Goal: Information Seeking & Learning: Learn about a topic

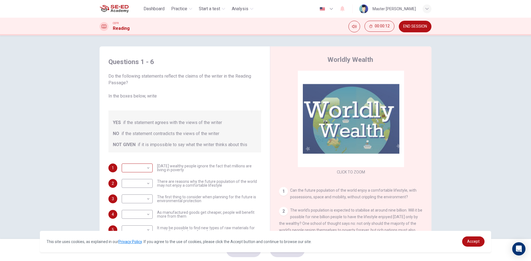
click at [143, 173] on body "This site uses cookies, as explained in our Privacy Policy . If you agree to th…" at bounding box center [265, 130] width 531 height 261
click at [142, 168] on div at bounding box center [265, 130] width 531 height 261
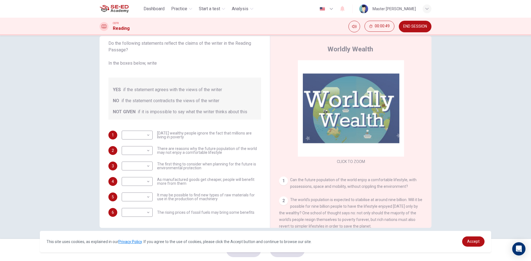
drag, startPoint x: 182, startPoint y: 136, endPoint x: 156, endPoint y: 137, distance: 26.0
click at [157, 137] on span "Today's wealthy people ignore the fact that millions are living in poverty" at bounding box center [209, 135] width 104 height 8
drag, startPoint x: 184, startPoint y: 139, endPoint x: 173, endPoint y: 138, distance: 11.1
click at [173, 138] on span "Today's wealthy people ignore the fact that millions are living in poverty" at bounding box center [209, 135] width 104 height 8
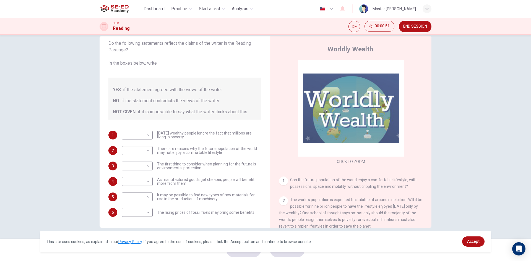
click at [173, 138] on span "Today's wealthy people ignore the fact that millions are living in poverty" at bounding box center [209, 135] width 104 height 8
drag, startPoint x: 158, startPoint y: 132, endPoint x: 188, endPoint y: 135, distance: 30.3
click at [188, 135] on span "Today's wealthy people ignore the fact that millions are living in poverty" at bounding box center [209, 135] width 104 height 8
drag, startPoint x: 155, startPoint y: 129, endPoint x: 171, endPoint y: 137, distance: 17.9
click at [171, 137] on div "Questions 1 - 6 Do the following statements reflect the claims of the writer in…" at bounding box center [184, 120] width 161 height 203
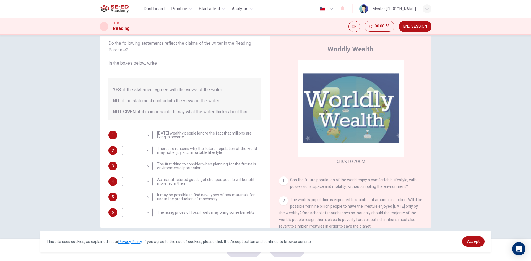
click at [160, 132] on span "Today's wealthy people ignore the fact that millions are living in poverty" at bounding box center [209, 135] width 104 height 8
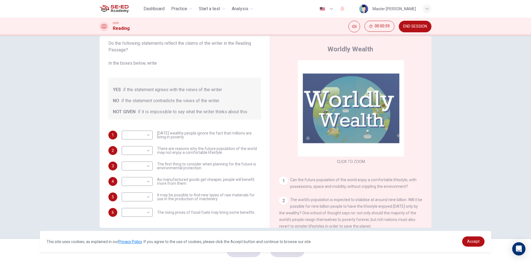
click at [167, 135] on span "Today's wealthy people ignore the fact that millions are living in poverty" at bounding box center [209, 135] width 104 height 8
click at [480, 242] on link "Accept" at bounding box center [473, 242] width 22 height 10
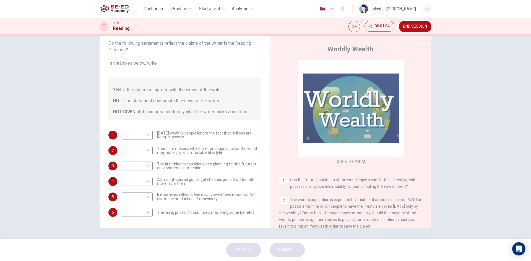
click at [167, 137] on span "Today's wealthy people ignore the fact that millions are living in poverty" at bounding box center [209, 135] width 104 height 8
drag, startPoint x: 169, startPoint y: 137, endPoint x: 172, endPoint y: 138, distance: 3.4
click at [172, 138] on span "Today's wealthy people ignore the fact that millions are living in poverty" at bounding box center [209, 135] width 104 height 8
click at [148, 136] on body "This site uses cookies, as explained in our Privacy Policy . If you agree to th…" at bounding box center [265, 130] width 531 height 261
click at [135, 154] on li "NO" at bounding box center [135, 152] width 31 height 9
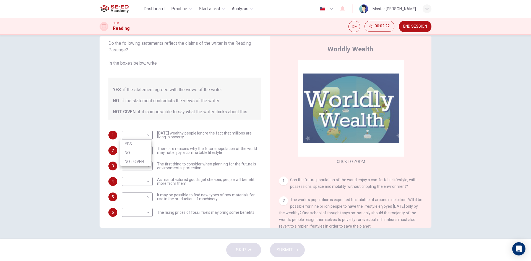
type input "NO"
click at [176, 153] on span "There are reasons why the future population of the world may not enjoy a comfor…" at bounding box center [209, 151] width 104 height 8
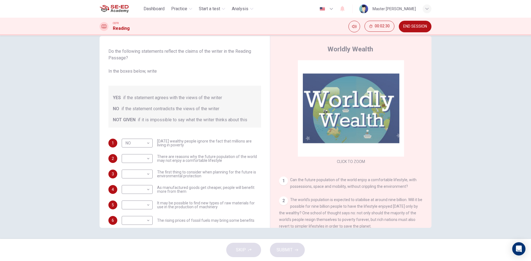
scroll to position [22, 0]
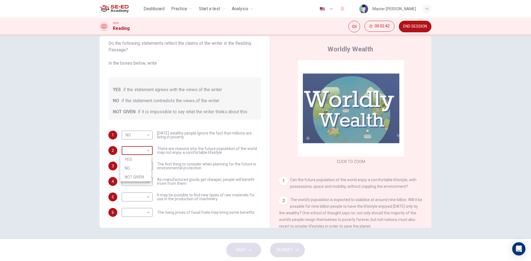
click at [136, 155] on body "This site uses cookies, as explained in our Privacy Policy . If you agree to th…" at bounding box center [265, 130] width 531 height 261
click at [137, 164] on li "NO" at bounding box center [135, 168] width 31 height 9
type input "NO"
click at [137, 166] on body "This site uses cookies, as explained in our Privacy Policy . If you agree to th…" at bounding box center [265, 130] width 531 height 261
click at [135, 189] on li "NOT GIVEN" at bounding box center [135, 192] width 31 height 9
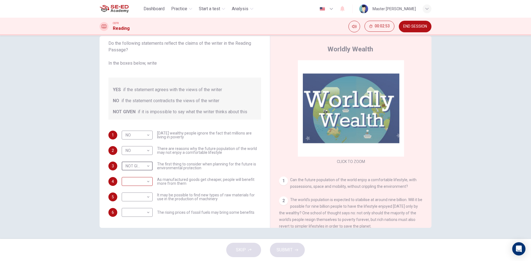
click at [136, 181] on body "This site uses cookies, as explained in our Privacy Policy . If you agree to th…" at bounding box center [265, 130] width 531 height 261
click at [131, 164] on div at bounding box center [265, 130] width 531 height 261
click at [138, 164] on body "This site uses cookies, as explained in our Privacy Policy . If you agree to th…" at bounding box center [265, 130] width 531 height 261
click at [130, 174] on li "YES" at bounding box center [135, 175] width 31 height 9
type input "YES"
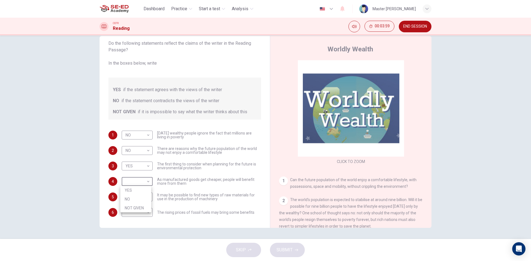
click at [140, 180] on body "This site uses cookies, as explained in our Privacy Policy . If you agree to th…" at bounding box center [265, 130] width 531 height 261
click at [135, 189] on li "YES" at bounding box center [135, 190] width 31 height 9
type input "YES"
click at [141, 211] on body "This site uses cookies, as explained in our Privacy Policy . If you agree to th…" at bounding box center [265, 130] width 531 height 261
click at [131, 233] on li "NO" at bounding box center [135, 230] width 31 height 9
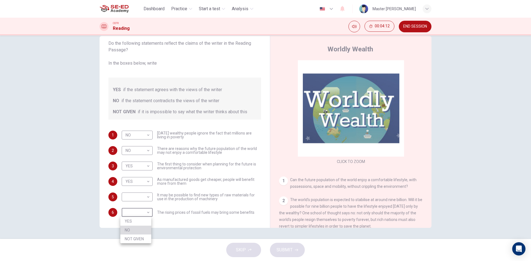
type input "NO"
click at [159, 197] on span "It may be possible to find new types of raw materials for use in the production…" at bounding box center [209, 197] width 104 height 8
click at [160, 197] on span "It may be possible to find new types of raw materials for use in the production…" at bounding box center [209, 197] width 104 height 8
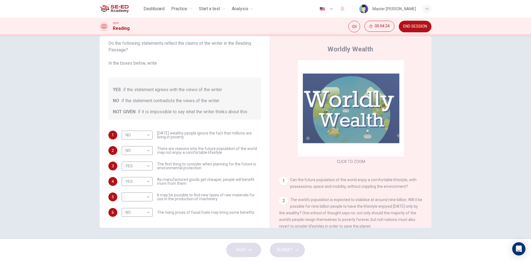
click at [160, 197] on span "It may be possible to find new types of raw materials for use in the production…" at bounding box center [209, 197] width 104 height 8
drag, startPoint x: 160, startPoint y: 197, endPoint x: 192, endPoint y: 193, distance: 33.1
click at [137, 197] on body "This site uses cookies, as explained in our Privacy Policy . If you agree to th…" at bounding box center [265, 130] width 531 height 261
click at [136, 223] on li "NOT GIVEN" at bounding box center [135, 223] width 31 height 9
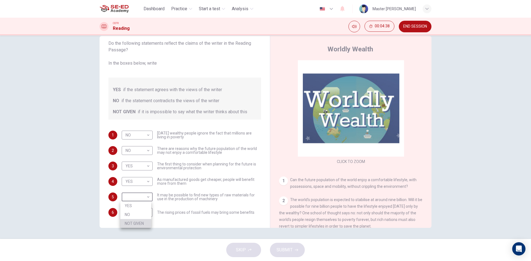
type input "NOT GIVEN"
click at [279, 251] on span "SUBMIT" at bounding box center [284, 250] width 16 height 8
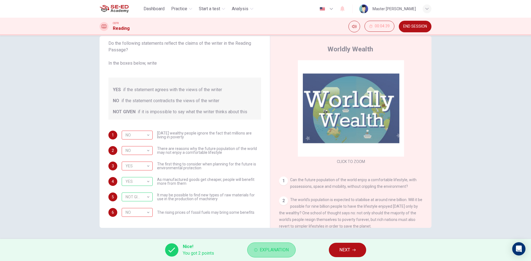
click at [260, 254] on button "Explanation" at bounding box center [271, 250] width 48 height 15
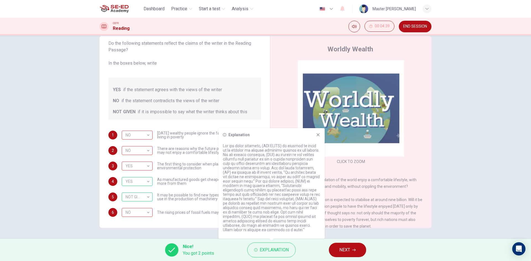
click at [317, 137] on icon at bounding box center [318, 135] width 4 height 4
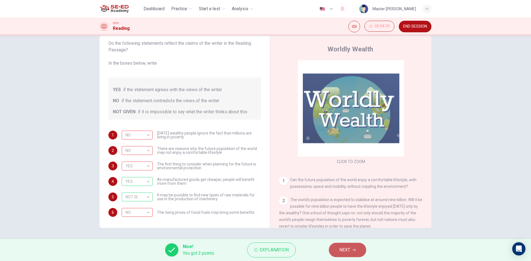
click at [345, 246] on button "NEXT" at bounding box center [347, 250] width 37 height 14
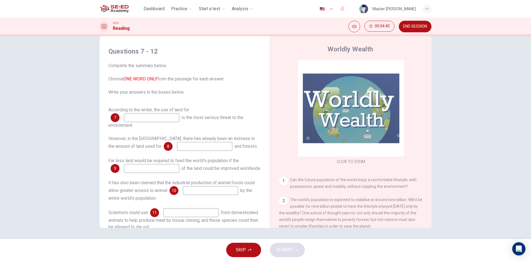
click at [139, 113] on input at bounding box center [151, 117] width 55 height 9
click at [163, 119] on input at bounding box center [151, 117] width 55 height 9
drag, startPoint x: 184, startPoint y: 119, endPoint x: 237, endPoint y: 115, distance: 52.9
click at [237, 115] on span "is the most serious threat to the environment." at bounding box center [175, 121] width 135 height 13
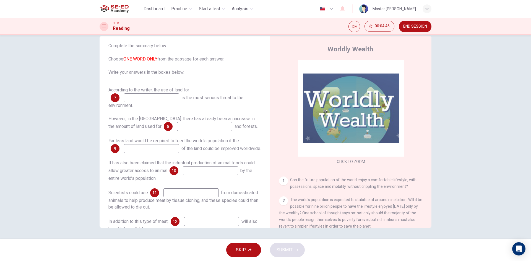
scroll to position [0, 0]
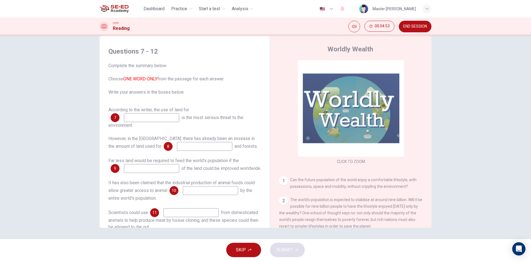
click at [127, 117] on input at bounding box center [151, 117] width 55 height 9
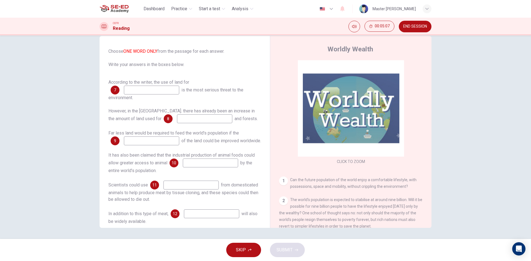
scroll to position [42, 0]
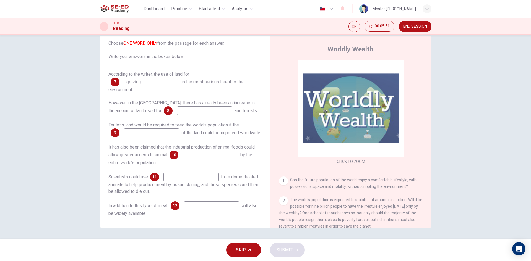
type input "grazing"
type input "crops"
type input "productivity"
type input "protein"
type input "cells"
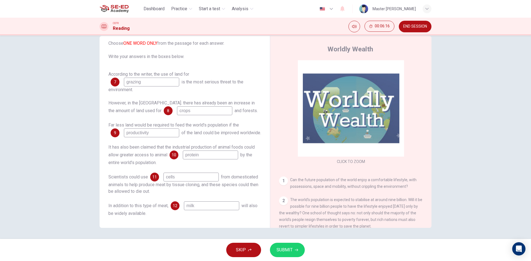
type input "milk"
click at [283, 251] on span "SUBMIT" at bounding box center [284, 250] width 16 height 8
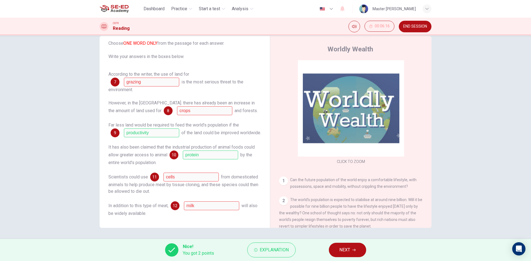
click at [342, 251] on span "NEXT" at bounding box center [344, 250] width 11 height 8
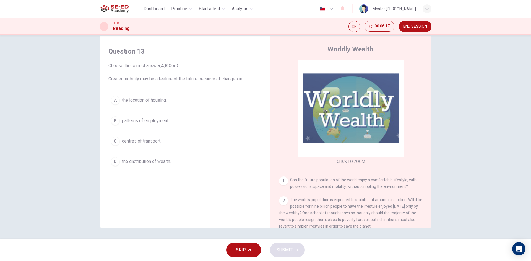
click at [132, 99] on span "the location of housing." at bounding box center [144, 100] width 45 height 7
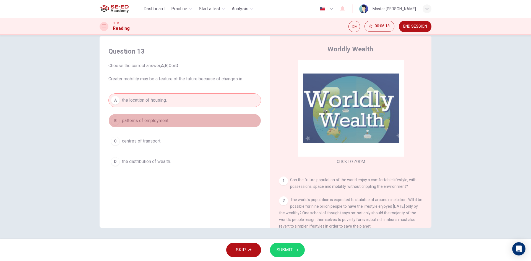
click at [129, 118] on span "patterns of employment." at bounding box center [145, 120] width 47 height 7
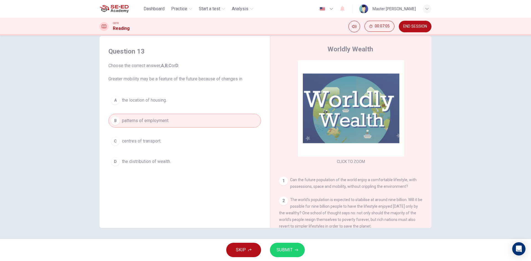
click at [283, 247] on span "SUBMIT" at bounding box center [284, 250] width 16 height 8
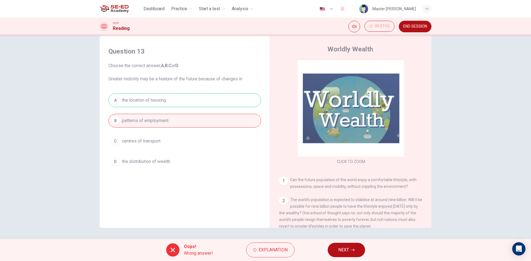
click at [338, 252] on span "NEXT" at bounding box center [343, 250] width 11 height 8
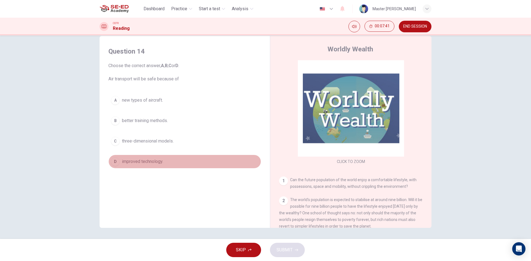
click at [146, 162] on span "improved technology." at bounding box center [142, 161] width 41 height 7
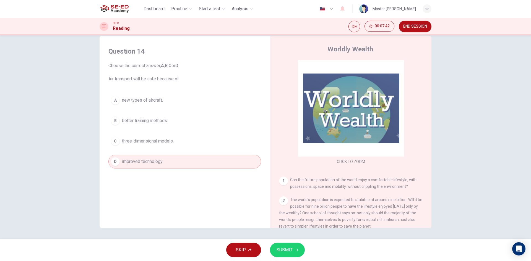
click at [282, 245] on button "SUBMIT" at bounding box center [287, 250] width 35 height 14
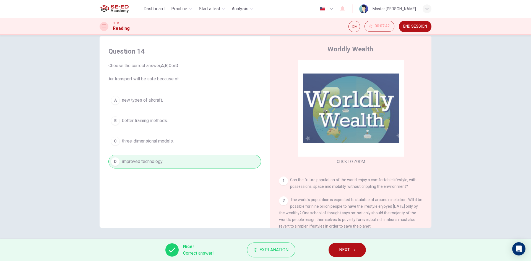
click at [334, 246] on button "NEXT" at bounding box center [346, 250] width 37 height 14
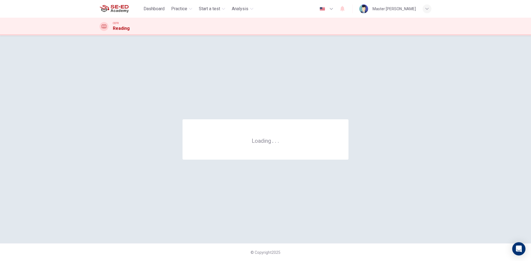
scroll to position [0, 0]
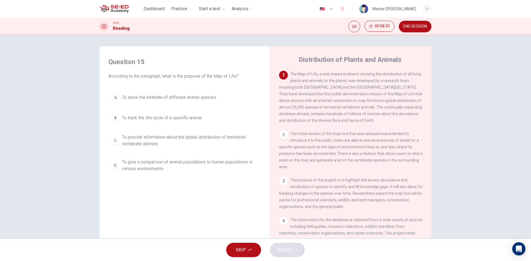
click at [147, 138] on span "To provide information about the global distribution of terrestrial vertebrate …" at bounding box center [190, 140] width 137 height 13
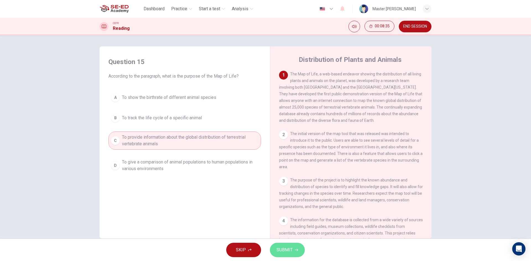
click at [299, 250] on button "SUBMIT" at bounding box center [287, 250] width 35 height 14
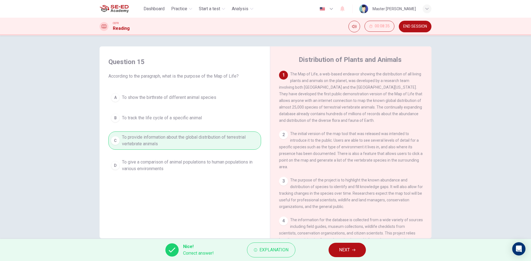
click at [341, 252] on span "NEXT" at bounding box center [344, 250] width 11 height 8
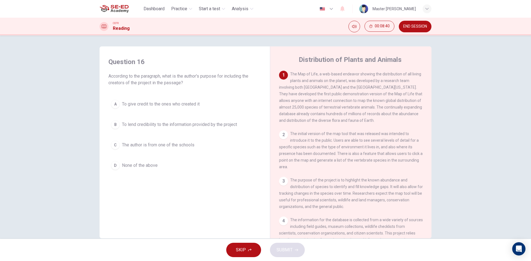
click at [183, 119] on button "B To lend credibility to the information provided by the project" at bounding box center [184, 125] width 153 height 14
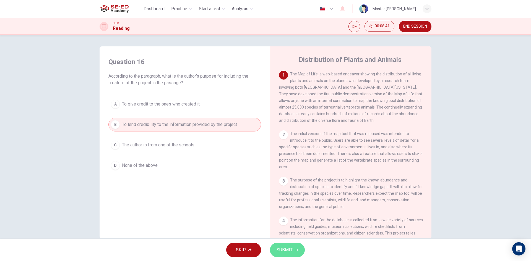
click at [289, 251] on span "SUBMIT" at bounding box center [284, 250] width 16 height 8
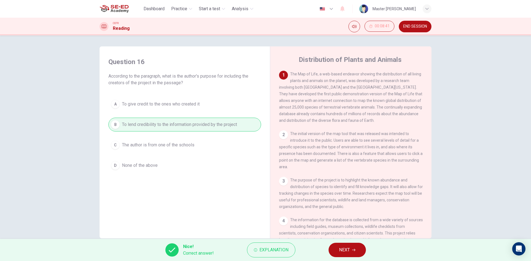
click at [337, 251] on button "NEXT" at bounding box center [346, 250] width 37 height 14
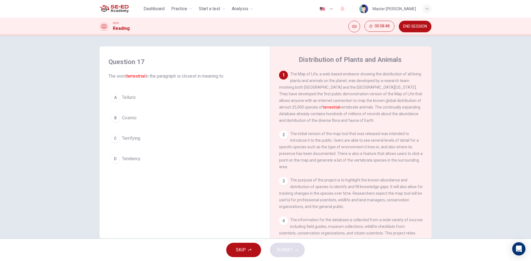
click at [124, 160] on span "Tendency" at bounding box center [131, 159] width 19 height 7
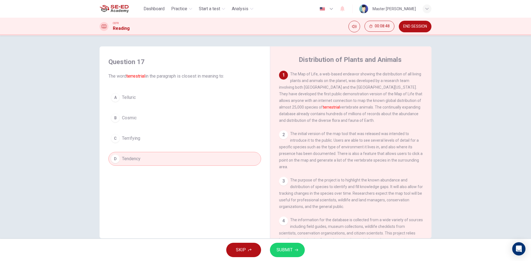
click at [289, 255] on button "SUBMIT" at bounding box center [287, 250] width 35 height 14
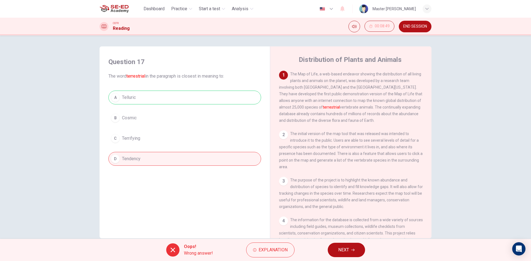
click at [348, 254] on button "NEXT" at bounding box center [346, 250] width 37 height 14
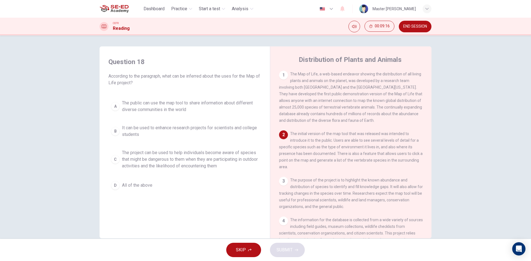
click at [158, 148] on button "C The project can be used to help individuals become aware of species that migh…" at bounding box center [184, 159] width 153 height 25
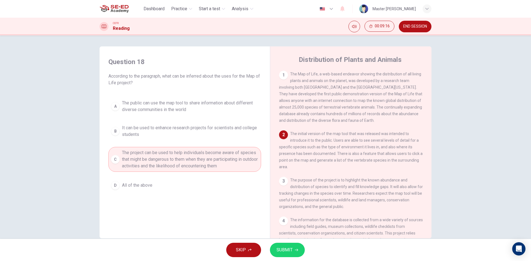
click at [291, 246] on button "SUBMIT" at bounding box center [287, 250] width 35 height 14
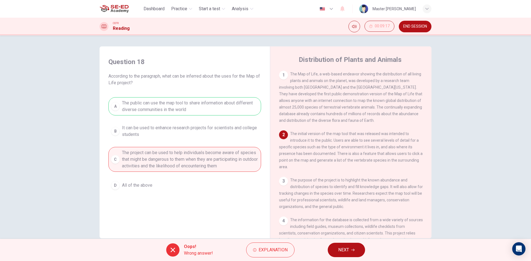
click at [358, 247] on button "NEXT" at bounding box center [346, 250] width 37 height 14
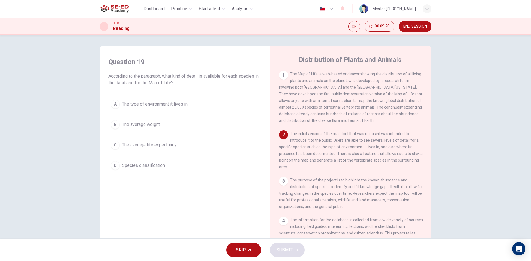
drag, startPoint x: 220, startPoint y: 78, endPoint x: 254, endPoint y: 93, distance: 37.1
click at [254, 93] on div "Question 19 According to the paragraph, what kind of detail is available for ea…" at bounding box center [184, 115] width 161 height 126
click at [169, 105] on span "The type of environment it lives in" at bounding box center [155, 104] width 66 height 7
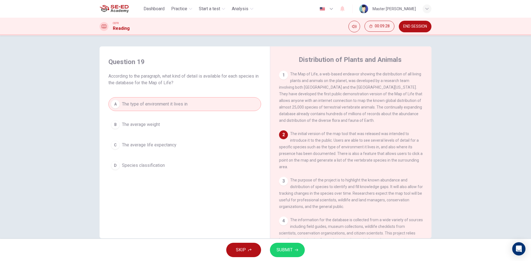
click at [280, 245] on button "SUBMIT" at bounding box center [287, 250] width 35 height 14
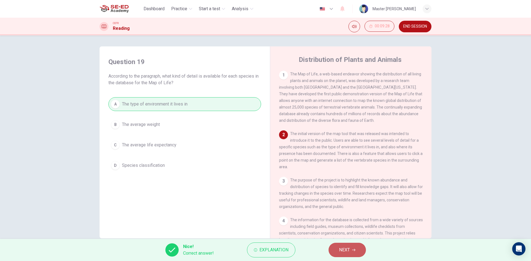
click at [337, 250] on button "NEXT" at bounding box center [346, 250] width 37 height 14
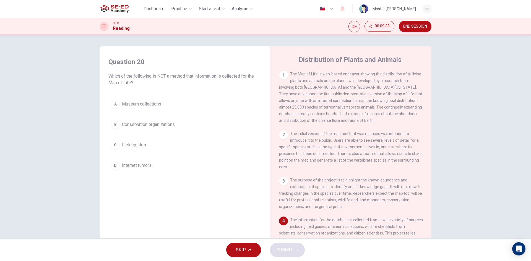
click at [134, 165] on span "Internet rumors" at bounding box center [137, 165] width 30 height 7
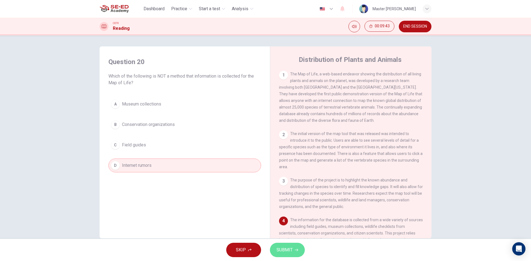
click at [284, 252] on span "SUBMIT" at bounding box center [284, 250] width 16 height 8
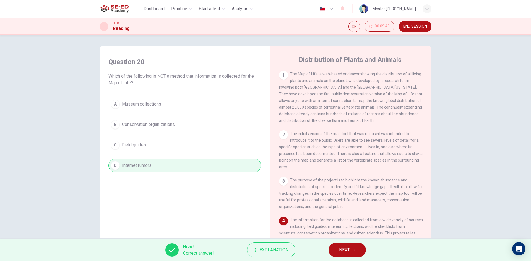
click at [348, 246] on button "NEXT" at bounding box center [346, 250] width 37 height 14
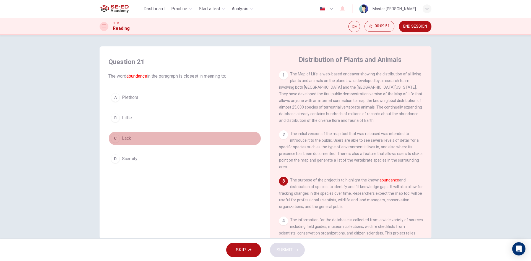
click at [124, 139] on span "Lack" at bounding box center [126, 138] width 9 height 7
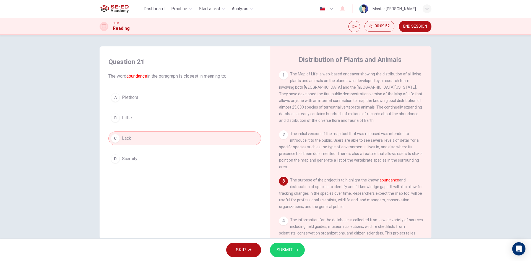
click at [281, 244] on button "SUBMIT" at bounding box center [287, 250] width 35 height 14
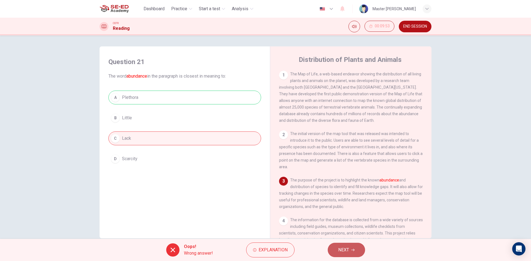
click at [351, 245] on button "NEXT" at bounding box center [346, 250] width 37 height 14
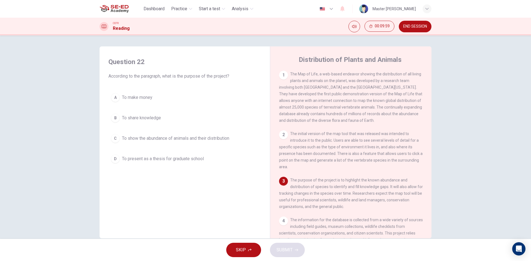
click at [174, 163] on button "D To present as a thesis for graduate school" at bounding box center [184, 159] width 153 height 14
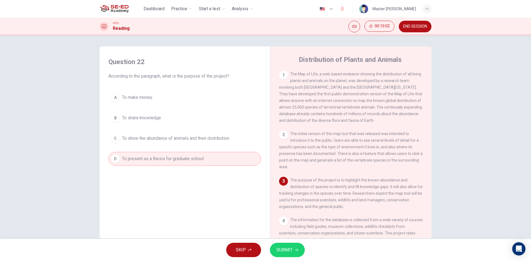
click at [151, 120] on span "To share knowledge" at bounding box center [141, 118] width 39 height 7
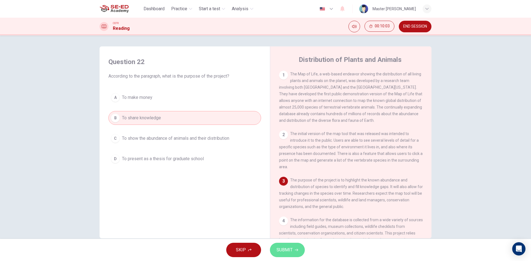
click at [281, 248] on span "SUBMIT" at bounding box center [284, 250] width 16 height 8
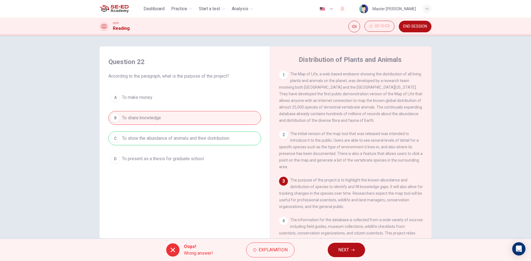
click at [335, 253] on button "NEXT" at bounding box center [346, 250] width 37 height 14
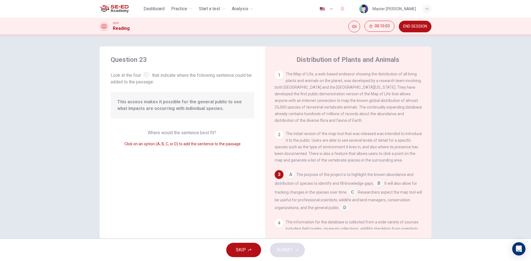
scroll to position [41, 0]
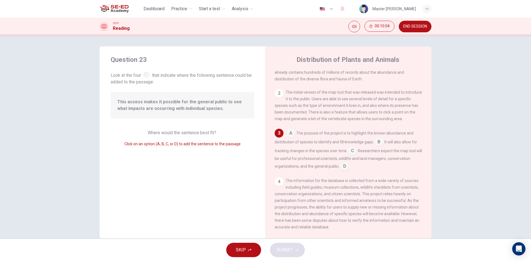
click at [189, 135] on div "Where would the sentence best fit? Click on an option (A, B, C, or D) to add th…" at bounding box center [183, 139] width 144 height 18
click at [191, 134] on span "Where would the sentence best fit?" at bounding box center [183, 132] width 70 height 5
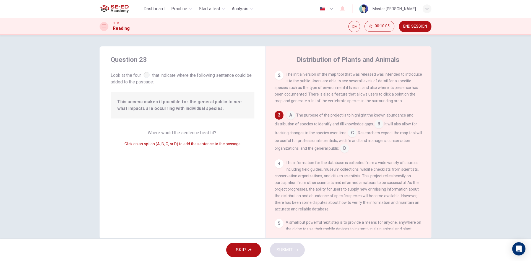
scroll to position [69, 0]
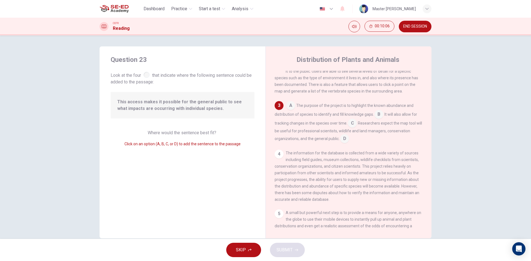
click at [288, 108] on input at bounding box center [290, 106] width 9 height 9
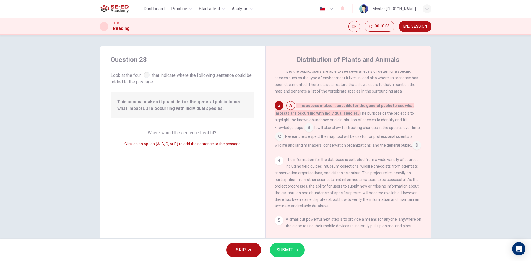
click at [305, 133] on input at bounding box center [308, 128] width 9 height 9
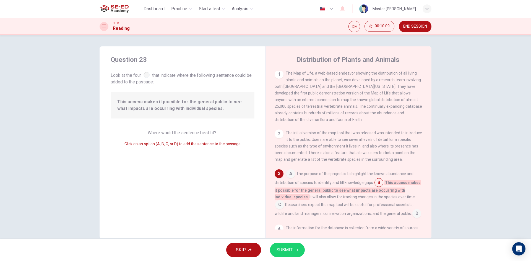
scroll to position [0, 0]
click at [277, 78] on div "1" at bounding box center [279, 75] width 9 height 9
click at [278, 76] on div "1" at bounding box center [279, 75] width 9 height 9
click at [278, 133] on div "2" at bounding box center [279, 134] width 9 height 9
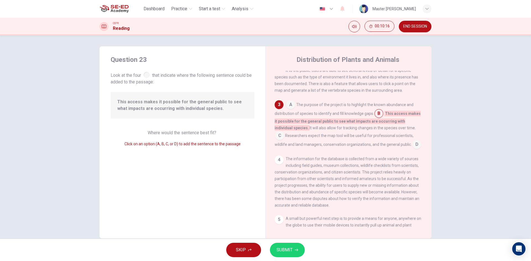
scroll to position [130, 0]
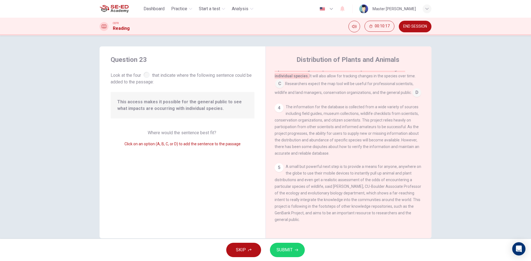
click at [277, 164] on div "5" at bounding box center [279, 167] width 9 height 9
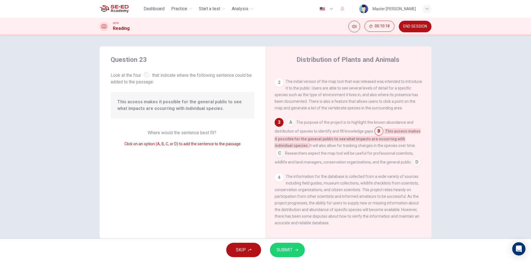
scroll to position [47, 0]
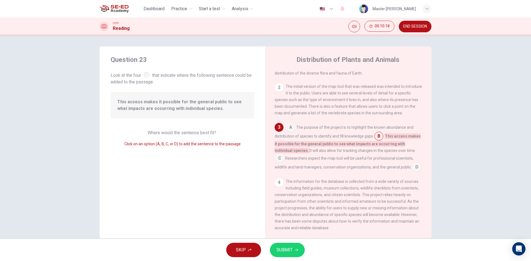
click at [201, 135] on span "Where would the sentence best fit?" at bounding box center [183, 132] width 70 height 5
click at [165, 148] on div "Question 23 Look at the four that indicate where the following sentence could b…" at bounding box center [183, 142] width 166 height 192
click at [161, 141] on div "Click on an option (A, B, C, or D) to add the sentence to the passage" at bounding box center [183, 144] width 144 height 7
click at [144, 75] on div at bounding box center [146, 75] width 6 height 6
click at [286, 252] on span "SUBMIT" at bounding box center [284, 250] width 16 height 8
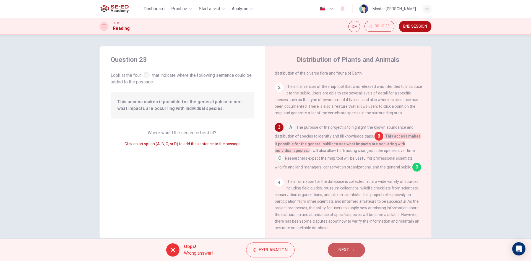
click at [330, 250] on button "NEXT" at bounding box center [346, 250] width 37 height 14
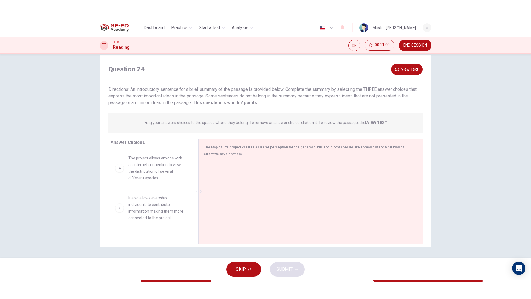
scroll to position [0, 0]
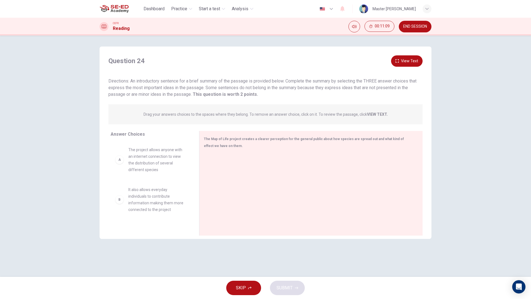
click at [123, 202] on div "B" at bounding box center [119, 199] width 9 height 9
click at [116, 197] on div "B" at bounding box center [119, 199] width 9 height 9
click at [117, 201] on div "B" at bounding box center [119, 199] width 9 height 9
drag, startPoint x: 122, startPoint y: 201, endPoint x: 250, endPoint y: 174, distance: 130.8
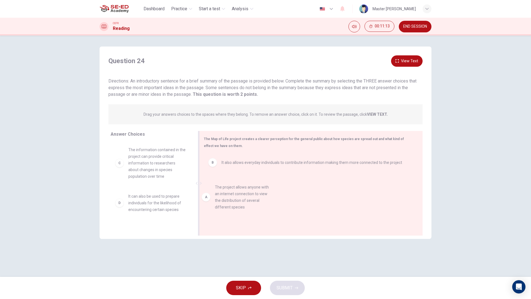
drag, startPoint x: 131, startPoint y: 163, endPoint x: 224, endPoint y: 202, distance: 101.2
drag, startPoint x: 241, startPoint y: 187, endPoint x: 134, endPoint y: 187, distance: 107.0
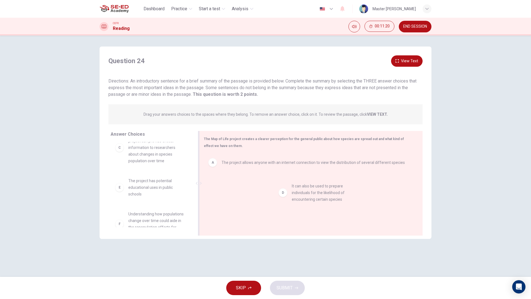
drag, startPoint x: 139, startPoint y: 193, endPoint x: 304, endPoint y: 198, distance: 165.1
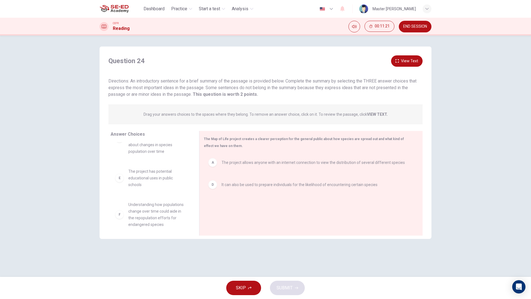
scroll to position [70, 0]
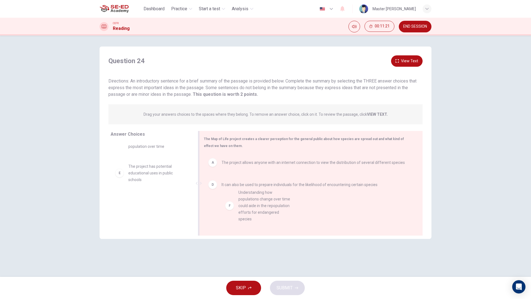
drag, startPoint x: 150, startPoint y: 210, endPoint x: 269, endPoint y: 201, distance: 119.5
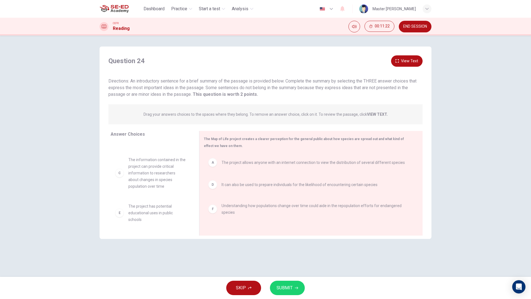
scroll to position [30, 0]
click at [289, 261] on span "SUBMIT" at bounding box center [284, 288] width 16 height 8
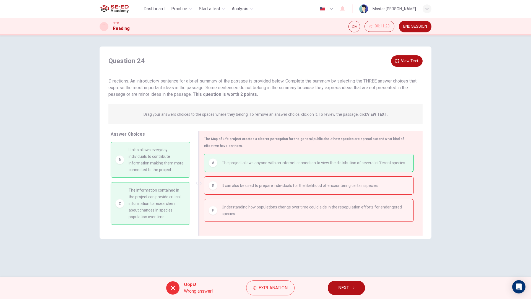
scroll to position [0, 0]
click at [357, 261] on button "NEXT" at bounding box center [346, 287] width 37 height 14
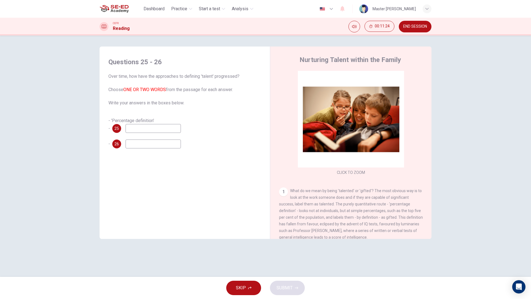
click at [148, 130] on input at bounding box center [153, 128] width 55 height 9
click at [150, 127] on input at bounding box center [153, 128] width 55 height 9
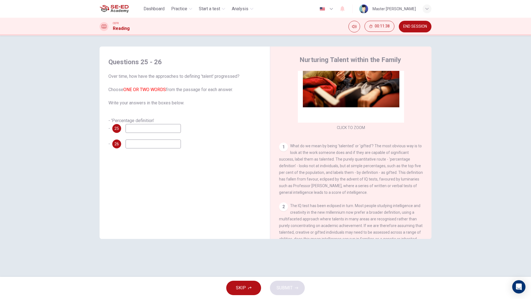
scroll to position [55, 0]
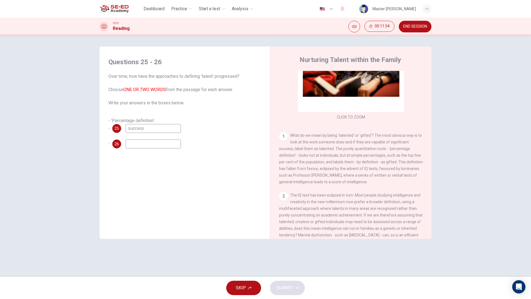
type input "success"
click at [153, 142] on input at bounding box center [153, 143] width 55 height 9
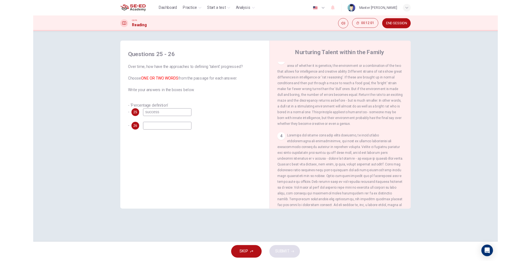
scroll to position [249, 0]
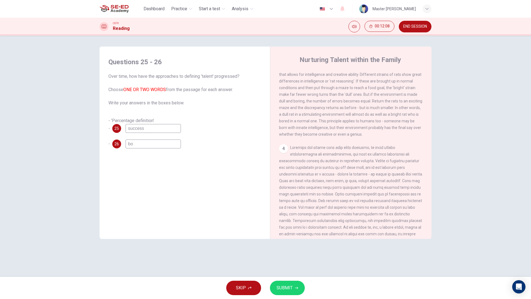
type input "b"
type input "best"
click at [299, 261] on button "SUBMIT" at bounding box center [287, 287] width 35 height 14
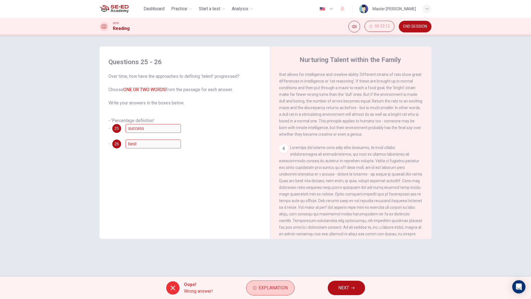
click at [280, 261] on span "Explanation" at bounding box center [272, 288] width 29 height 8
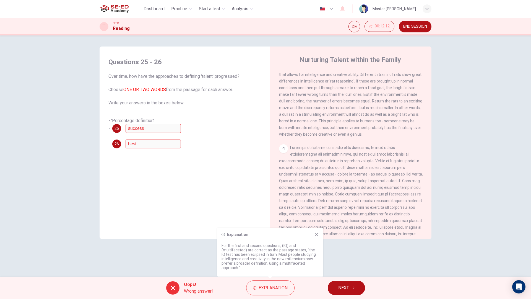
click at [316, 231] on div "Explanation For the first and second questions, (IQ) and (multifaceted) are cor…" at bounding box center [270, 252] width 106 height 49
click at [316, 234] on icon at bounding box center [316, 234] width 3 height 3
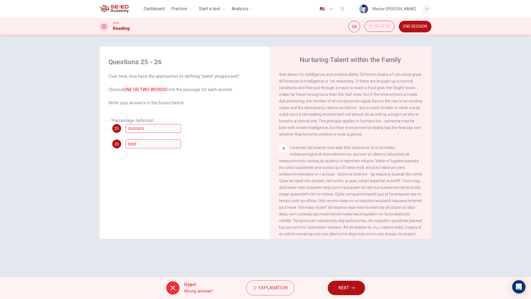
click at [360, 261] on div "Oops! Wrong answer! Explanation NEXT" at bounding box center [265, 287] width 531 height 22
click at [351, 261] on button "NEXT" at bounding box center [346, 287] width 37 height 14
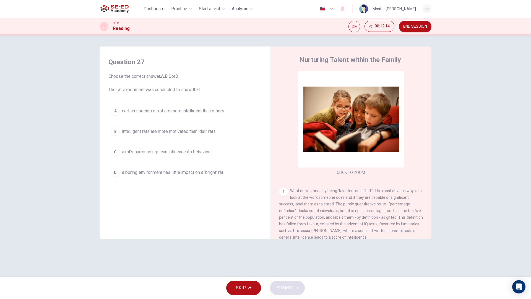
drag, startPoint x: 116, startPoint y: 76, endPoint x: 135, endPoint y: 72, distance: 19.5
click at [135, 72] on div "Question 27 Choose the correct answer, A , B , C or D . The rat experiment was …" at bounding box center [184, 75] width 153 height 35
drag, startPoint x: 140, startPoint y: 76, endPoint x: 173, endPoint y: 82, distance: 33.3
click at [172, 82] on span "Choose the correct answer, A , B , C or D . The rat experiment was conducted to…" at bounding box center [184, 83] width 153 height 20
click at [121, 130] on button "B intelligent rats are more motivated than 'dull' rats." at bounding box center [184, 131] width 153 height 14
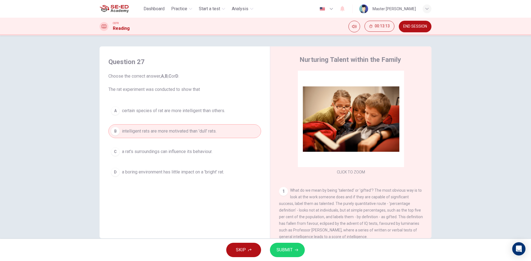
click at [142, 158] on button "C a rat's surroundings can influence its behaviour." at bounding box center [184, 152] width 153 height 14
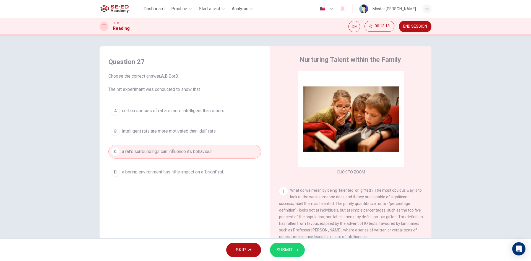
click at [283, 248] on span "SUBMIT" at bounding box center [284, 250] width 16 height 8
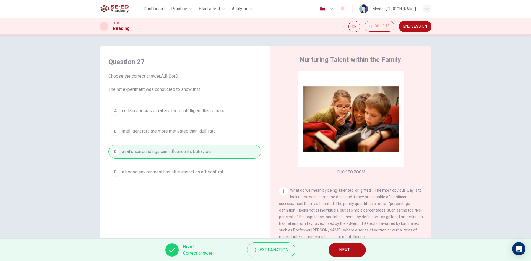
click at [328, 247] on div "Nice! Correct answer! Explanation NEXT" at bounding box center [265, 250] width 531 height 22
click at [331, 247] on button "NEXT" at bounding box center [346, 250] width 37 height 14
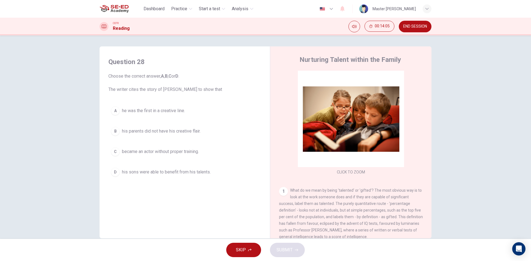
click at [113, 133] on div "B" at bounding box center [115, 131] width 9 height 9
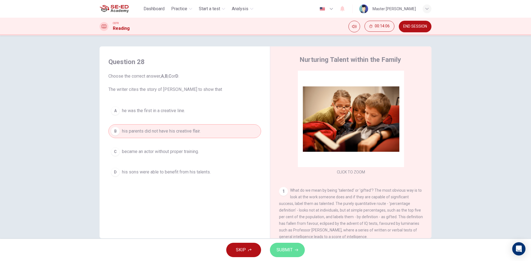
click at [293, 250] on button "SUBMIT" at bounding box center [287, 250] width 35 height 14
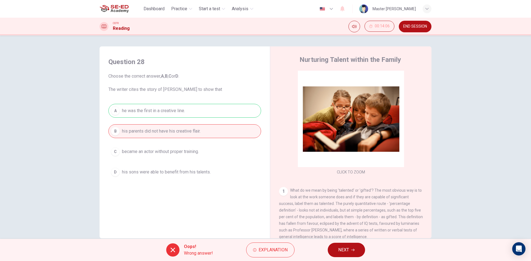
click at [352, 251] on icon "button" at bounding box center [352, 250] width 3 height 3
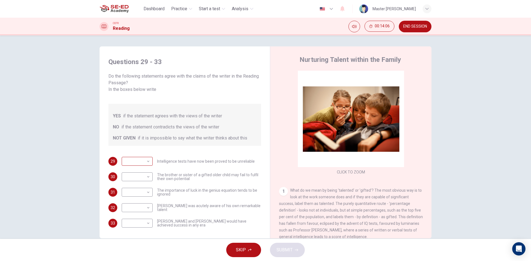
click at [141, 152] on body "This site uses cookies, as explained in our Privacy Policy . If you agree to th…" at bounding box center [265, 130] width 531 height 261
click at [140, 164] on li "YES" at bounding box center [135, 163] width 31 height 9
type input "YES"
click at [138, 171] on body "This site uses cookies, as explained in our Privacy Policy . If you agree to th…" at bounding box center [265, 130] width 531 height 261
click at [138, 176] on li "YES" at bounding box center [135, 179] width 31 height 9
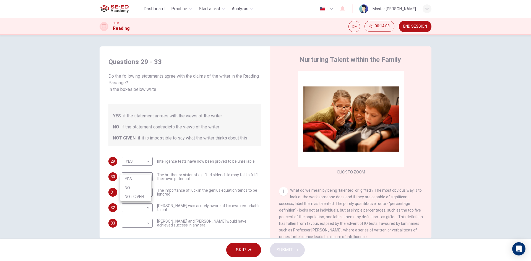
type input "YES"
click at [139, 186] on body "This site uses cookies, as explained in our Privacy Policy . If you agree to th…" at bounding box center [265, 130] width 531 height 261
click at [134, 194] on li "YES" at bounding box center [135, 194] width 31 height 9
type input "YES"
click at [144, 202] on body "This site uses cookies, as explained in our Privacy Policy . If you agree to th…" at bounding box center [265, 130] width 531 height 261
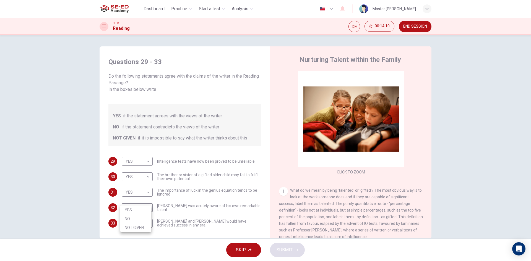
click at [134, 209] on li "YES" at bounding box center [135, 210] width 31 height 9
type input "YES"
click at [145, 221] on body "This site uses cookies, as explained in our Privacy Policy . If you agree to th…" at bounding box center [265, 130] width 531 height 261
click at [137, 226] on li "YES" at bounding box center [135, 225] width 31 height 9
type input "YES"
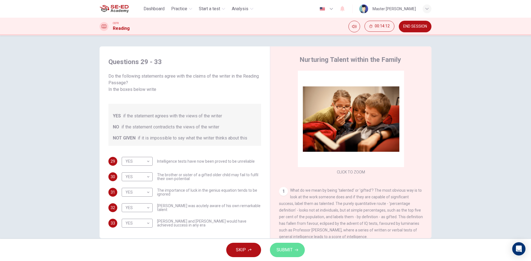
click at [287, 251] on span "SUBMIT" at bounding box center [284, 250] width 16 height 8
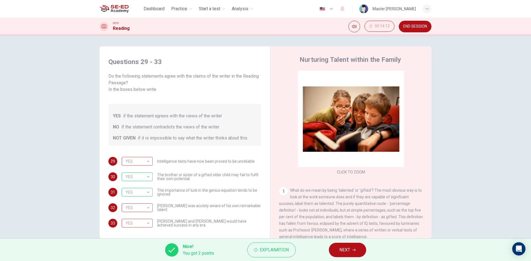
click at [352, 249] on icon "button" at bounding box center [353, 250] width 3 height 3
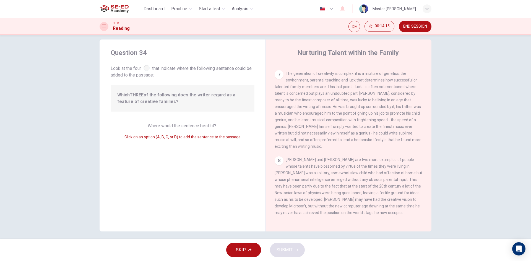
scroll to position [11, 0]
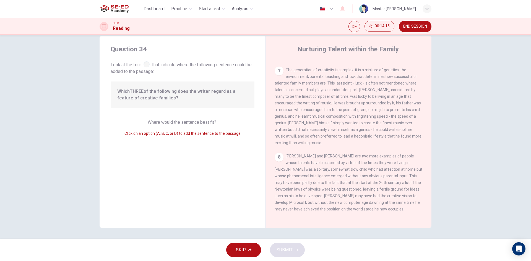
click at [148, 75] on div "Question 34 Look at the four that indicate where the following sentence could b…" at bounding box center [183, 132] width 166 height 192
click at [171, 134] on span "Click on an option (A, B, C, or D) to add the sentence to the passage" at bounding box center [182, 133] width 116 height 4
click at [194, 124] on span "Where would the sentence best fit?" at bounding box center [183, 122] width 70 height 5
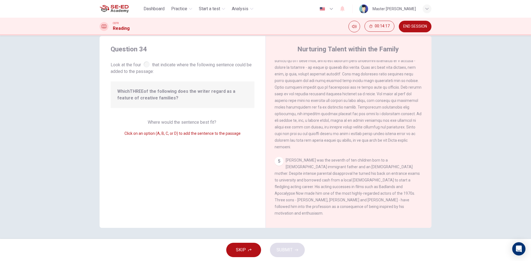
scroll to position [226, 0]
click at [275, 168] on div "5" at bounding box center [279, 164] width 9 height 9
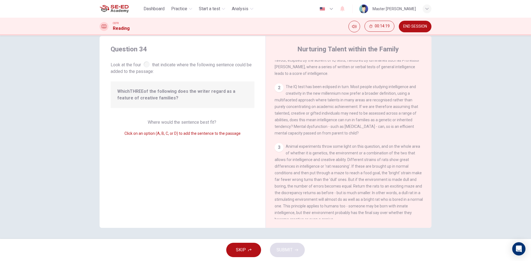
scroll to position [32, 0]
click at [277, 96] on div "2" at bounding box center [279, 92] width 9 height 9
click at [278, 95] on div "2" at bounding box center [279, 92] width 9 height 9
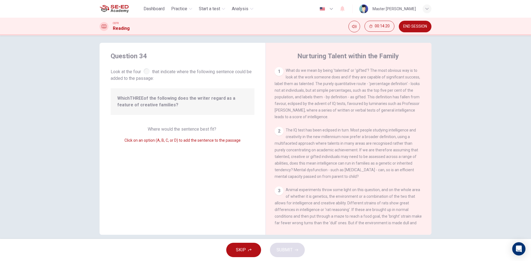
scroll to position [0, 0]
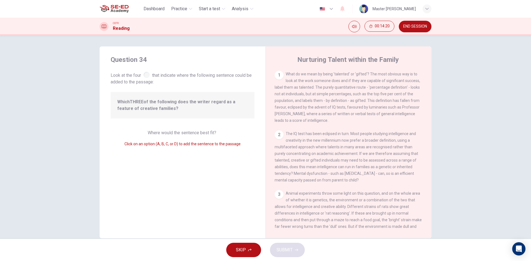
click at [285, 87] on span "What do we mean by being 'talented' or 'gifted'? The most obvious way is to loo…" at bounding box center [347, 97] width 145 height 51
drag, startPoint x: 291, startPoint y: 95, endPoint x: 337, endPoint y: 122, distance: 53.5
click at [310, 106] on div "1 What do we mean by being 'talented' or 'gifted'? The most obvious way is to l…" at bounding box center [349, 97] width 148 height 53
click at [316, 162] on span "The IQ test has been eclipsed in turn. Most people studying intelligence and cr…" at bounding box center [346, 157] width 143 height 51
click at [242, 252] on span "SKIP" at bounding box center [241, 250] width 10 height 8
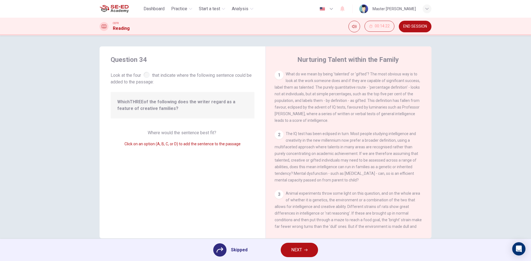
click at [285, 248] on button "NEXT" at bounding box center [299, 250] width 37 height 14
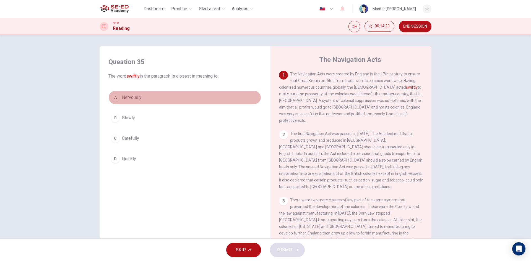
click at [116, 103] on button "A Nervously" at bounding box center [184, 98] width 153 height 14
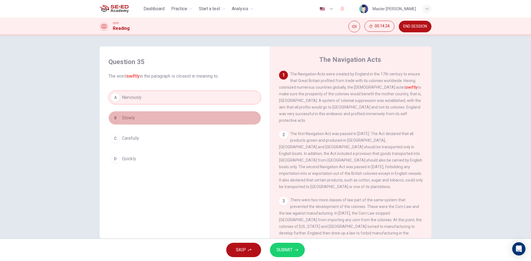
click at [133, 119] on button "B Slowly" at bounding box center [184, 118] width 153 height 14
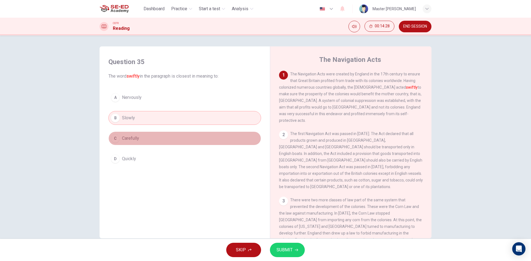
click at [143, 133] on button "C Carefully" at bounding box center [184, 139] width 153 height 14
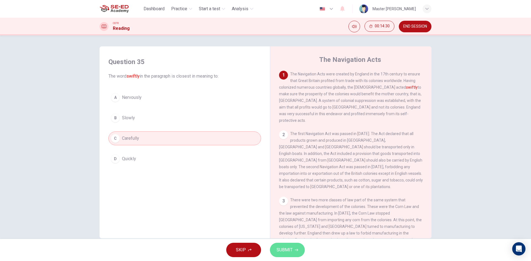
click at [278, 249] on span "SUBMIT" at bounding box center [284, 250] width 16 height 8
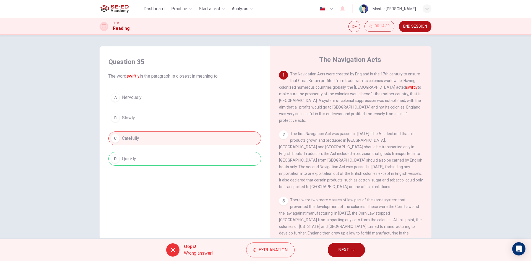
click at [338, 242] on div "Oops! Wrong answer! Explanation NEXT" at bounding box center [265, 250] width 531 height 22
click at [342, 253] on span "NEXT" at bounding box center [343, 250] width 11 height 8
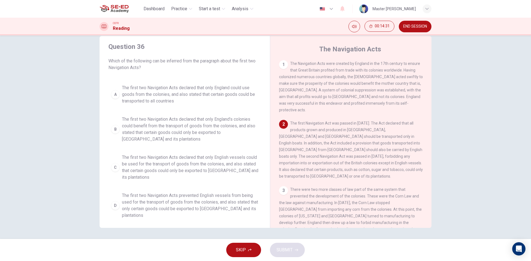
scroll to position [9, 0]
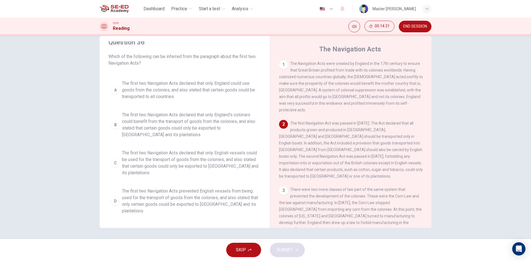
click at [122, 156] on span "The first two Navigation Acts declared that only English vessels could be used …" at bounding box center [190, 163] width 137 height 27
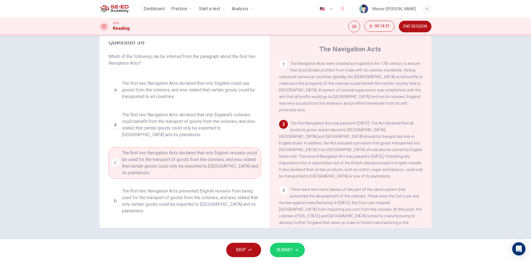
click at [114, 167] on div "C" at bounding box center [115, 163] width 9 height 9
click at [282, 254] on span "SUBMIT" at bounding box center [284, 250] width 16 height 8
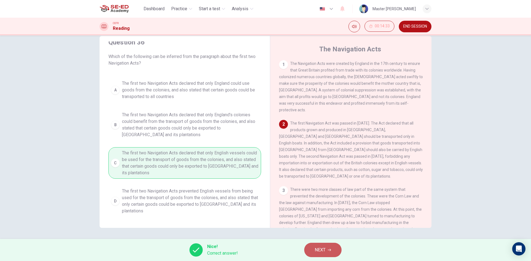
click at [336, 247] on button "NEXT" at bounding box center [322, 250] width 37 height 14
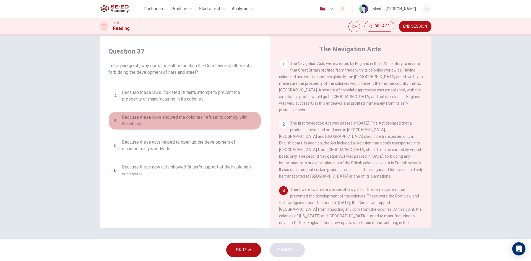
click at [123, 120] on span "Because these laws showed the colonies' refusal to comply with British rule" at bounding box center [190, 120] width 137 height 13
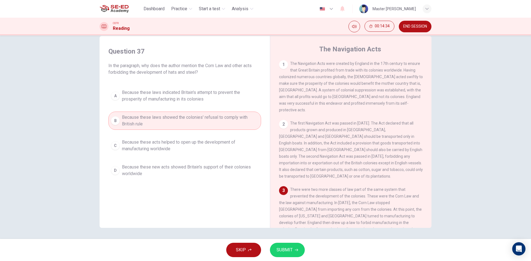
click at [286, 247] on span "SUBMIT" at bounding box center [284, 250] width 16 height 8
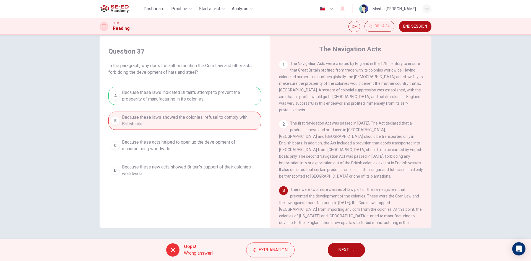
click at [347, 250] on span "NEXT" at bounding box center [343, 250] width 11 height 8
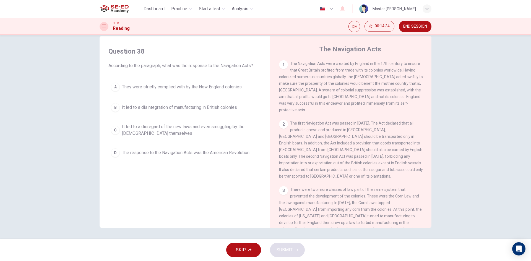
click at [127, 127] on span "It led to a disregard of the new laws and even smuggling by the British themsel…" at bounding box center [190, 130] width 137 height 13
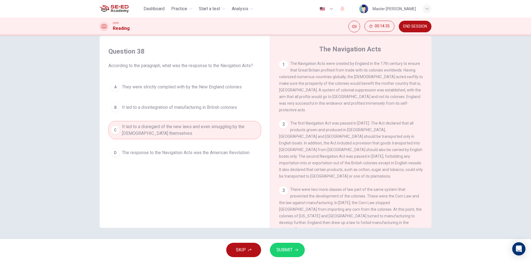
click at [288, 248] on span "SUBMIT" at bounding box center [284, 250] width 16 height 8
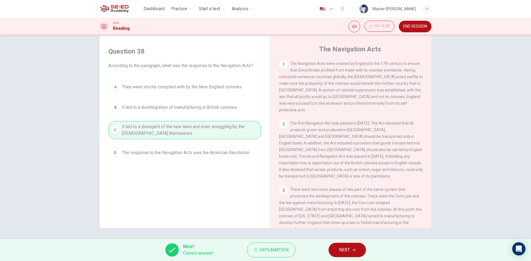
click at [356, 246] on button "NEXT" at bounding box center [346, 250] width 37 height 14
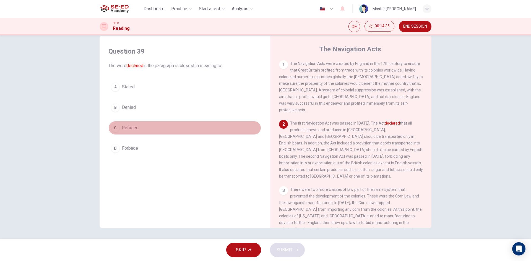
click at [152, 134] on button "C Refused" at bounding box center [184, 128] width 153 height 14
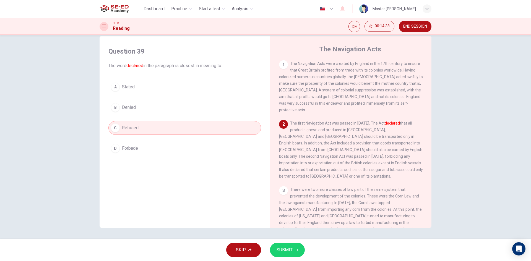
click at [134, 104] on button "B Denied" at bounding box center [184, 108] width 153 height 14
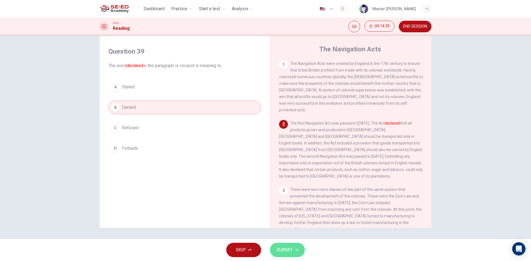
click at [291, 248] on span "SUBMIT" at bounding box center [284, 250] width 16 height 8
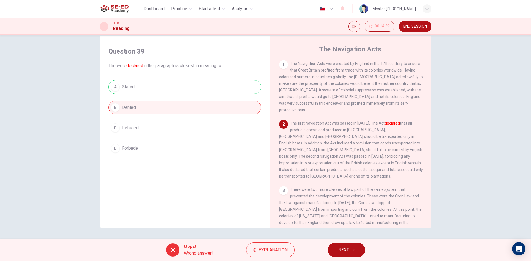
click at [343, 258] on div "Oops! Wrong answer! Explanation NEXT" at bounding box center [265, 250] width 531 height 22
click at [345, 253] on span "NEXT" at bounding box center [343, 250] width 11 height 8
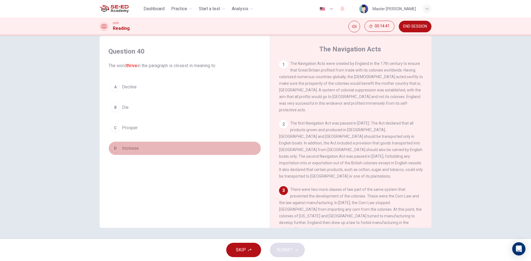
click at [116, 148] on div "D" at bounding box center [115, 148] width 9 height 9
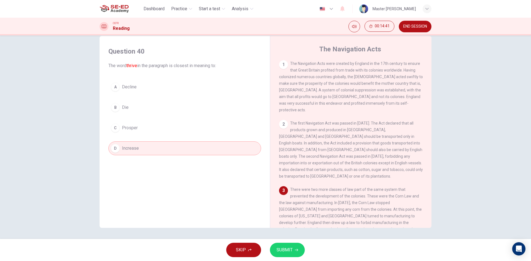
click at [112, 122] on button "C Prosper" at bounding box center [184, 128] width 153 height 14
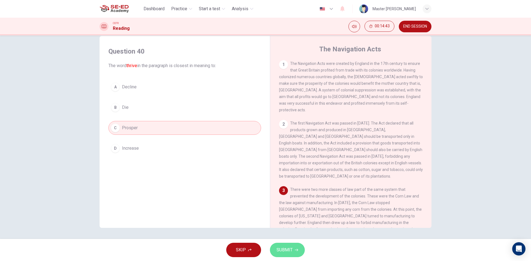
click at [286, 248] on span "SUBMIT" at bounding box center [284, 250] width 16 height 8
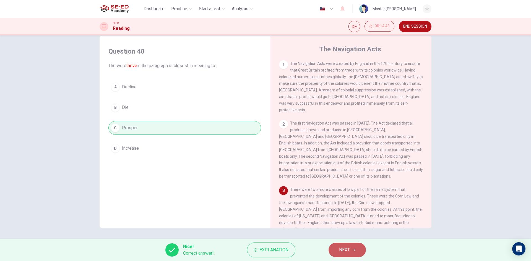
click at [342, 249] on span "NEXT" at bounding box center [344, 250] width 11 height 8
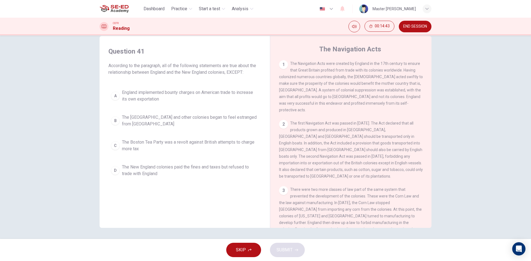
click at [126, 104] on button "A England implemented bounty charges on American trade to increase its own expo…" at bounding box center [184, 96] width 153 height 18
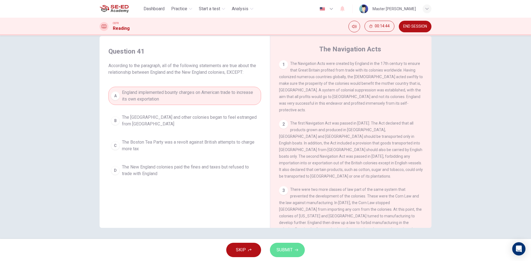
click at [281, 253] on span "SUBMIT" at bounding box center [284, 250] width 16 height 8
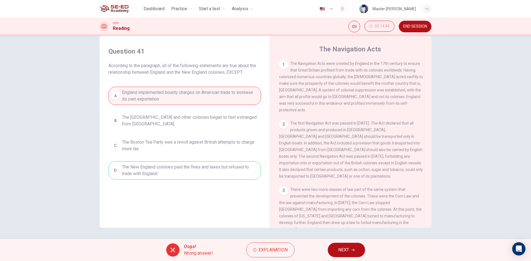
click at [336, 254] on button "NEXT" at bounding box center [346, 250] width 37 height 14
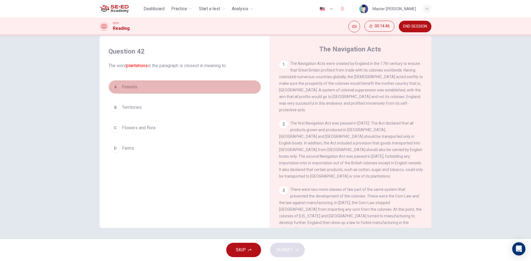
click at [122, 86] on span "Forests" at bounding box center [129, 87] width 15 height 7
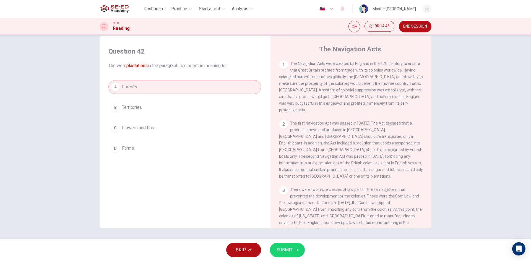
click at [289, 252] on span "SUBMIT" at bounding box center [284, 250] width 16 height 8
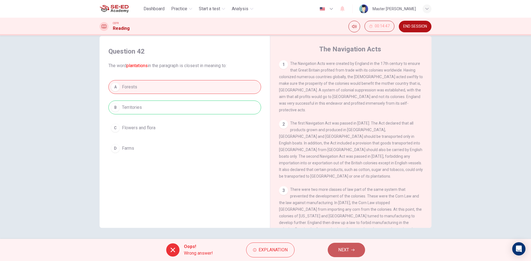
click at [338, 245] on button "NEXT" at bounding box center [346, 250] width 37 height 14
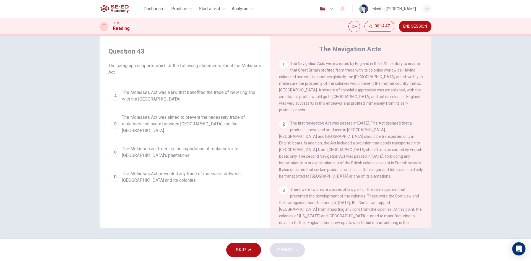
click at [143, 96] on span "The Molasses Act was a law that benefited the trade of New England with the Wes…" at bounding box center [190, 95] width 137 height 13
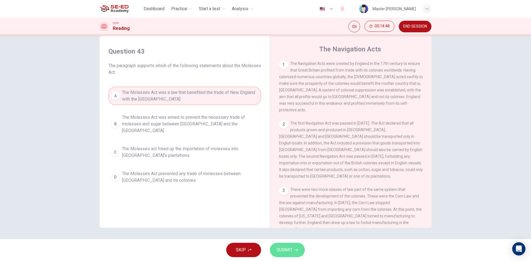
click at [288, 246] on button "SUBMIT" at bounding box center [287, 250] width 35 height 14
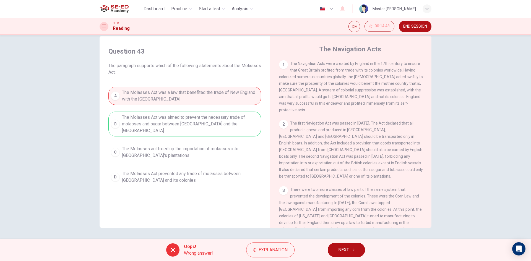
drag, startPoint x: 339, startPoint y: 244, endPoint x: 270, endPoint y: 202, distance: 81.8
click at [339, 244] on button "NEXT" at bounding box center [346, 250] width 37 height 14
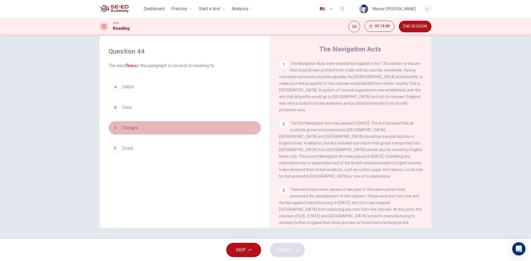
click at [140, 127] on button "C Charges" at bounding box center [184, 128] width 153 height 14
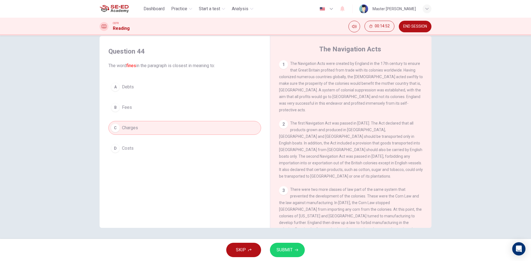
click at [284, 252] on span "SUBMIT" at bounding box center [284, 250] width 16 height 8
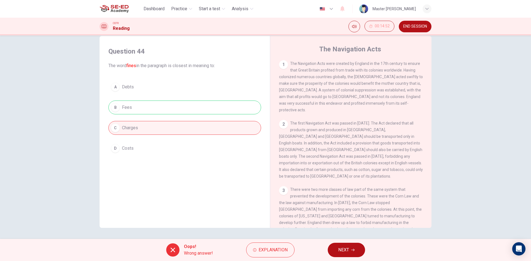
click at [340, 252] on span "NEXT" at bounding box center [343, 250] width 11 height 8
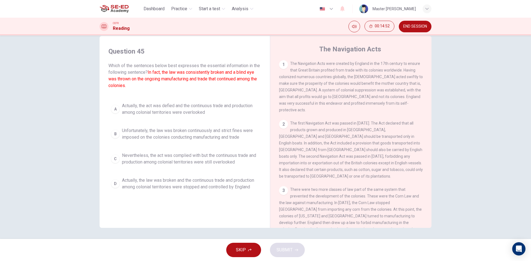
click at [139, 135] on span "Unfortunately, the law was broken continuously and strict fines were imposed on…" at bounding box center [190, 133] width 137 height 13
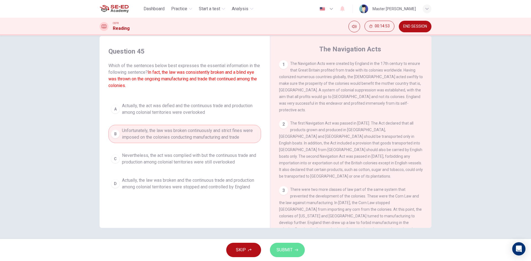
click at [294, 249] on button "SUBMIT" at bounding box center [287, 250] width 35 height 14
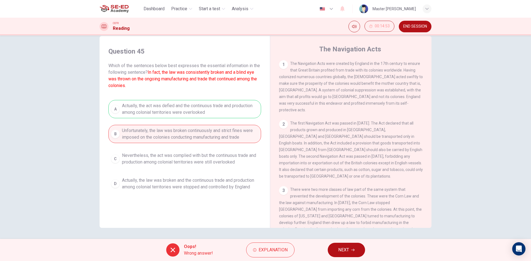
click at [341, 257] on div "Oops! Wrong answer! Explanation NEXT" at bounding box center [265, 250] width 531 height 22
click at [350, 251] on button "NEXT" at bounding box center [346, 250] width 37 height 14
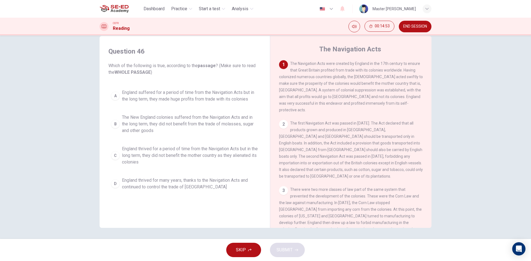
click at [133, 115] on span "The New England colonies suffered from the Navigation Acts and in the long term…" at bounding box center [190, 124] width 137 height 20
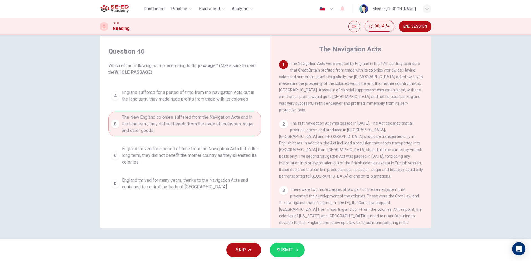
click at [289, 241] on div "SKIP SUBMIT" at bounding box center [265, 250] width 531 height 22
click at [289, 247] on span "SUBMIT" at bounding box center [284, 250] width 16 height 8
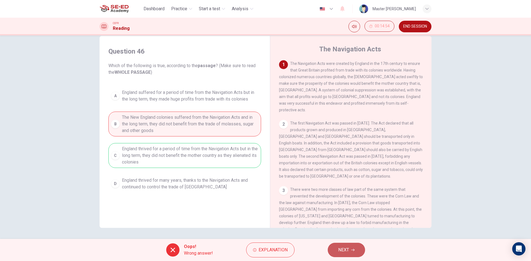
click at [355, 246] on button "NEXT" at bounding box center [346, 250] width 37 height 14
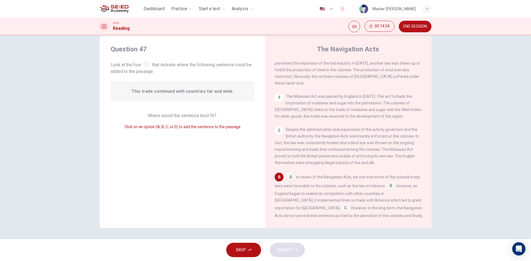
scroll to position [198, 0]
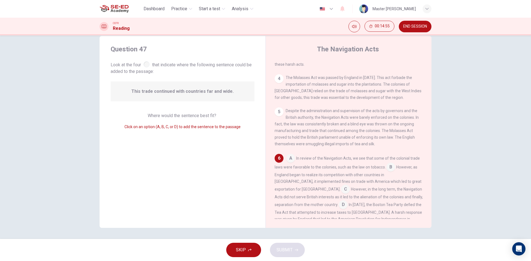
click at [288, 155] on input at bounding box center [290, 159] width 9 height 9
click at [282, 245] on button "SUBMIT" at bounding box center [287, 250] width 35 height 14
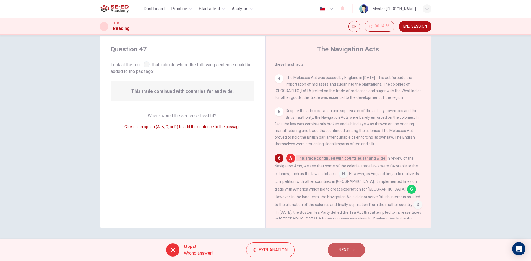
click at [346, 245] on button "NEXT" at bounding box center [346, 250] width 37 height 14
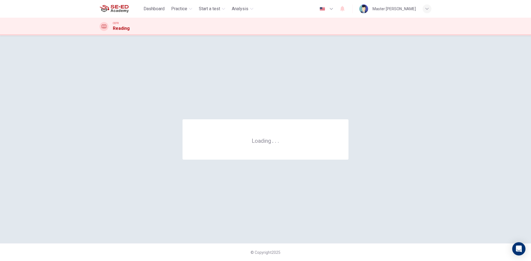
click at [318, 153] on div "Loading . . ." at bounding box center [265, 139] width 166 height 40
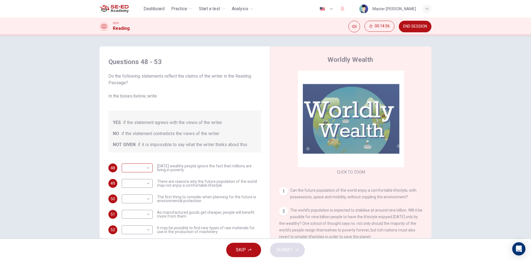
click at [126, 168] on body "This site uses cookies, as explained in our Privacy Policy . If you agree to th…" at bounding box center [265, 130] width 531 height 261
click at [130, 182] on li "NO" at bounding box center [135, 185] width 31 height 9
type input "NO"
click at [132, 188] on body "This site uses cookies, as explained in our Privacy Policy . If you agree to th…" at bounding box center [265, 130] width 531 height 261
click at [134, 198] on li "NO" at bounding box center [135, 201] width 31 height 9
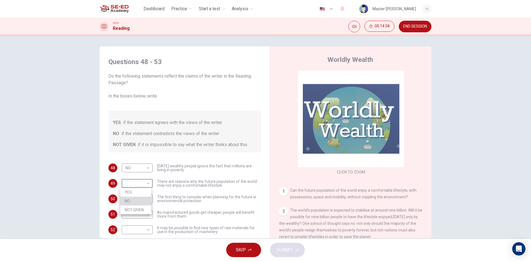
type input "NO"
click at [131, 195] on body "This site uses cookies, as explained in our Privacy Policy . If you agree to th…" at bounding box center [265, 130] width 531 height 261
click at [131, 217] on li "NO" at bounding box center [135, 216] width 31 height 9
type input "NO"
click at [130, 213] on body "This site uses cookies, as explained in our Privacy Policy . If you agree to th…" at bounding box center [265, 130] width 531 height 261
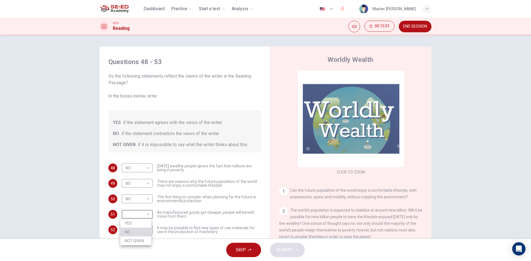
drag, startPoint x: 130, startPoint y: 232, endPoint x: 133, endPoint y: 231, distance: 3.1
click at [131, 232] on li "NO" at bounding box center [135, 232] width 31 height 9
type input "NO"
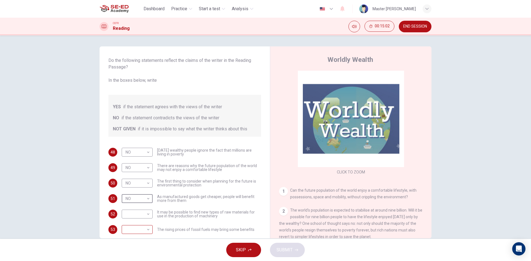
scroll to position [22, 0]
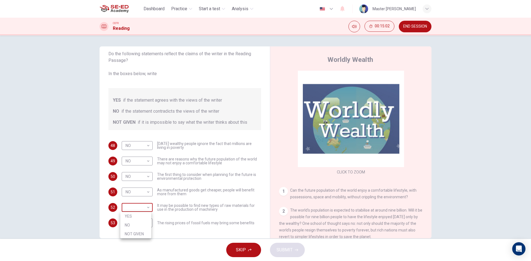
click at [134, 212] on body "This site uses cookies, as explained in our Privacy Policy . If you agree to th…" at bounding box center [265, 130] width 531 height 261
click at [132, 224] on li "NO" at bounding box center [135, 225] width 31 height 9
type input "NO"
click at [129, 225] on body "This site uses cookies, as explained in our Privacy Policy . If you agree to th…" at bounding box center [265, 130] width 531 height 261
click at [129, 239] on li "NO" at bounding box center [135, 240] width 31 height 9
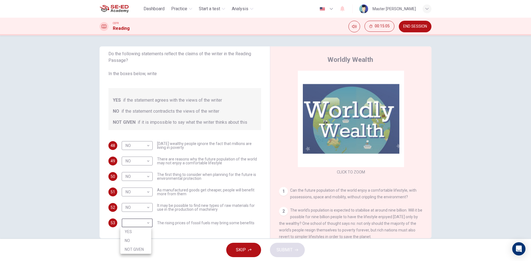
type input "NO"
click at [282, 254] on span "SUBMIT" at bounding box center [284, 250] width 16 height 8
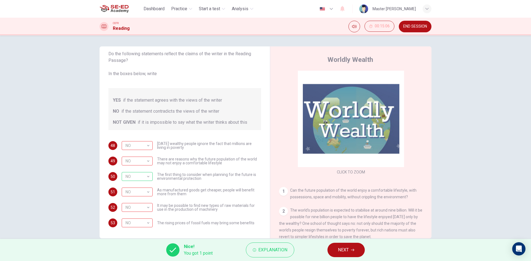
click at [354, 249] on icon "button" at bounding box center [352, 250] width 3 height 3
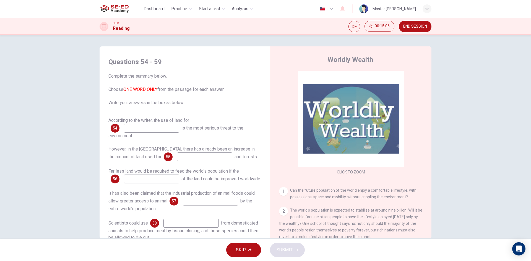
click at [134, 134] on div "According to the writer, the use of land for 54 is the most serious threat to t…" at bounding box center [184, 128] width 153 height 22
click at [139, 126] on input at bounding box center [151, 128] width 55 height 9
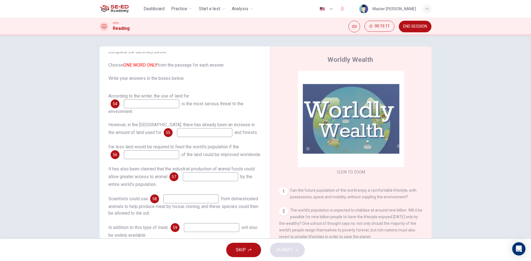
scroll to position [15, 0]
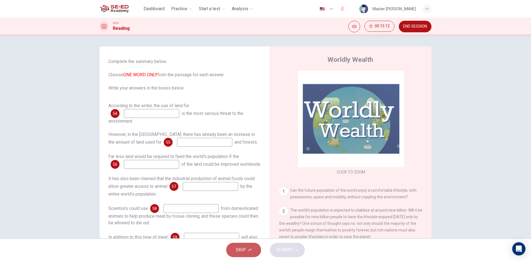
click at [236, 256] on button "SKIP" at bounding box center [243, 250] width 35 height 14
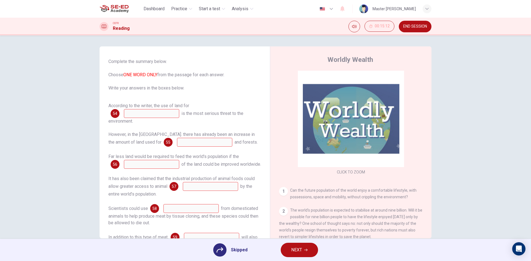
scroll to position [42, 0]
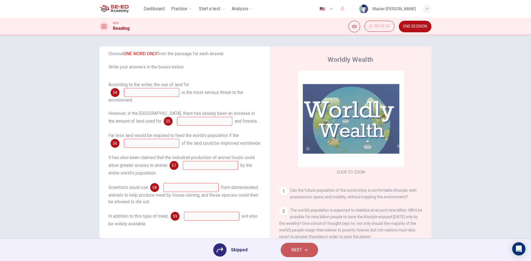
click at [300, 247] on span "NEXT" at bounding box center [296, 250] width 11 height 8
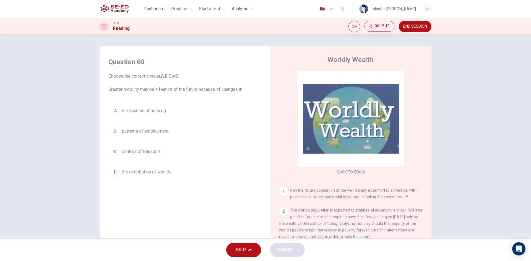
drag, startPoint x: 150, startPoint y: 112, endPoint x: 155, endPoint y: 133, distance: 21.1
click at [150, 112] on span "the location of housing." at bounding box center [144, 111] width 45 height 7
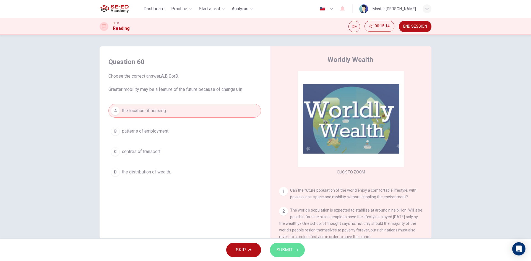
click at [298, 250] on button "SUBMIT" at bounding box center [287, 250] width 35 height 14
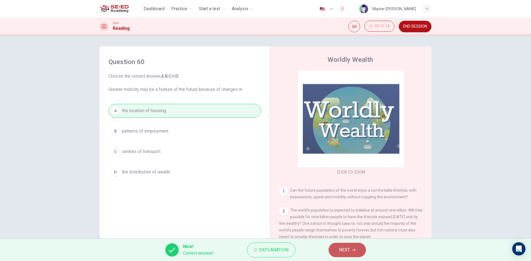
click at [358, 250] on button "NEXT" at bounding box center [346, 250] width 37 height 14
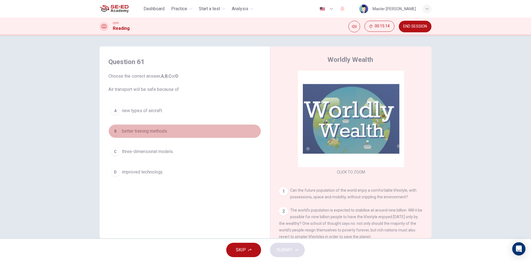
click at [151, 128] on button "B better training methods." at bounding box center [184, 131] width 153 height 14
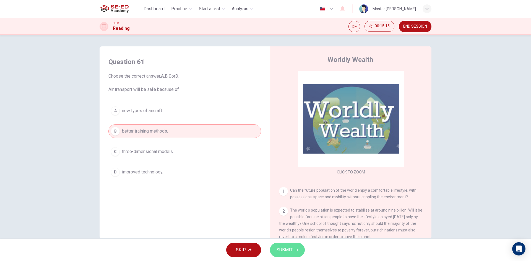
click at [283, 255] on button "SUBMIT" at bounding box center [287, 250] width 35 height 14
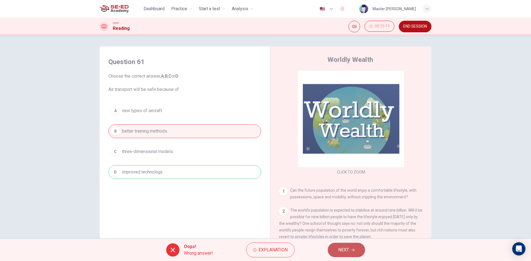
click at [345, 250] on span "NEXT" at bounding box center [343, 250] width 11 height 8
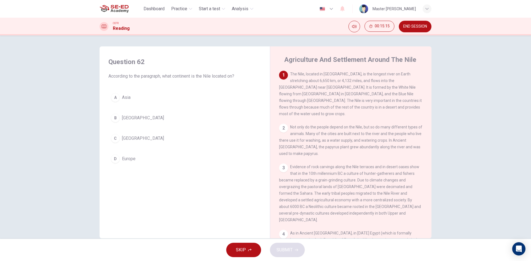
click at [147, 136] on button "C Africa" at bounding box center [184, 139] width 153 height 14
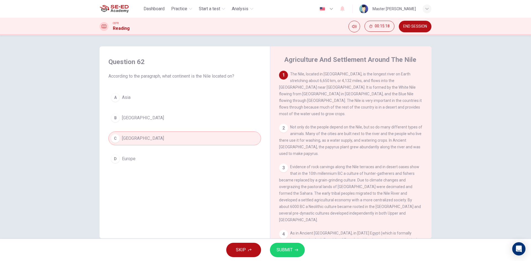
click at [286, 246] on button "SUBMIT" at bounding box center [287, 250] width 35 height 14
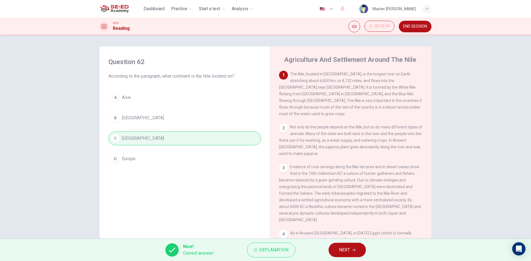
click at [339, 245] on button "NEXT" at bounding box center [346, 250] width 37 height 14
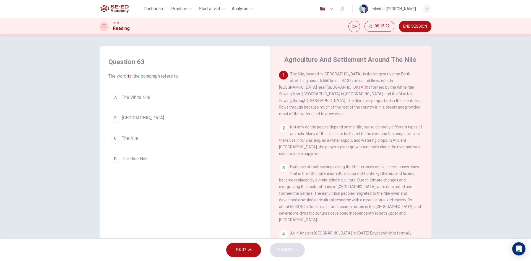
click at [129, 104] on div "A The White Nile B Lake Victoria C The Nile D The Blue Nile" at bounding box center [184, 128] width 153 height 75
click at [123, 98] on span "The White Nile" at bounding box center [136, 97] width 28 height 7
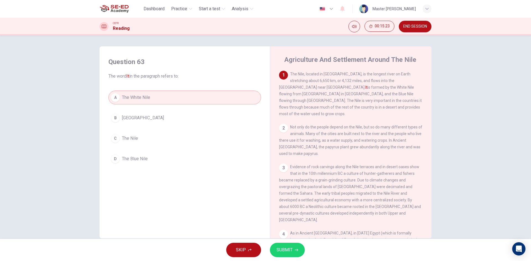
click at [284, 251] on span "SUBMIT" at bounding box center [284, 250] width 16 height 8
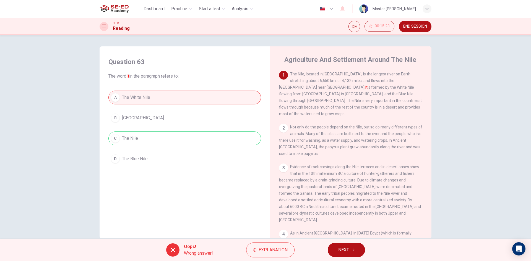
click at [346, 245] on button "NEXT" at bounding box center [346, 250] width 37 height 14
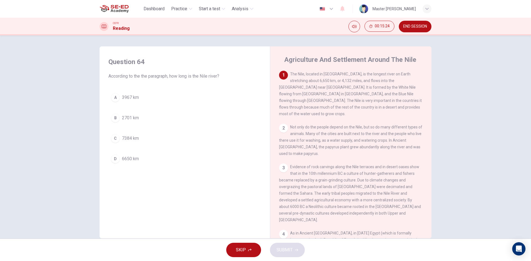
drag, startPoint x: 111, startPoint y: 75, endPoint x: 201, endPoint y: 76, distance: 89.8
click at [201, 76] on span "According to the the paragraph, how long is the Nile river?" at bounding box center [184, 76] width 153 height 7
click at [110, 102] on button "A 3967 km" at bounding box center [184, 98] width 153 height 14
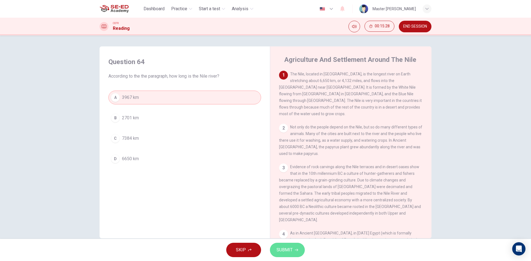
click at [286, 244] on button "SUBMIT" at bounding box center [287, 250] width 35 height 14
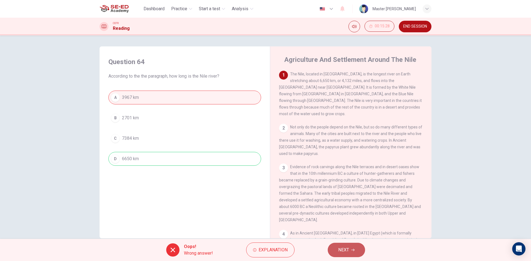
click at [352, 254] on button "NEXT" at bounding box center [346, 250] width 37 height 14
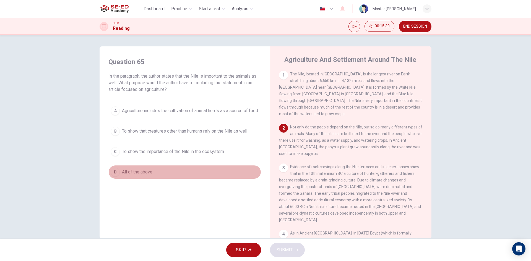
click at [119, 177] on button "D All of the above" at bounding box center [184, 172] width 153 height 14
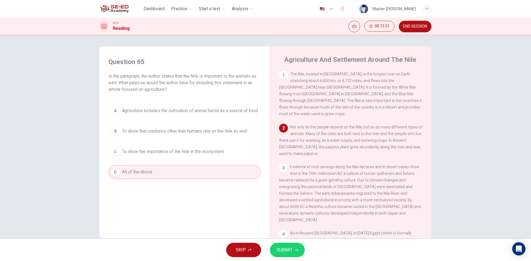
click at [263, 250] on div "SKIP SUBMIT" at bounding box center [265, 250] width 531 height 22
click at [279, 250] on span "SUBMIT" at bounding box center [284, 250] width 16 height 8
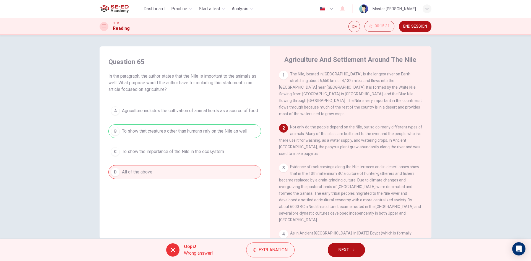
drag, startPoint x: 310, startPoint y: 239, endPoint x: 342, endPoint y: 259, distance: 37.6
click at [316, 245] on div "Oops! Wrong answer! Explanation NEXT" at bounding box center [265, 250] width 531 height 22
click at [364, 260] on div "Oops! Wrong answer! Explanation NEXT" at bounding box center [265, 250] width 531 height 22
click at [356, 248] on button "NEXT" at bounding box center [346, 250] width 37 height 14
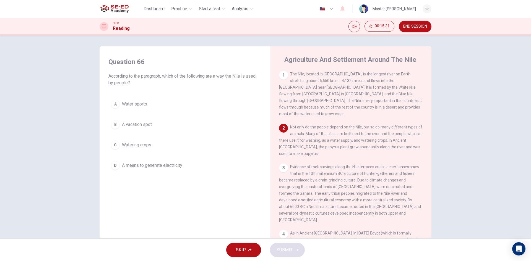
click at [131, 134] on div "A Water sports B A vacation spot C Watering crops D A means to generate electri…" at bounding box center [184, 134] width 153 height 75
click at [131, 129] on button "B A vacation spot" at bounding box center [184, 125] width 153 height 14
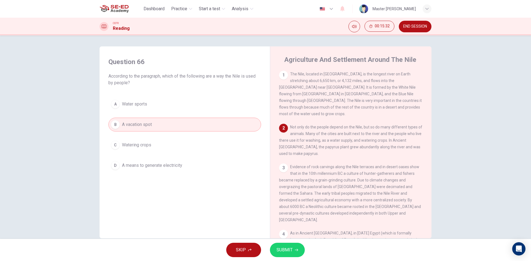
click at [281, 253] on span "SUBMIT" at bounding box center [284, 250] width 16 height 8
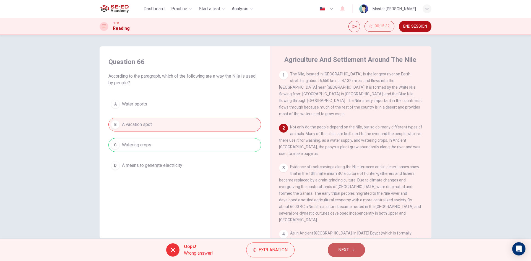
click at [358, 250] on button "NEXT" at bounding box center [346, 250] width 37 height 14
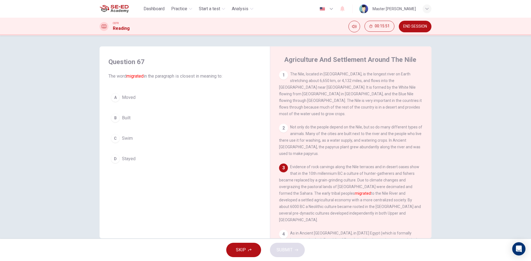
click at [116, 119] on div "B" at bounding box center [115, 118] width 9 height 9
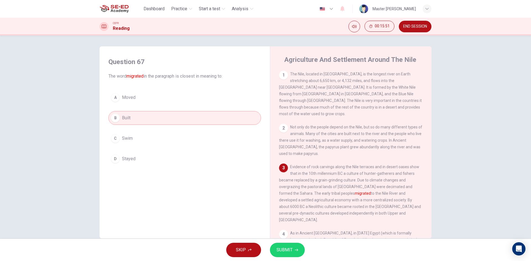
click at [290, 248] on span "SUBMIT" at bounding box center [284, 250] width 16 height 8
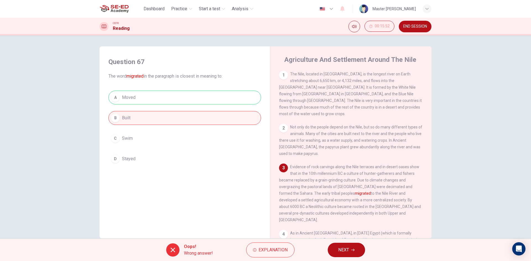
click at [354, 255] on button "NEXT" at bounding box center [346, 250] width 37 height 14
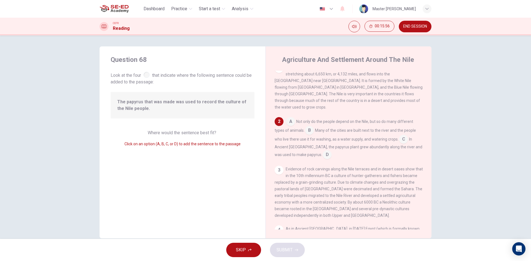
scroll to position [0, 0]
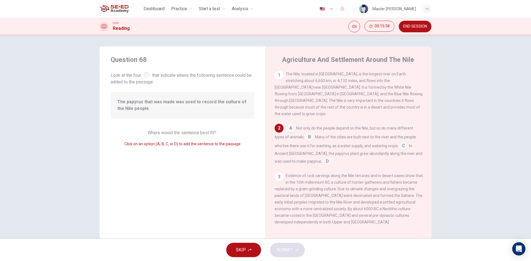
drag, startPoint x: 402, startPoint y: 140, endPoint x: 396, endPoint y: 143, distance: 6.8
click at [401, 142] on input at bounding box center [403, 146] width 9 height 9
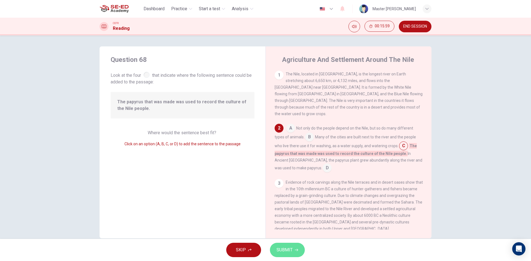
click at [280, 248] on span "SUBMIT" at bounding box center [284, 250] width 16 height 8
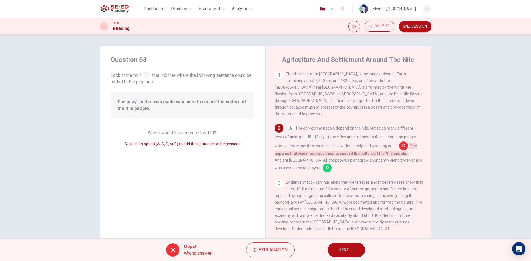
click at [335, 251] on button "NEXT" at bounding box center [346, 250] width 37 height 14
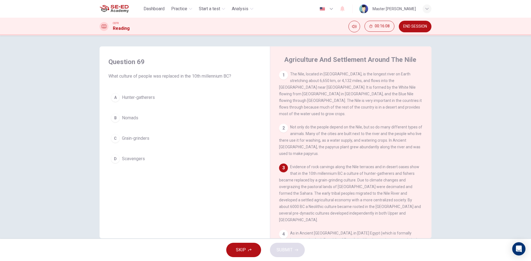
click at [133, 135] on button "C Grain-grinders" at bounding box center [184, 139] width 153 height 14
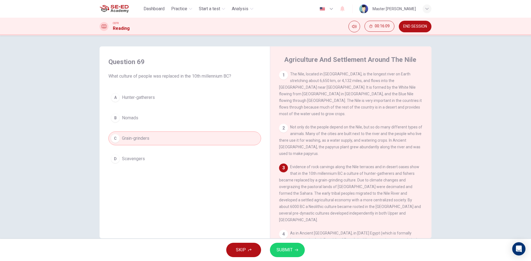
click at [281, 251] on span "SUBMIT" at bounding box center [284, 250] width 16 height 8
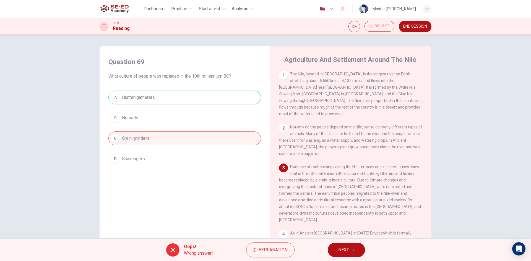
click at [352, 250] on icon "button" at bounding box center [352, 250] width 3 height 3
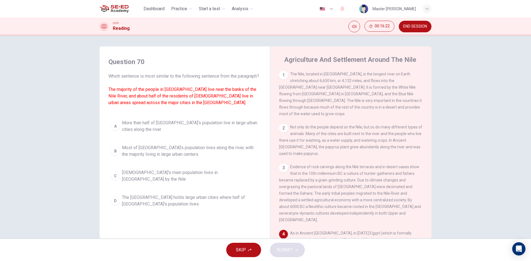
click at [127, 157] on span "Most of Egypt's population lives along the river, with the majority living in l…" at bounding box center [190, 151] width 137 height 13
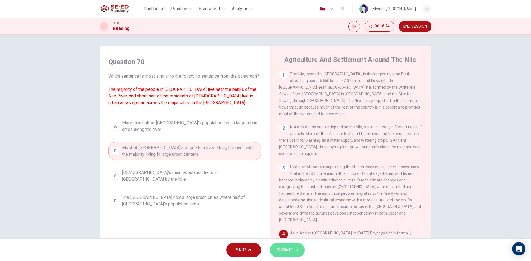
click at [273, 249] on button "SUBMIT" at bounding box center [287, 250] width 35 height 14
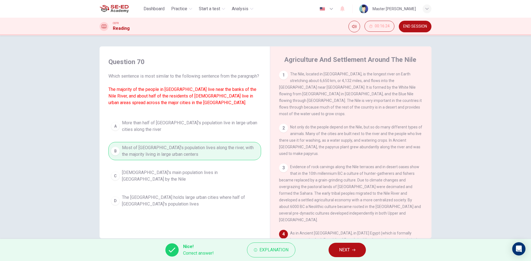
drag, startPoint x: 328, startPoint y: 253, endPoint x: 335, endPoint y: 249, distance: 7.9
click at [333, 249] on div "Nice! Correct answer! Explanation NEXT" at bounding box center [265, 250] width 531 height 22
click at [337, 249] on button "NEXT" at bounding box center [346, 250] width 37 height 14
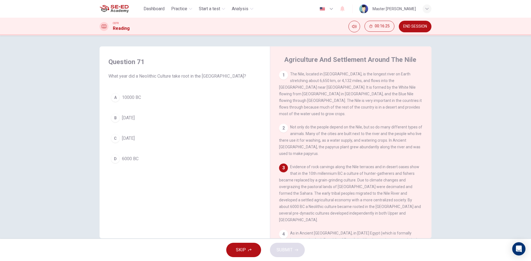
click at [111, 116] on div "B" at bounding box center [115, 118] width 9 height 9
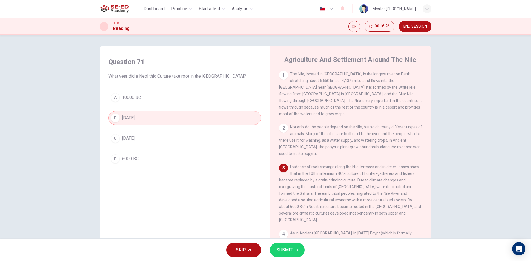
click at [116, 157] on div "D" at bounding box center [115, 159] width 9 height 9
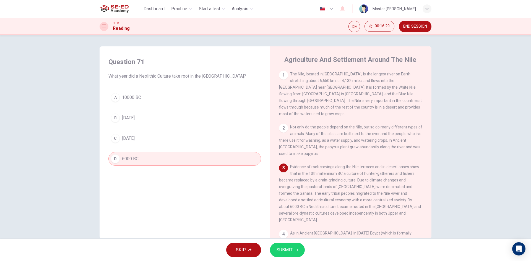
click at [111, 137] on div "C" at bounding box center [115, 138] width 9 height 9
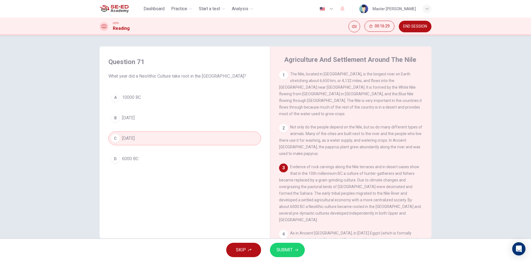
click at [279, 246] on span "SUBMIT" at bounding box center [284, 250] width 16 height 8
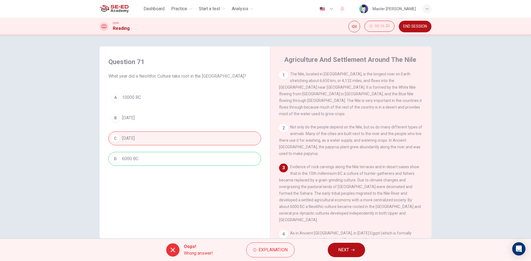
click at [340, 250] on span "NEXT" at bounding box center [343, 250] width 11 height 8
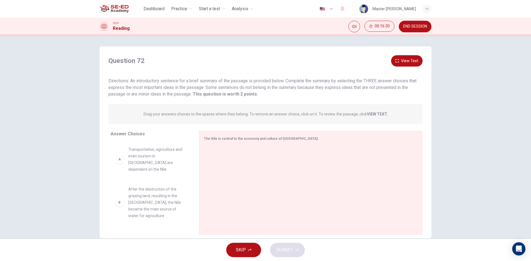
click at [150, 153] on span "Transportation, agriculture and even tourism in Egypt are dependent on the Nile" at bounding box center [157, 159] width 58 height 27
click at [121, 198] on div "B" at bounding box center [119, 202] width 9 height 9
click at [117, 198] on div "B" at bounding box center [119, 202] width 9 height 9
click at [120, 198] on div "B" at bounding box center [119, 202] width 9 height 9
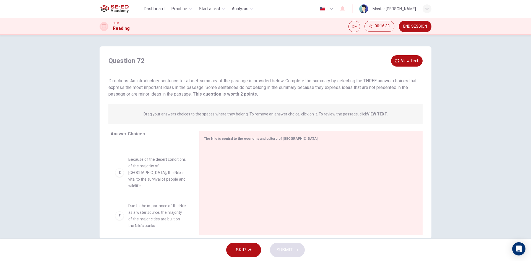
drag, startPoint x: 132, startPoint y: 194, endPoint x: 124, endPoint y: 198, distance: 9.1
click at [127, 195] on div "A Transportation, agriculture and even tourism in Egypt are dependent on the Ni…" at bounding box center [153, 184] width 84 height 85
click at [113, 163] on div "E Because of the desert conditions of the majority of Egypt, the Nile is vital …" at bounding box center [151, 173] width 80 height 42
click at [121, 181] on div "E Because of the desert conditions of the majority of Egypt, the Nile is vital …" at bounding box center [150, 172] width 71 height 33
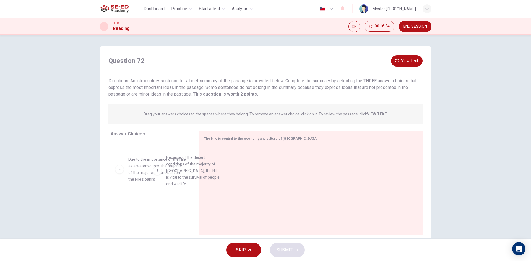
drag, startPoint x: 127, startPoint y: 175, endPoint x: 192, endPoint y: 183, distance: 65.2
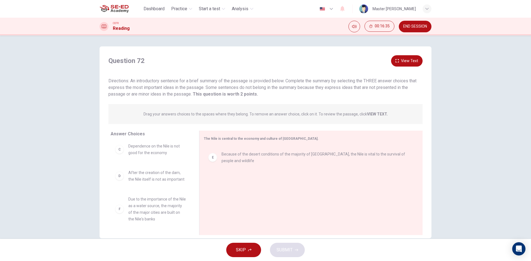
drag, startPoint x: 129, startPoint y: 177, endPoint x: 134, endPoint y: 173, distance: 5.9
click at [130, 137] on div "A Transportation, agriculture and even tourism in Egypt are dependent on the Ni…" at bounding box center [151, 94] width 80 height 85
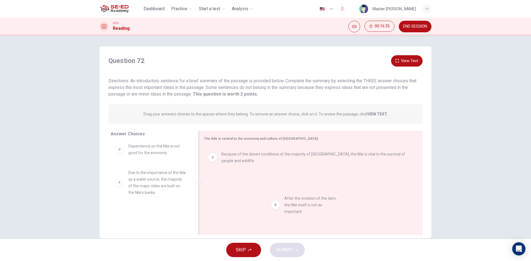
drag, startPoint x: 219, startPoint y: 193, endPoint x: 272, endPoint y: 207, distance: 54.8
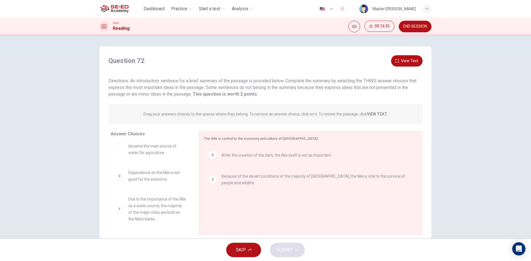
scroll to position [56, 0]
drag, startPoint x: 148, startPoint y: 177, endPoint x: 402, endPoint y: 260, distance: 267.3
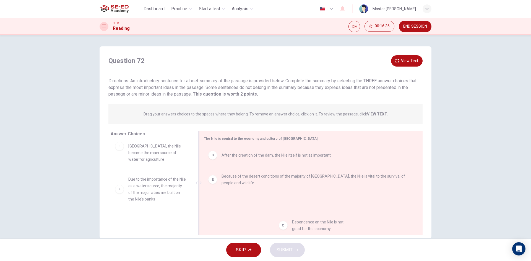
drag, startPoint x: 135, startPoint y: 171, endPoint x: 252, endPoint y: 224, distance: 128.4
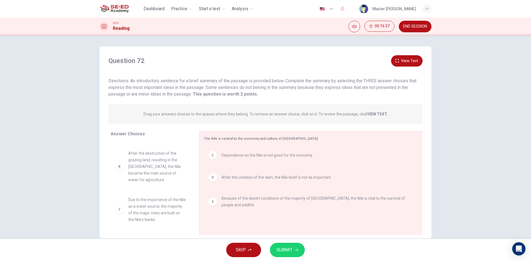
scroll to position [30, 0]
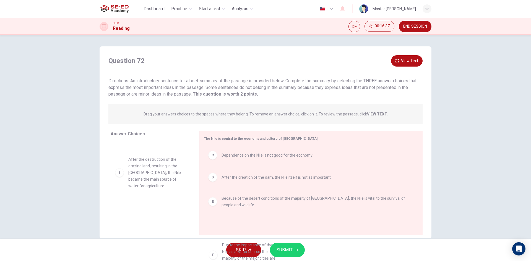
drag, startPoint x: 163, startPoint y: 188, endPoint x: 257, endPoint y: 240, distance: 107.4
drag, startPoint x: 168, startPoint y: 213, endPoint x: 319, endPoint y: 231, distance: 151.7
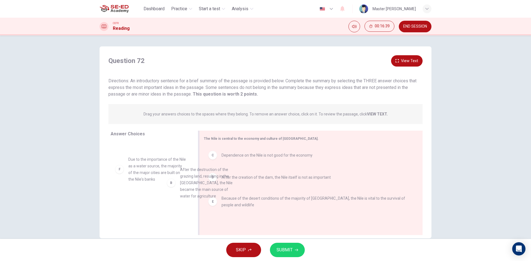
scroll to position [30, 0]
drag, startPoint x: 157, startPoint y: 169, endPoint x: 284, endPoint y: 218, distance: 135.7
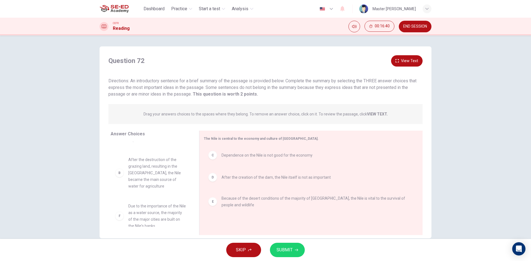
click at [289, 252] on span "SUBMIT" at bounding box center [284, 250] width 16 height 8
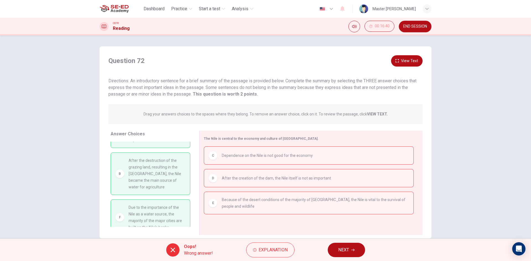
drag, startPoint x: 348, startPoint y: 249, endPoint x: 345, endPoint y: 249, distance: 3.0
click at [345, 249] on span "NEXT" at bounding box center [343, 250] width 11 height 8
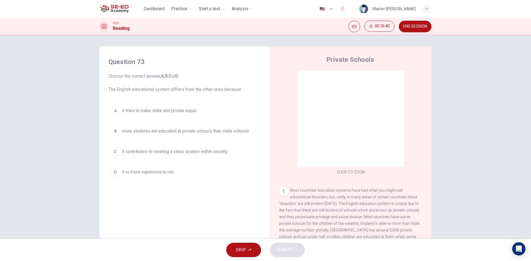
click at [173, 140] on div "A it tries to make state and private equal. B more students are educated at pri…" at bounding box center [184, 141] width 153 height 75
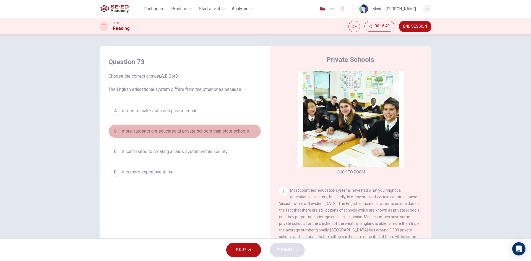
click at [188, 133] on span "more students are educated at private schools than state schools." at bounding box center [186, 131] width 128 height 7
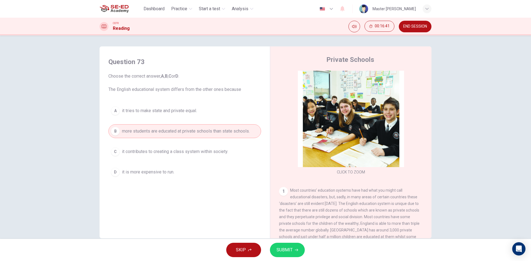
click at [284, 249] on span "SUBMIT" at bounding box center [284, 250] width 16 height 8
click at [174, 132] on span "more students are educated at private schools than state schools." at bounding box center [186, 131] width 128 height 7
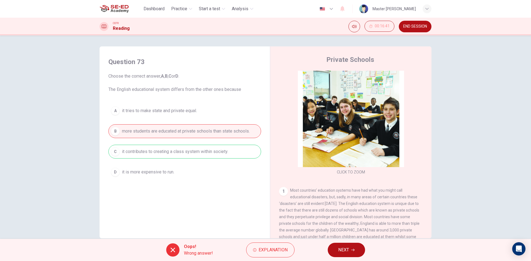
click at [174, 132] on div "A it tries to make state and private equal. B more students are educated at pri…" at bounding box center [184, 141] width 153 height 75
drag, startPoint x: 360, startPoint y: 253, endPoint x: 347, endPoint y: 248, distance: 13.8
click at [359, 253] on button "NEXT" at bounding box center [346, 250] width 37 height 14
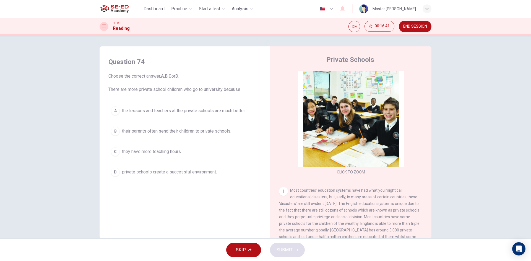
click at [156, 130] on span "their parents often send their children to private schools." at bounding box center [176, 131] width 109 height 7
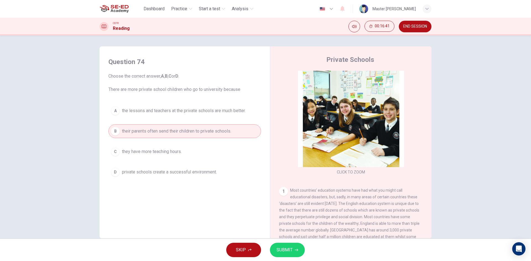
click at [292, 249] on span "SUBMIT" at bounding box center [284, 250] width 16 height 8
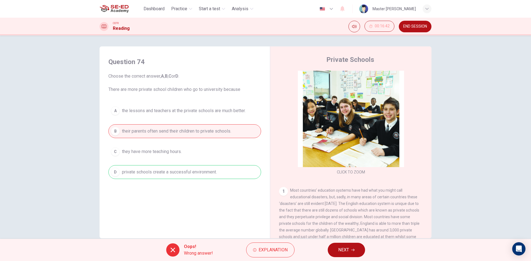
click at [348, 249] on span "NEXT" at bounding box center [343, 250] width 11 height 8
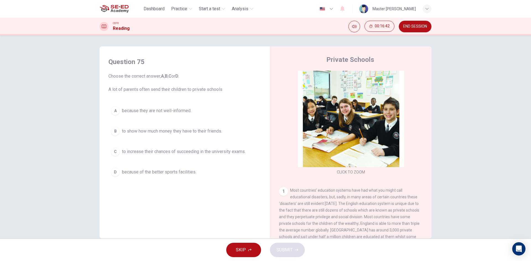
click at [184, 161] on div "A because they are not well-informed. B to show how much money they have to the…" at bounding box center [184, 141] width 153 height 75
click at [187, 134] on span "to show how much money they have to their friends." at bounding box center [172, 131] width 100 height 7
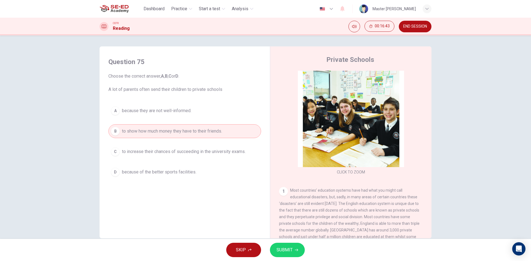
click at [290, 250] on span "SUBMIT" at bounding box center [284, 250] width 16 height 8
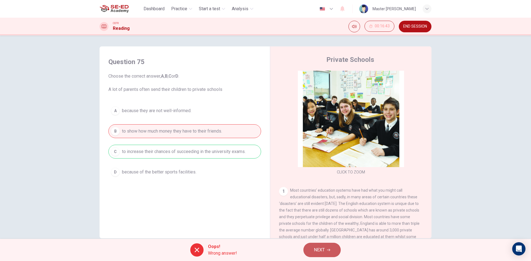
click at [328, 250] on icon "button" at bounding box center [328, 250] width 3 height 3
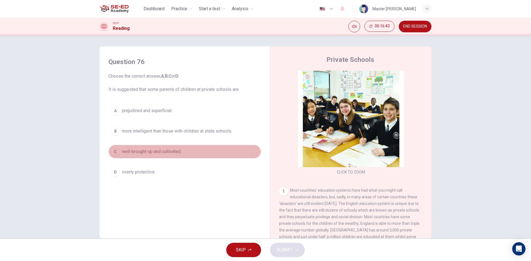
click at [196, 147] on button "C well-brought-up and cultivated." at bounding box center [184, 152] width 153 height 14
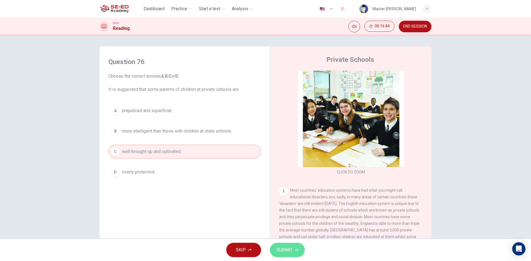
click at [282, 254] on span "SUBMIT" at bounding box center [284, 250] width 16 height 8
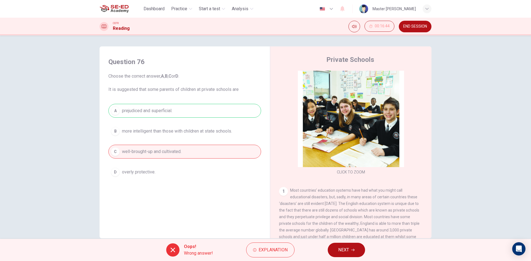
click at [338, 250] on span "NEXT" at bounding box center [343, 250] width 11 height 8
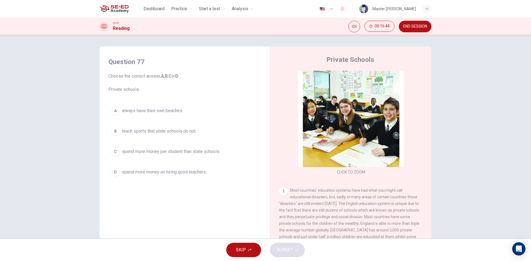
click at [160, 149] on span "spend more money per student than state schools." at bounding box center [171, 151] width 98 height 7
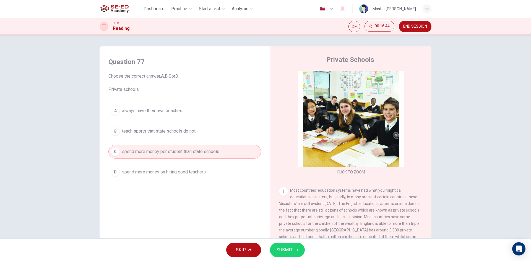
click at [291, 253] on span "SUBMIT" at bounding box center [284, 250] width 16 height 8
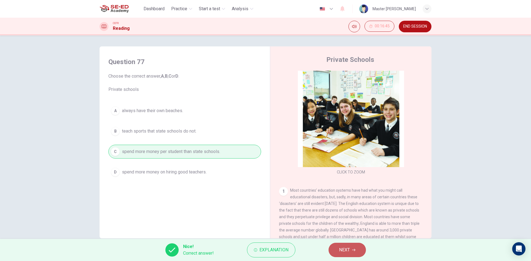
click at [336, 250] on button "NEXT" at bounding box center [346, 250] width 37 height 14
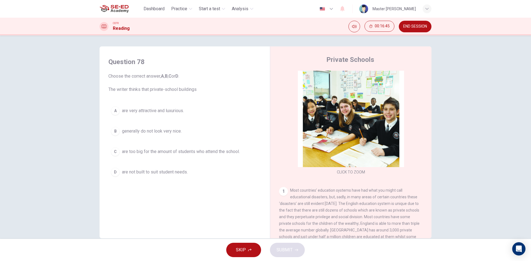
click at [166, 147] on button "C are too big for the amount of students who attend the school." at bounding box center [184, 152] width 153 height 14
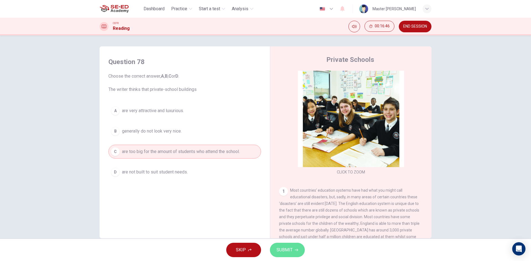
click at [284, 252] on span "SUBMIT" at bounding box center [284, 250] width 16 height 8
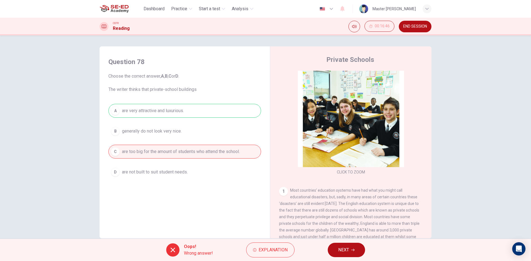
click at [332, 245] on button "NEXT" at bounding box center [346, 250] width 37 height 14
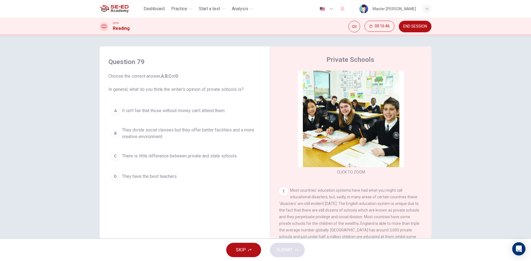
click at [179, 155] on span "There is little difference between private and state schools." at bounding box center [180, 156] width 116 height 7
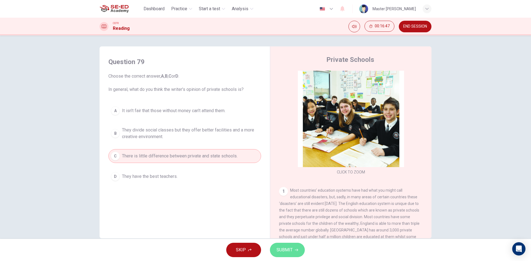
click at [283, 250] on span "SUBMIT" at bounding box center [284, 250] width 16 height 8
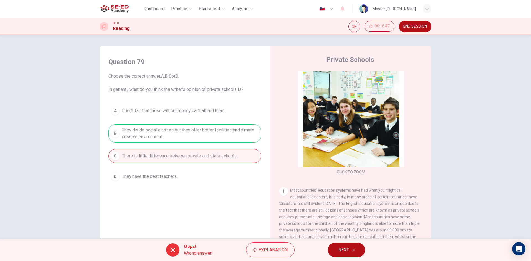
click at [192, 153] on div "A It isn’t fair that those without money can’t attend them. B They divide socia…" at bounding box center [184, 144] width 153 height 80
drag, startPoint x: 328, startPoint y: 256, endPoint x: 344, endPoint y: 254, distance: 16.7
click at [335, 256] on div "Oops! Wrong answer! Explanation NEXT" at bounding box center [265, 250] width 531 height 22
click at [344, 254] on button "NEXT" at bounding box center [346, 250] width 37 height 14
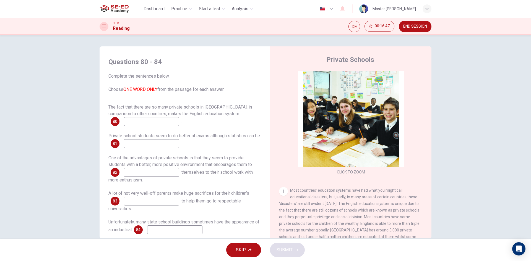
click at [149, 175] on input at bounding box center [151, 172] width 55 height 9
click at [148, 125] on input at bounding box center [151, 121] width 55 height 9
click at [221, 247] on div "SKIP SUBMIT" at bounding box center [265, 250] width 531 height 22
click at [230, 247] on button "SKIP" at bounding box center [243, 250] width 35 height 14
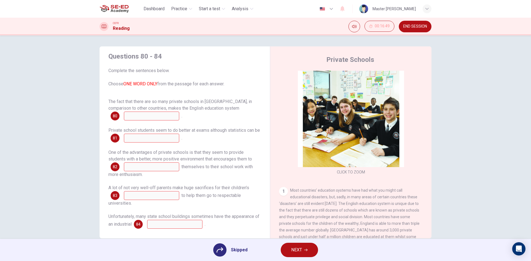
scroll to position [7, 0]
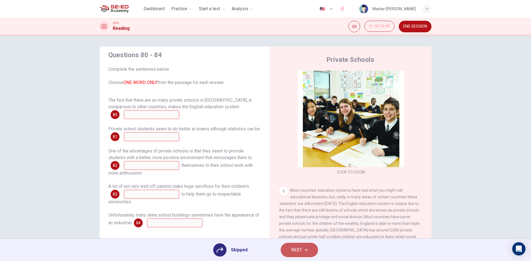
click at [294, 252] on span "NEXT" at bounding box center [296, 250] width 11 height 8
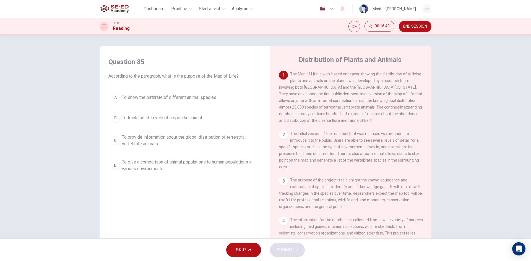
click at [184, 128] on div "A To show the birthrate of different animal species B To track the life cycle o…" at bounding box center [184, 133] width 153 height 84
click at [198, 135] on span "To provide information about the global distribution of terrestrial vertebrate …" at bounding box center [190, 140] width 137 height 13
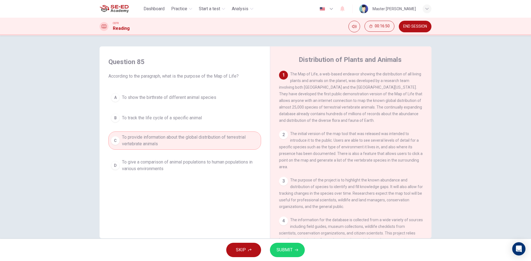
click at [290, 255] on button "SUBMIT" at bounding box center [287, 250] width 35 height 14
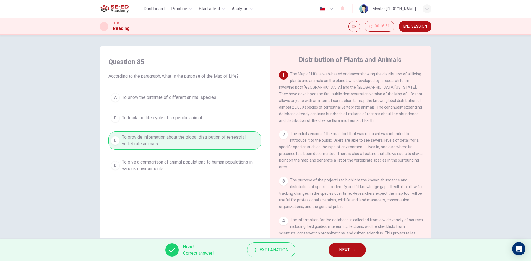
drag, startPoint x: 338, startPoint y: 250, endPoint x: 301, endPoint y: 237, distance: 39.0
click at [337, 250] on button "NEXT" at bounding box center [346, 250] width 37 height 14
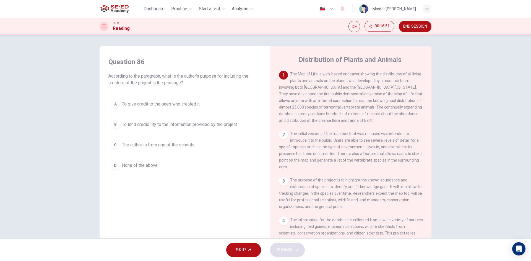
click at [162, 150] on button "C The author is from one of the schools" at bounding box center [184, 145] width 153 height 14
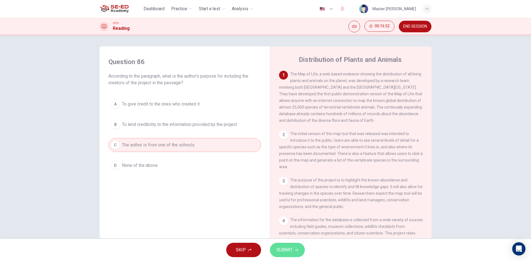
click at [288, 250] on span "SUBMIT" at bounding box center [284, 250] width 16 height 8
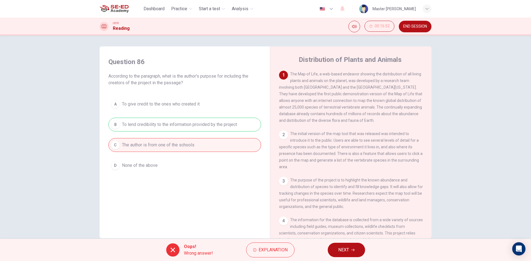
click at [345, 247] on span "NEXT" at bounding box center [343, 250] width 11 height 8
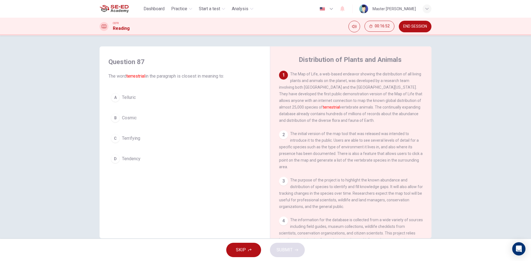
click at [155, 130] on div "A Telluric B Cosmic C Terrifying D Tendency" at bounding box center [184, 128] width 153 height 75
click at [126, 125] on button "B Cosmic" at bounding box center [184, 118] width 153 height 14
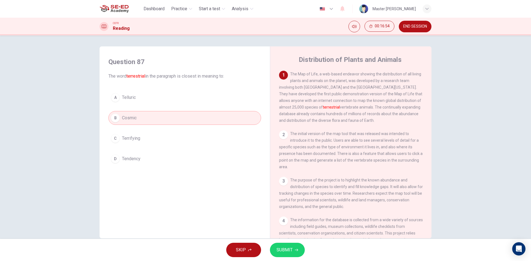
click at [115, 97] on div "A" at bounding box center [115, 97] width 9 height 9
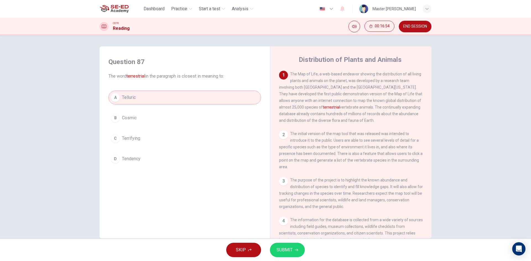
click at [291, 254] on span "SUBMIT" at bounding box center [284, 250] width 16 height 8
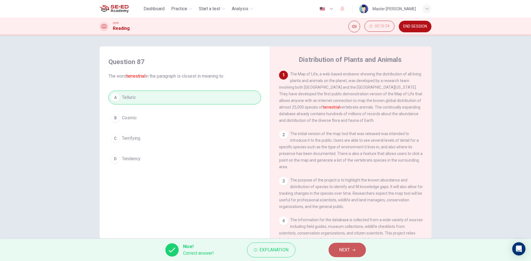
click at [345, 255] on button "NEXT" at bounding box center [346, 250] width 37 height 14
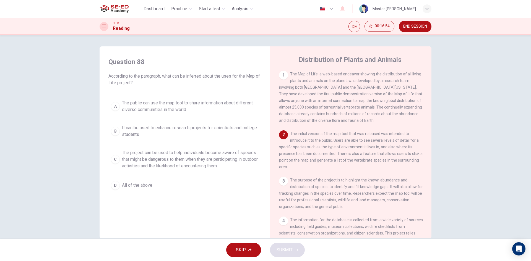
click at [139, 176] on div "A The public can use the map tool to share information about different diverse …" at bounding box center [184, 144] width 153 height 95
click at [138, 158] on span "The project can be used to help individuals become aware of species that might …" at bounding box center [190, 160] width 137 height 20
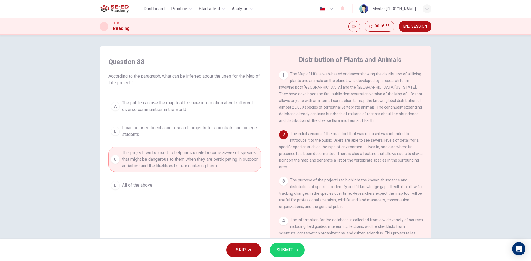
click at [136, 126] on span "It can be used to enhance research projects for scientists and college students" at bounding box center [190, 131] width 137 height 13
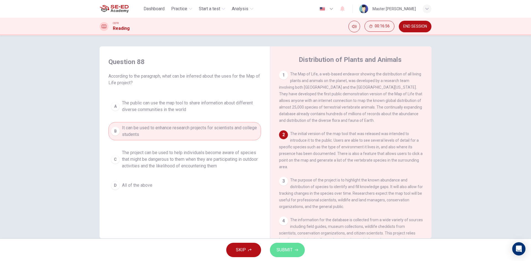
click at [292, 257] on button "SUBMIT" at bounding box center [287, 250] width 35 height 14
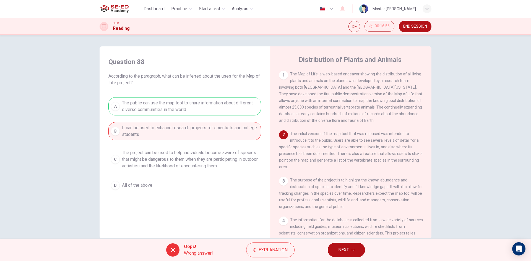
click at [334, 248] on button "NEXT" at bounding box center [346, 250] width 37 height 14
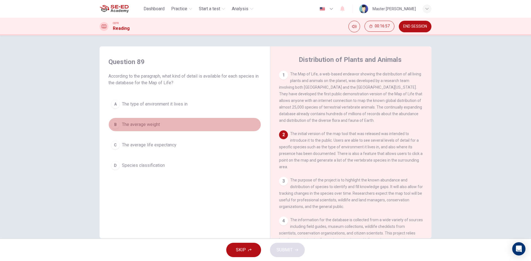
click at [139, 131] on button "B The average weight" at bounding box center [184, 125] width 153 height 14
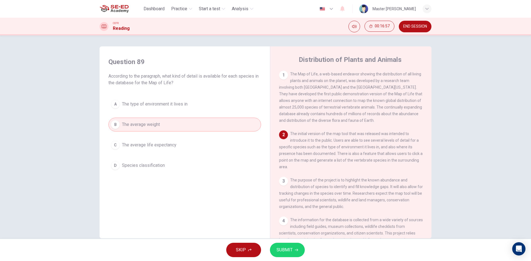
click at [285, 248] on span "SUBMIT" at bounding box center [284, 250] width 16 height 8
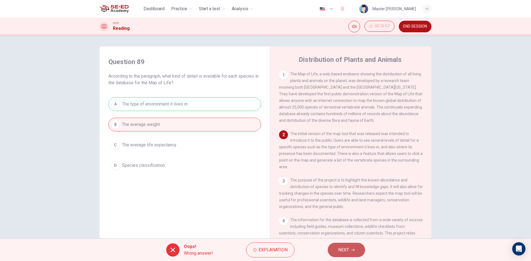
click at [349, 244] on button "NEXT" at bounding box center [346, 250] width 37 height 14
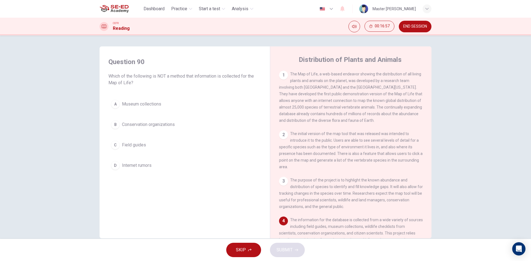
drag, startPoint x: 96, startPoint y: 132, endPoint x: 121, endPoint y: 140, distance: 25.4
click at [99, 135] on div "Question 90 Which of the following is NOT a method that information is collecte…" at bounding box center [265, 142] width 349 height 192
click at [122, 141] on button "C Field guides" at bounding box center [184, 145] width 153 height 14
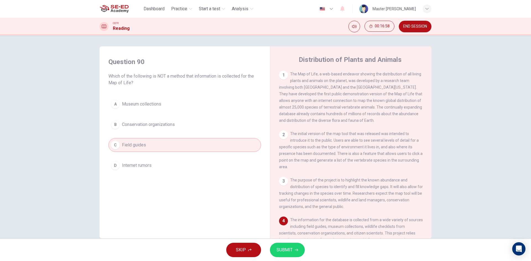
click at [141, 125] on span "Conservation organizations" at bounding box center [148, 124] width 53 height 7
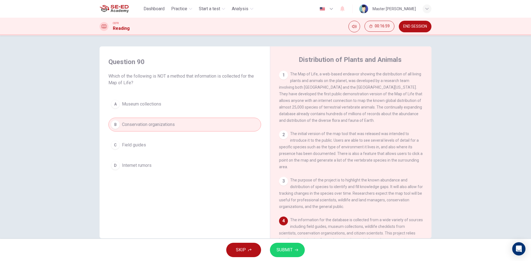
click at [282, 246] on span "SUBMIT" at bounding box center [284, 250] width 16 height 8
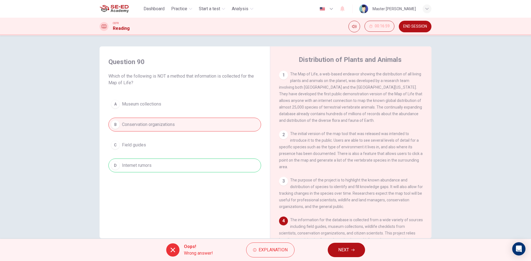
click at [357, 244] on button "NEXT" at bounding box center [346, 250] width 37 height 14
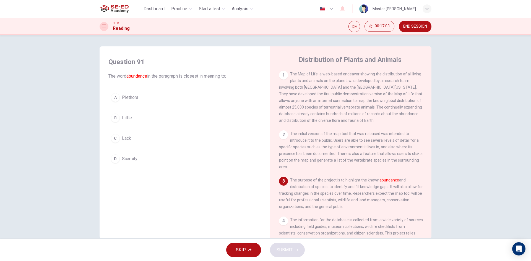
click at [114, 100] on div "A" at bounding box center [115, 97] width 9 height 9
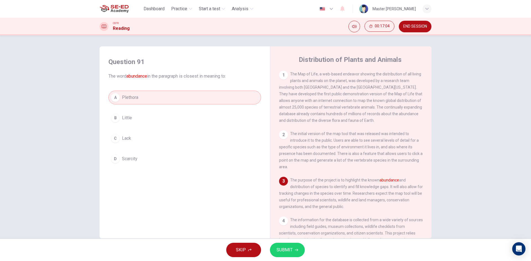
click at [280, 248] on span "SUBMIT" at bounding box center [284, 250] width 16 height 8
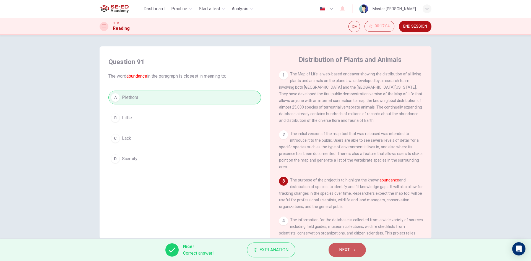
click at [343, 253] on span "NEXT" at bounding box center [344, 250] width 11 height 8
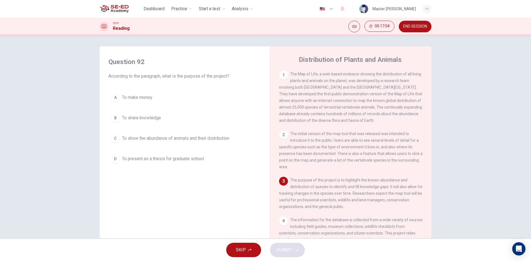
click at [129, 120] on span "To share knowledge" at bounding box center [141, 118] width 39 height 7
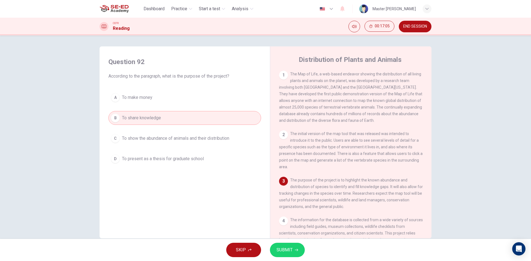
click at [281, 245] on button "SUBMIT" at bounding box center [287, 250] width 35 height 14
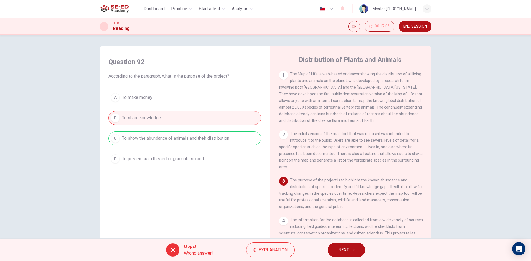
click at [345, 246] on button "NEXT" at bounding box center [346, 250] width 37 height 14
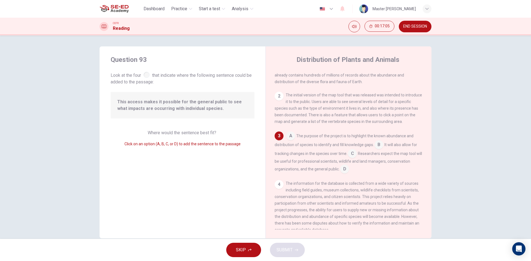
scroll to position [41, 0]
click at [377, 147] on input at bounding box center [378, 142] width 9 height 9
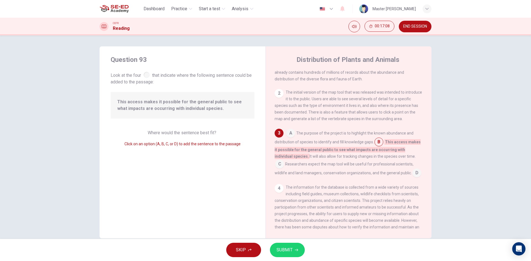
click at [284, 162] on input at bounding box center [279, 164] width 9 height 9
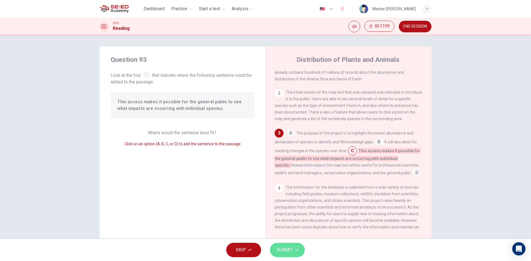
click at [279, 246] on button "SUBMIT" at bounding box center [287, 250] width 35 height 14
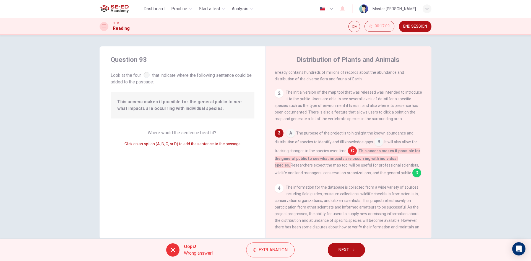
click at [355, 250] on button "NEXT" at bounding box center [346, 250] width 37 height 14
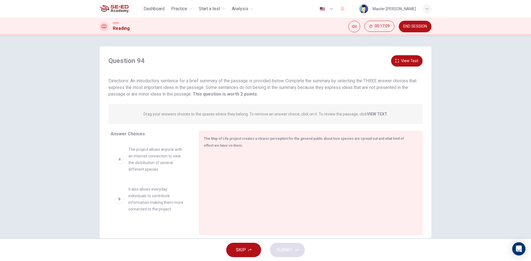
click at [132, 166] on span "The project allows anyone with an internet connection to view the distribution …" at bounding box center [157, 159] width 58 height 27
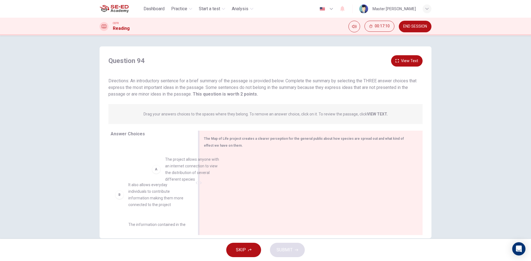
drag, startPoint x: 117, startPoint y: 145, endPoint x: 257, endPoint y: 170, distance: 141.4
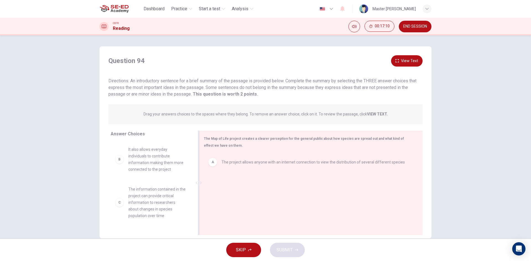
drag, startPoint x: 136, startPoint y: 161, endPoint x: 252, endPoint y: 217, distance: 128.5
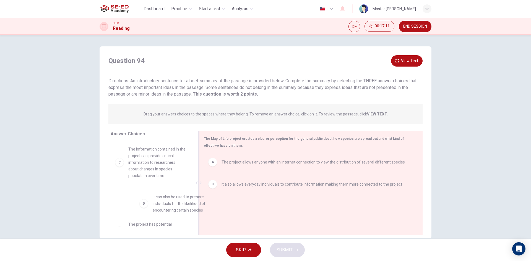
drag, startPoint x: 149, startPoint y: 207, endPoint x: 223, endPoint y: 211, distance: 73.7
drag, startPoint x: 144, startPoint y: 207, endPoint x: 281, endPoint y: 216, distance: 138.0
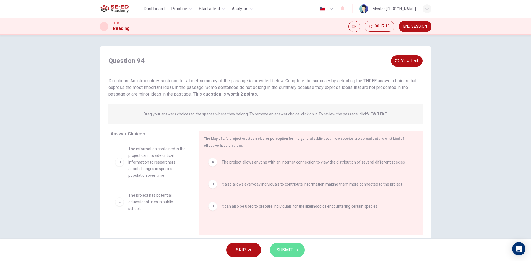
drag, startPoint x: 278, startPoint y: 249, endPoint x: 271, endPoint y: 245, distance: 7.4
click at [278, 249] on span "SUBMIT" at bounding box center [284, 250] width 16 height 8
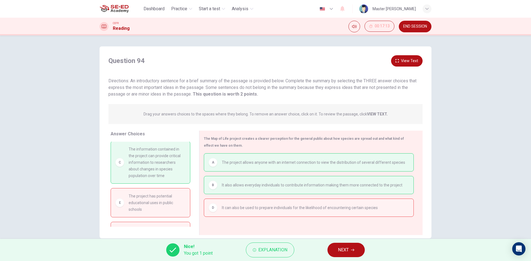
click at [335, 251] on button "NEXT" at bounding box center [345, 250] width 37 height 14
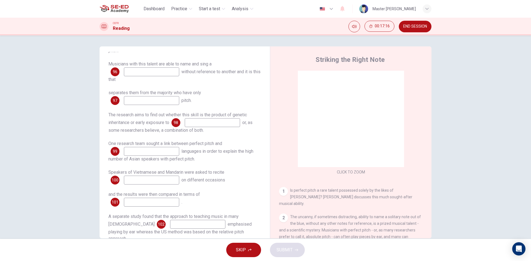
scroll to position [93, 0]
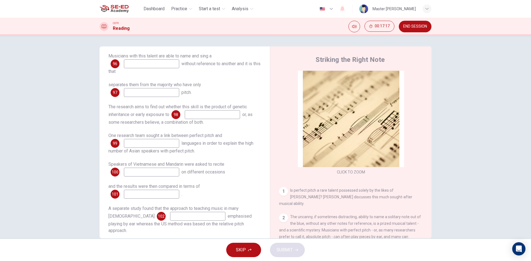
click at [244, 254] on button "SKIP" at bounding box center [243, 250] width 35 height 14
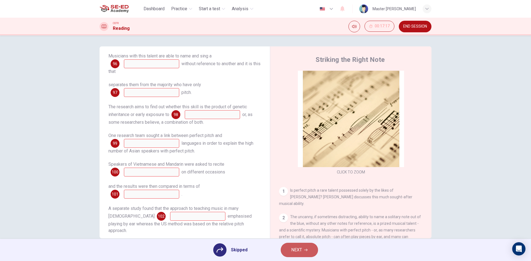
click at [299, 249] on span "NEXT" at bounding box center [296, 250] width 11 height 8
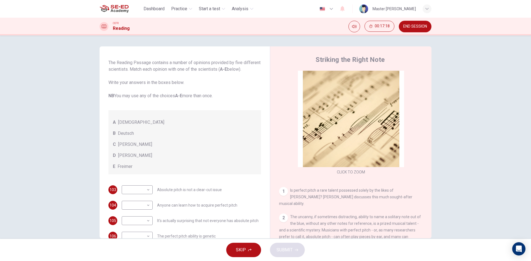
scroll to position [49, 0]
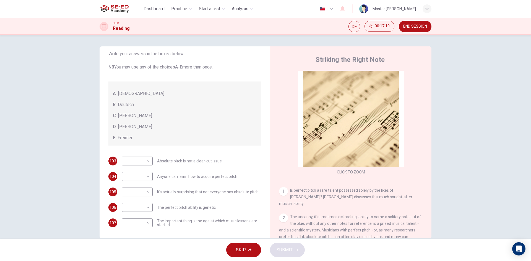
click at [405, 25] on span "END SESSION" at bounding box center [415, 26] width 24 height 4
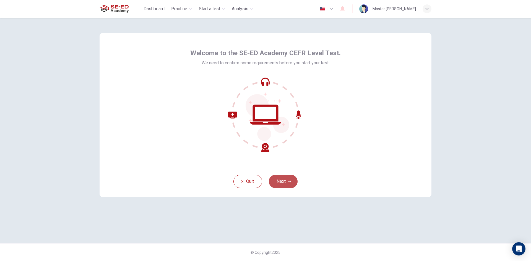
click at [284, 178] on button "Next" at bounding box center [283, 181] width 29 height 13
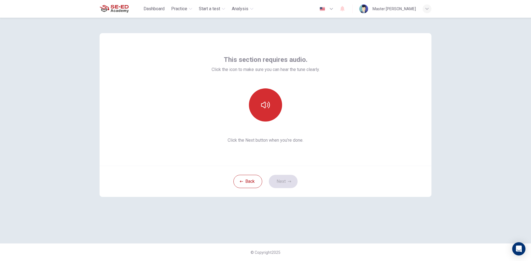
click at [262, 104] on icon "button" at bounding box center [265, 105] width 9 height 9
click at [277, 179] on button "Next" at bounding box center [283, 181] width 29 height 13
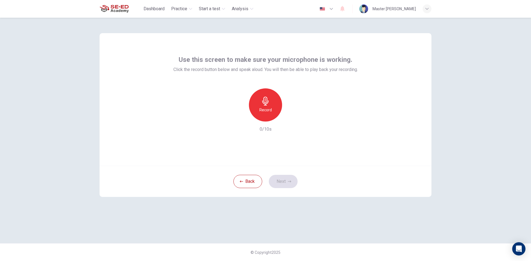
click at [260, 101] on div "Record" at bounding box center [265, 104] width 33 height 33
click at [266, 110] on h6 "Stop" at bounding box center [265, 110] width 8 height 7
click at [292, 117] on icon "button" at bounding box center [291, 117] width 2 height 3
click at [289, 117] on icon "button" at bounding box center [291, 117] width 6 height 6
click at [284, 184] on button "Next" at bounding box center [283, 181] width 29 height 13
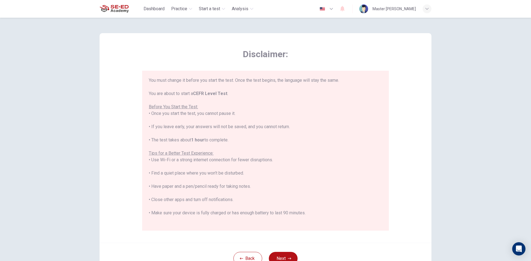
scroll to position [53, 0]
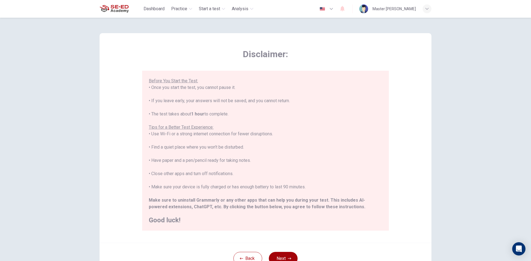
click at [279, 260] on button "Next" at bounding box center [283, 258] width 29 height 13
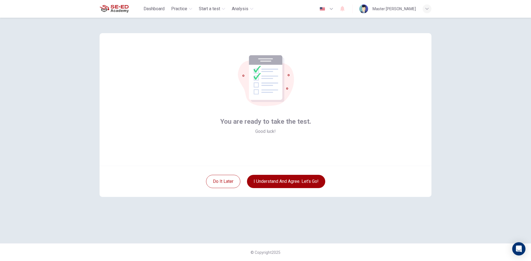
click at [274, 184] on button "I understand and agree. Let’s go!" at bounding box center [286, 181] width 78 height 13
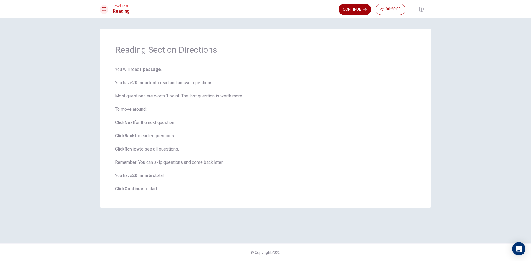
click at [347, 10] on button "Continue" at bounding box center [354, 9] width 33 height 11
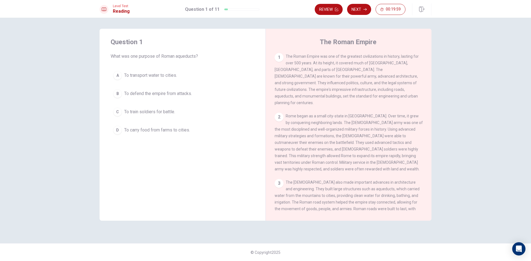
click at [129, 93] on span "To defend the empire from attacks." at bounding box center [158, 93] width 68 height 7
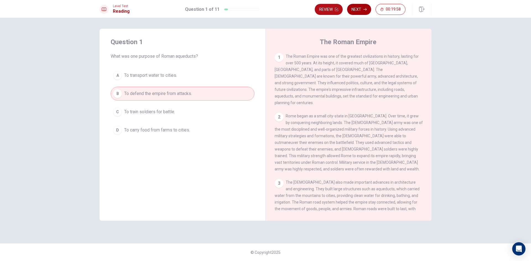
click at [360, 8] on button "Next" at bounding box center [359, 9] width 24 height 11
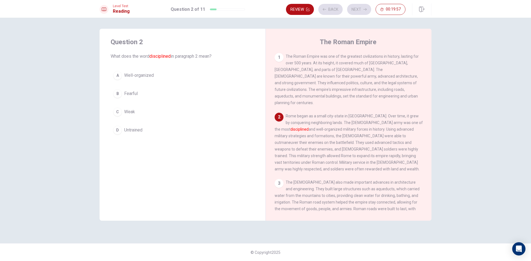
scroll to position [14, 0]
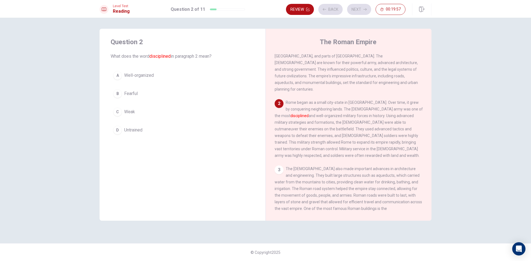
click at [130, 83] on div "A Well-organized B Fearful C Weak D Untrained" at bounding box center [183, 103] width 144 height 69
click at [137, 76] on span "Well-organized" at bounding box center [139, 75] width 30 height 7
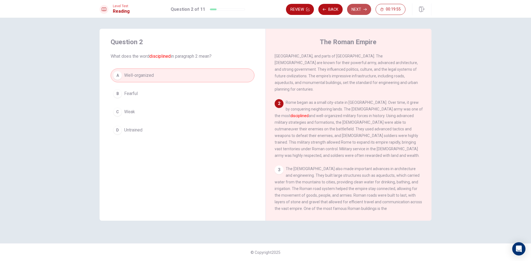
click at [357, 7] on button "Next" at bounding box center [359, 9] width 24 height 11
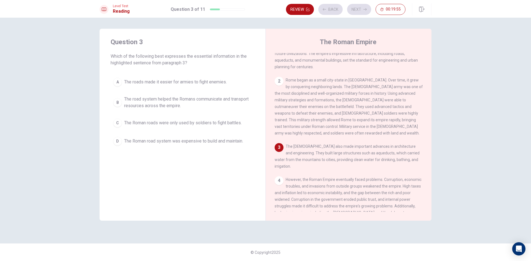
scroll to position [41, 0]
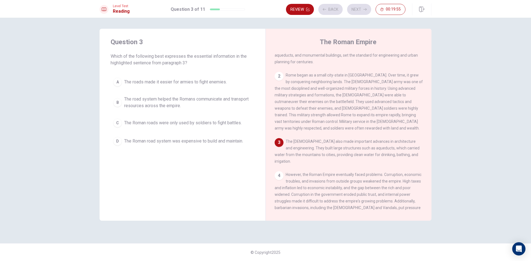
click at [129, 108] on span "The road system helped the Romans communicate and transport resources across th…" at bounding box center [188, 102] width 128 height 13
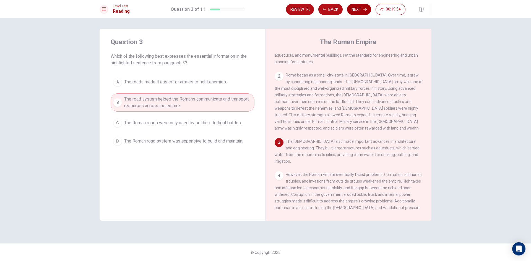
click at [355, 11] on button "Next" at bounding box center [359, 9] width 24 height 11
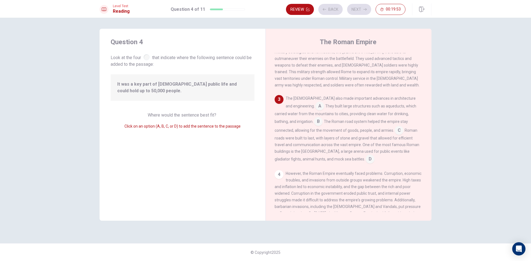
scroll to position [89, 0]
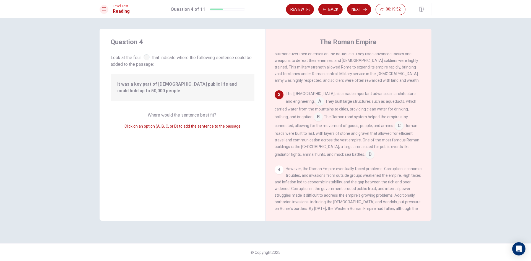
click at [394, 124] on input at bounding box center [398, 126] width 9 height 9
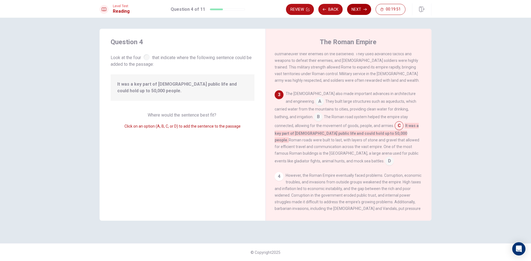
click at [353, 13] on button "Next" at bounding box center [359, 9] width 24 height 11
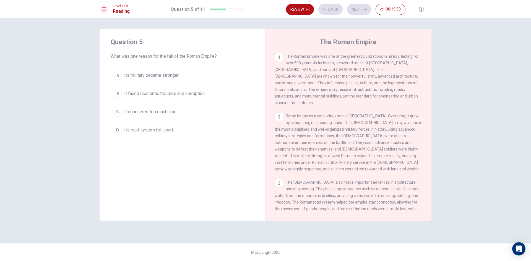
click at [149, 109] on span "It conquered too much land." at bounding box center [150, 112] width 53 height 7
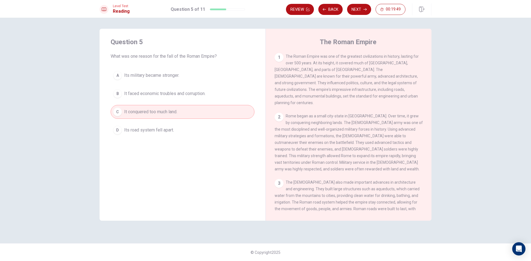
click at [350, 8] on button "Next" at bounding box center [359, 9] width 24 height 11
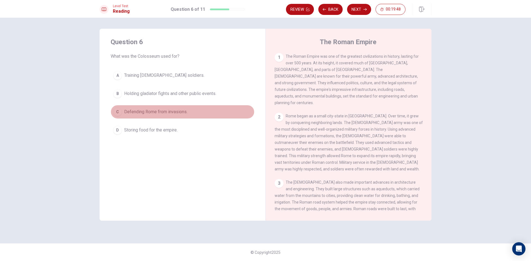
drag, startPoint x: 149, startPoint y: 105, endPoint x: 149, endPoint y: 108, distance: 2.8
click at [149, 105] on button "C Defending Rome from invasions." at bounding box center [183, 112] width 144 height 14
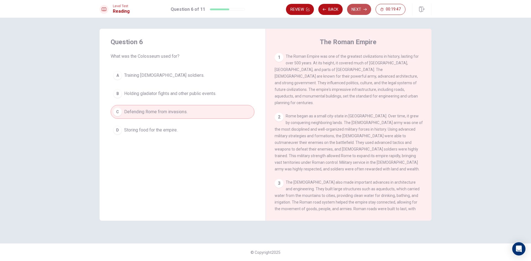
click at [354, 11] on button "Next" at bounding box center [359, 9] width 24 height 11
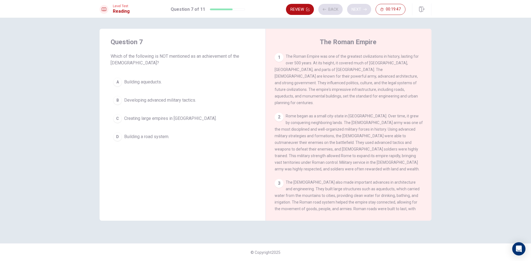
click at [354, 11] on div "Review Back Next 00:19:47" at bounding box center [345, 9] width 119 height 11
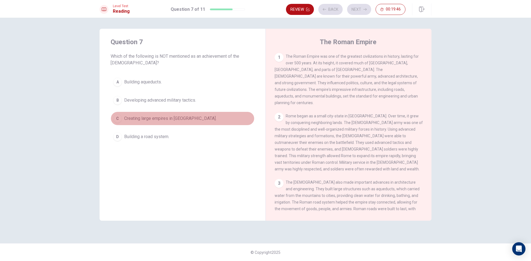
click at [152, 121] on span "Creating large empires in Africa." at bounding box center [170, 118] width 92 height 7
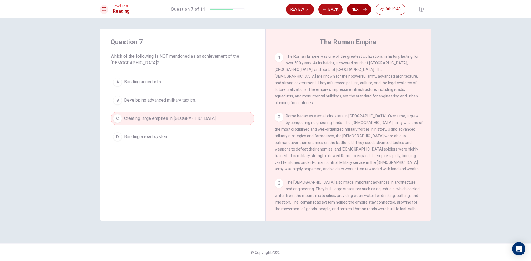
click at [359, 12] on button "Next" at bounding box center [359, 9] width 24 height 11
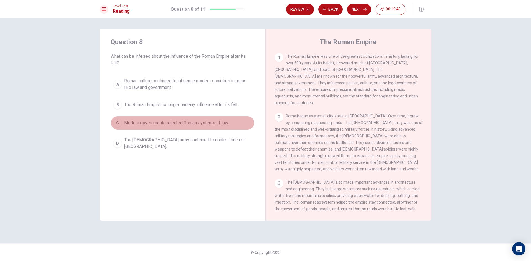
click at [159, 125] on span "Modern governments rejected Roman systems of law." at bounding box center [176, 123] width 104 height 7
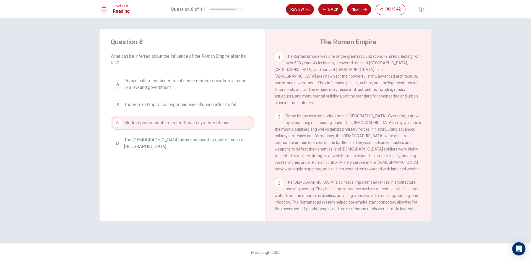
click at [356, 2] on div "Level Test Reading Question 8 of 11 Review Back Next 00:19:42" at bounding box center [265, 9] width 531 height 18
click at [356, 9] on button "Next" at bounding box center [359, 9] width 24 height 11
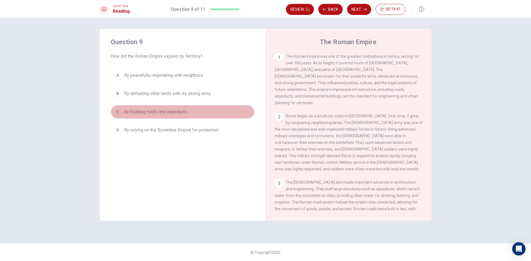
click at [164, 113] on span "By building roads and aqueducts." at bounding box center [156, 112] width 64 height 7
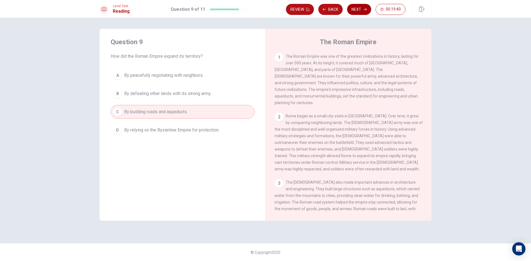
click at [365, 9] on icon "button" at bounding box center [364, 9] width 3 height 2
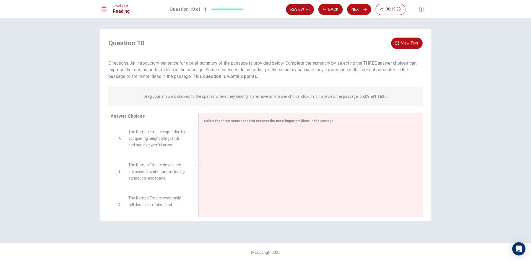
drag, startPoint x: 130, startPoint y: 207, endPoint x: 362, endPoint y: 161, distance: 235.9
drag, startPoint x: 181, startPoint y: 172, endPoint x: 307, endPoint y: 212, distance: 132.4
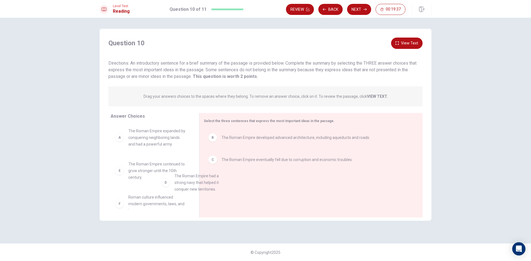
drag, startPoint x: 206, startPoint y: 193, endPoint x: 262, endPoint y: 218, distance: 61.2
click at [360, 9] on button "Next" at bounding box center [359, 9] width 24 height 11
click at [360, 9] on div "Review Back Next 00:19:36" at bounding box center [345, 9] width 119 height 11
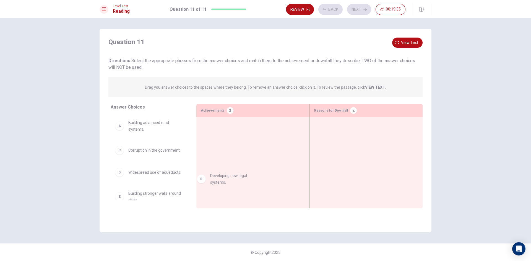
drag, startPoint x: 159, startPoint y: 153, endPoint x: 320, endPoint y: 192, distance: 165.2
drag, startPoint x: 151, startPoint y: 132, endPoint x: 327, endPoint y: 195, distance: 186.9
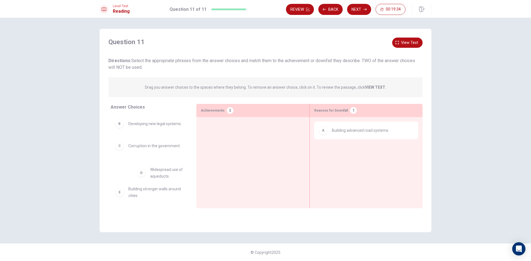
drag, startPoint x: 150, startPoint y: 173, endPoint x: 281, endPoint y: 154, distance: 132.7
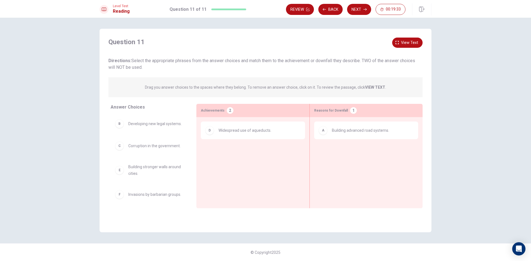
drag, startPoint x: 133, startPoint y: 149, endPoint x: 278, endPoint y: 171, distance: 146.2
drag, startPoint x: 131, startPoint y: 168, endPoint x: 262, endPoint y: 190, distance: 132.8
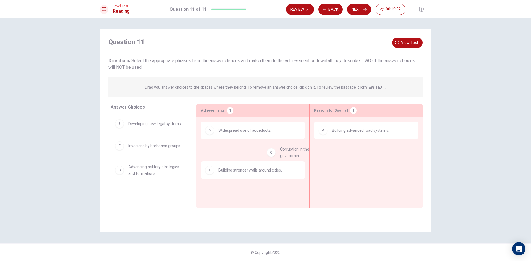
drag, startPoint x: 141, startPoint y: 153, endPoint x: 323, endPoint y: 156, distance: 181.7
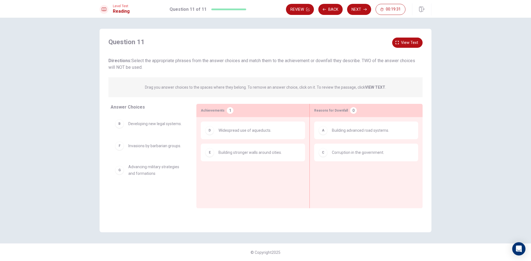
drag, startPoint x: 125, startPoint y: 154, endPoint x: 225, endPoint y: 196, distance: 108.8
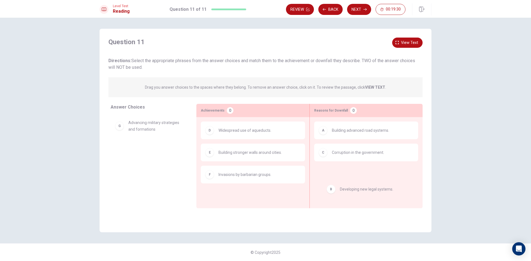
drag, startPoint x: 239, startPoint y: 143, endPoint x: 340, endPoint y: 198, distance: 115.1
drag, startPoint x: 139, startPoint y: 148, endPoint x: 395, endPoint y: 207, distance: 262.6
drag, startPoint x: 156, startPoint y: 135, endPoint x: 303, endPoint y: 172, distance: 151.7
click at [401, 172] on div "Answer Choices B Developing new legal systems. G Advancing military strategies …" at bounding box center [266, 156] width 332 height 104
drag, startPoint x: 138, startPoint y: 153, endPoint x: 373, endPoint y: 195, distance: 238.4
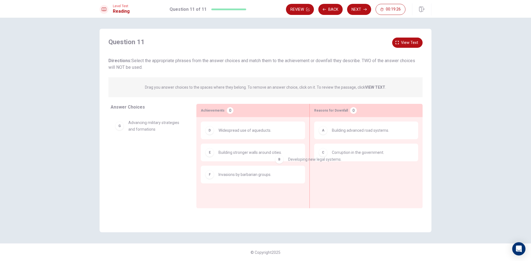
drag, startPoint x: 151, startPoint y: 131, endPoint x: 388, endPoint y: 192, distance: 245.2
click at [365, 17] on div "Level Test Reading Question 11 of 11 Review Back Next 00:19:24" at bounding box center [265, 9] width 531 height 18
click at [361, 11] on button "Next" at bounding box center [359, 9] width 24 height 11
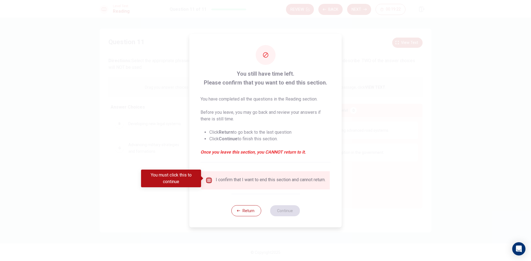
click at [209, 179] on input "You must click this to continue" at bounding box center [209, 180] width 7 height 7
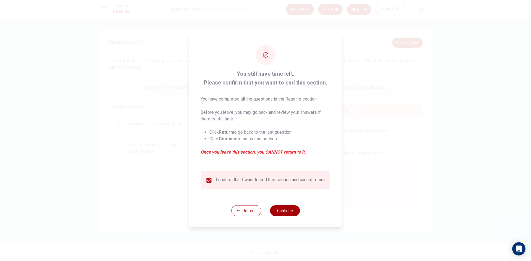
click at [279, 211] on button "Continue" at bounding box center [285, 210] width 30 height 11
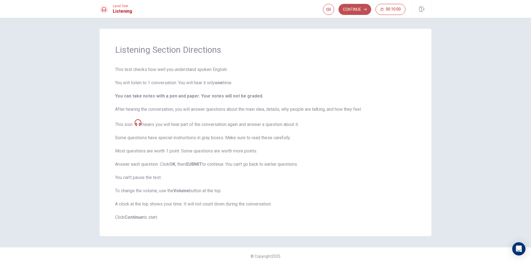
click at [362, 8] on button "Continue" at bounding box center [354, 9] width 33 height 11
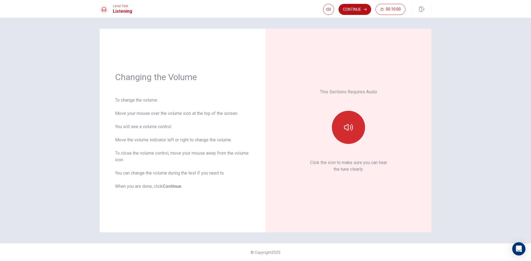
click at [344, 132] on button "button" at bounding box center [348, 127] width 33 height 33
click at [354, 12] on button "Continue" at bounding box center [354, 9] width 33 height 11
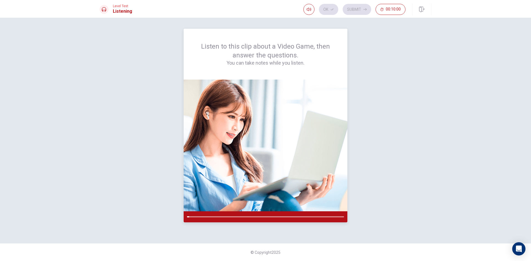
drag, startPoint x: 198, startPoint y: 217, endPoint x: 201, endPoint y: 217, distance: 3.6
click at [201, 217] on div at bounding box center [265, 216] width 157 height 1
click at [311, 9] on button "button" at bounding box center [308, 9] width 11 height 11
click at [355, 43] on div "Listen to this clip about a Video Game, then answer the questions. You can take…" at bounding box center [266, 131] width 332 height 204
click at [296, 216] on div at bounding box center [266, 216] width 164 height 11
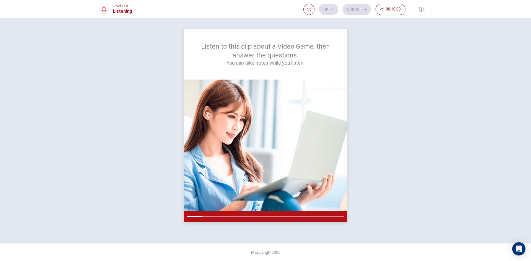
drag, startPoint x: 296, startPoint y: 216, endPoint x: 307, endPoint y: 216, distance: 11.6
click at [307, 216] on div at bounding box center [266, 216] width 164 height 11
click at [280, 171] on img at bounding box center [266, 146] width 164 height 132
click at [309, 7] on icon "button" at bounding box center [309, 9] width 4 height 4
type input "0"
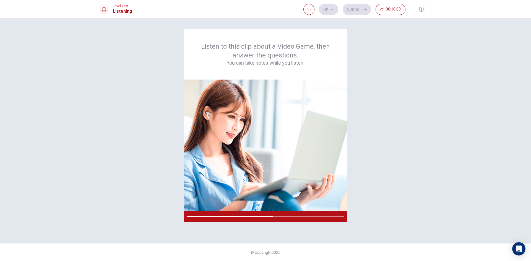
drag, startPoint x: 317, startPoint y: 18, endPoint x: 292, endPoint y: 26, distance: 26.2
type input "1"
drag, startPoint x: 306, startPoint y: 18, endPoint x: 323, endPoint y: 23, distance: 17.8
click at [319, 23] on span at bounding box center [309, 20] width 20 height 8
click at [387, 10] on span "00:10:00" at bounding box center [393, 9] width 15 height 4
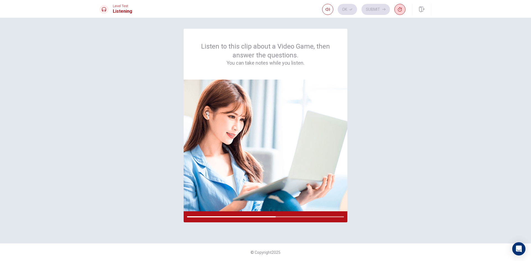
click at [398, 10] on icon "button" at bounding box center [400, 9] width 4 height 4
click at [351, 9] on div "Ok Submit 00:10:00" at bounding box center [354, 9] width 102 height 11
click at [339, 12] on div "Ok Submit 00:10:00" at bounding box center [354, 9] width 102 height 11
drag, startPoint x: 328, startPoint y: 12, endPoint x: 322, endPoint y: 12, distance: 6.1
click at [323, 12] on div "Ok Submit 00:10:00" at bounding box center [354, 9] width 102 height 11
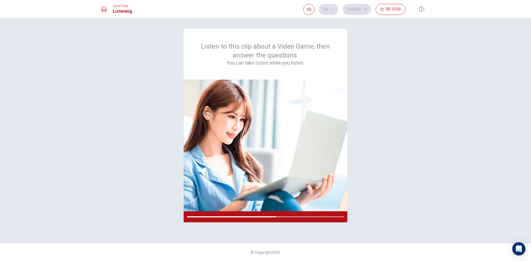
click at [322, 12] on div "Ok Submit 00:10:00" at bounding box center [354, 9] width 102 height 11
click at [289, 215] on div at bounding box center [266, 216] width 164 height 11
click at [149, 66] on div "Listen to this clip about a Video Game, then answer the questions. You can take…" at bounding box center [266, 131] width 332 height 204
click at [388, 193] on div "Listen to this clip about a Video Game, then answer the questions. You can take…" at bounding box center [266, 131] width 332 height 204
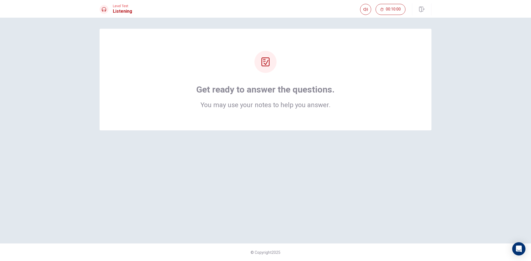
click at [266, 69] on div at bounding box center [265, 62] width 22 height 22
click at [264, 106] on h2 "You may use your notes to help you answer." at bounding box center [265, 105] width 138 height 7
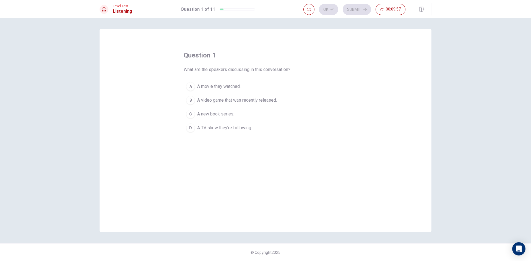
click at [201, 104] on button "B A video game that was recently released." at bounding box center [266, 100] width 164 height 14
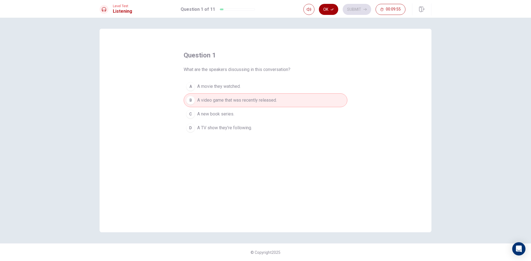
click at [325, 9] on button "Ok" at bounding box center [328, 9] width 19 height 11
click at [362, 5] on button "Submit" at bounding box center [357, 9] width 28 height 11
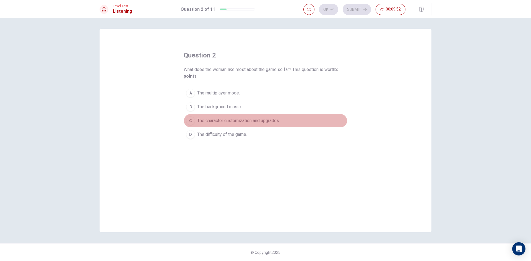
click at [200, 117] on button "C The character customization and upgrades." at bounding box center [266, 121] width 164 height 14
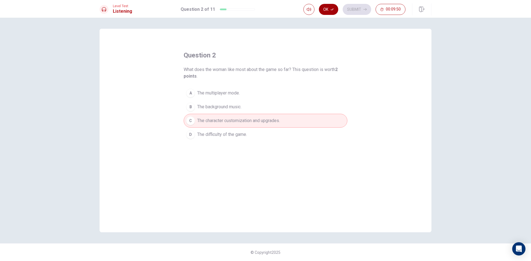
click at [327, 11] on button "Ok" at bounding box center [328, 9] width 19 height 11
click at [369, 12] on button "Submit" at bounding box center [357, 9] width 28 height 11
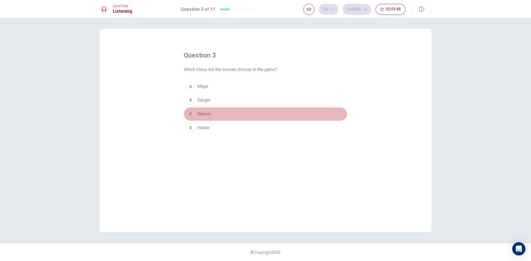
click at [196, 113] on button "C Warrior" at bounding box center [266, 114] width 164 height 14
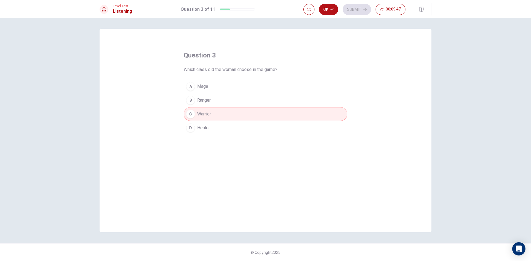
click at [316, 5] on div "Ok Submit 00:09:47" at bounding box center [354, 9] width 102 height 11
click at [330, 9] on button "Ok" at bounding box center [328, 9] width 19 height 11
click at [360, 6] on button "Submit" at bounding box center [357, 9] width 28 height 11
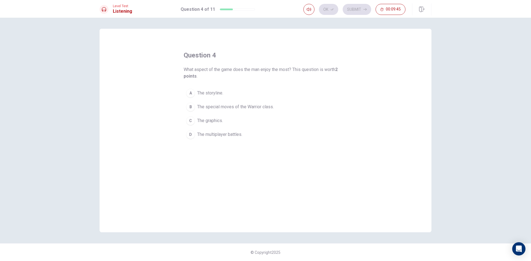
click at [202, 106] on span "The special moves of the Warrior class." at bounding box center [235, 107] width 77 height 7
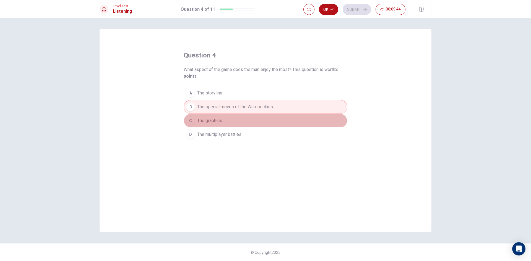
click at [205, 118] on span "The graphics." at bounding box center [210, 120] width 26 height 7
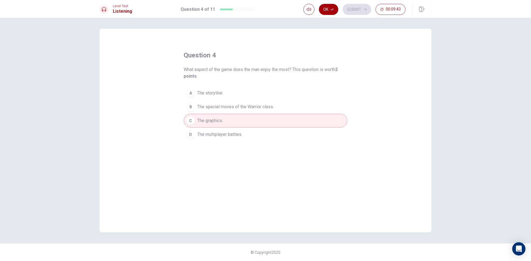
click at [322, 10] on button "Ok" at bounding box center [328, 9] width 19 height 11
click at [347, 8] on button "Submit" at bounding box center [357, 9] width 28 height 11
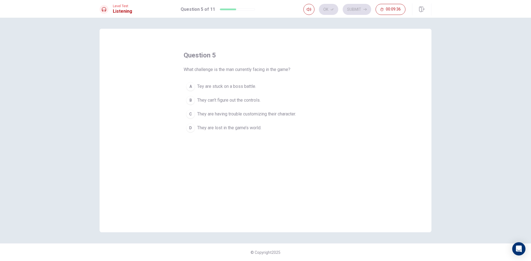
click at [229, 114] on span "They are having trouble customizing their character." at bounding box center [246, 114] width 99 height 7
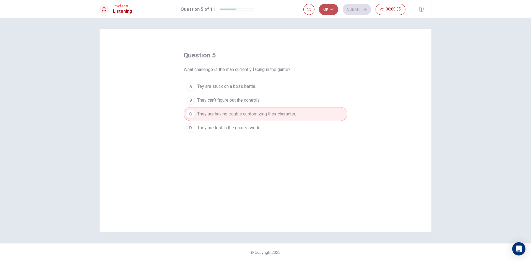
click at [333, 12] on button "Ok" at bounding box center [328, 9] width 19 height 11
click at [354, 9] on button "Submit" at bounding box center [357, 9] width 28 height 11
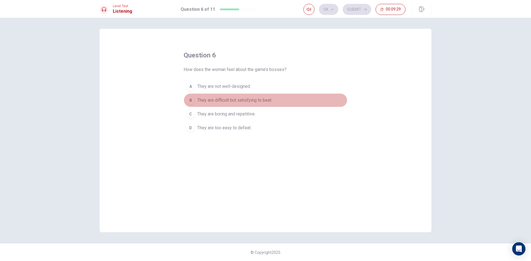
click at [238, 100] on span "They are difficult but satisfying to beat." at bounding box center [234, 100] width 75 height 7
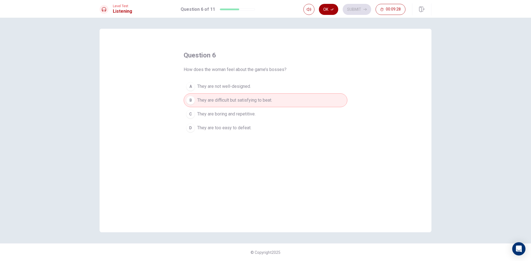
click at [331, 9] on icon "button" at bounding box center [331, 9] width 3 height 3
click at [341, 7] on div "Ok Submit 00:09:28" at bounding box center [354, 9] width 102 height 11
click at [354, 8] on button "Submit" at bounding box center [357, 9] width 28 height 11
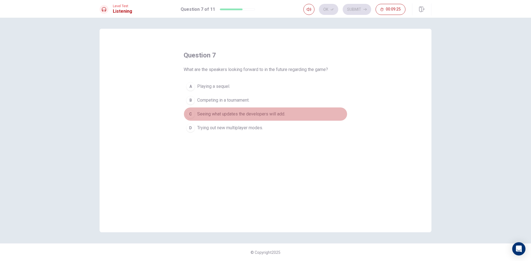
click at [213, 116] on span "Seeing what updates the developers will add." at bounding box center [241, 114] width 88 height 7
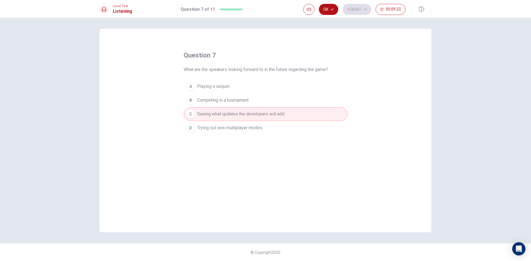
click at [228, 129] on span "Trying out new multiplayer modes." at bounding box center [230, 128] width 66 height 7
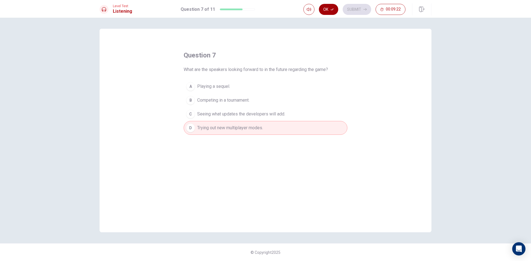
click at [330, 11] on button "Ok" at bounding box center [328, 9] width 19 height 11
click at [349, 11] on button "Submit" at bounding box center [357, 9] width 28 height 11
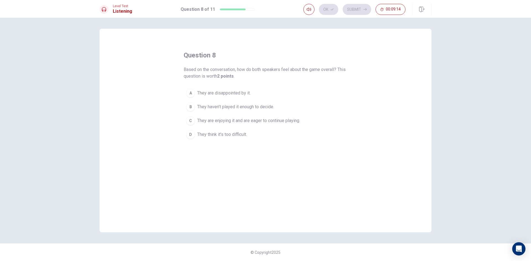
click at [190, 120] on div "C" at bounding box center [190, 120] width 9 height 9
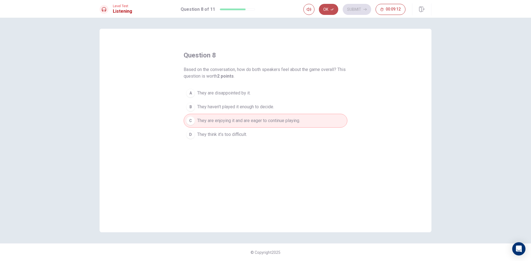
click at [337, 9] on button "Ok" at bounding box center [328, 9] width 19 height 11
click at [346, 9] on button "Submit" at bounding box center [357, 9] width 28 height 11
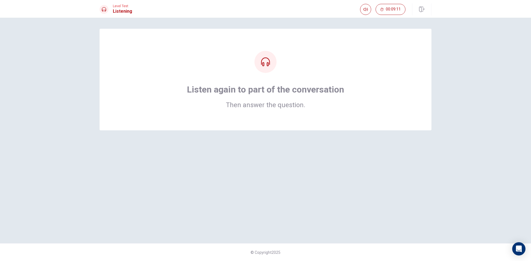
click at [256, 99] on div "Listen again to part of the conversation Then answer the question." at bounding box center [265, 96] width 157 height 24
drag, startPoint x: 264, startPoint y: 99, endPoint x: 277, endPoint y: 100, distance: 13.3
click at [264, 98] on div "Listen again to part of the conversation Then answer the question." at bounding box center [265, 96] width 157 height 24
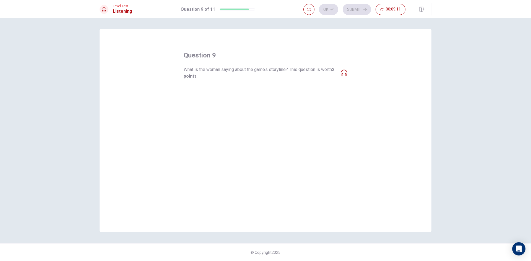
click at [278, 73] on span "What is the woman saying about the game’s storyline? This question is worth 2 p…" at bounding box center [260, 72] width 153 height 13
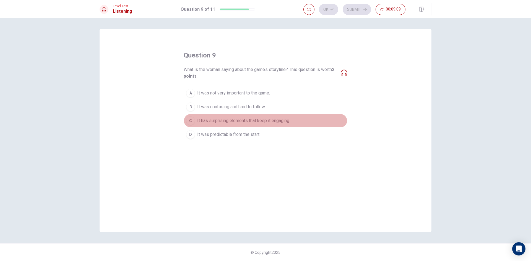
click at [195, 124] on button "C It has surprising elements that keep it engaging." at bounding box center [266, 121] width 164 height 14
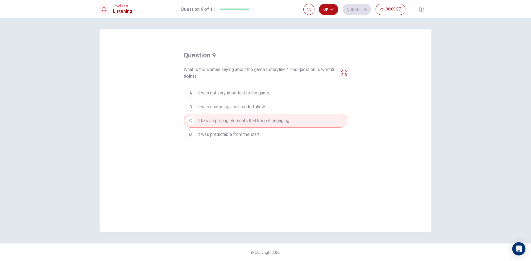
click at [317, 8] on div "Ok Submit 00:09:07" at bounding box center [354, 9] width 102 height 11
click at [321, 8] on button "Ok" at bounding box center [328, 9] width 19 height 11
click at [343, 7] on button "Submit" at bounding box center [357, 9] width 28 height 11
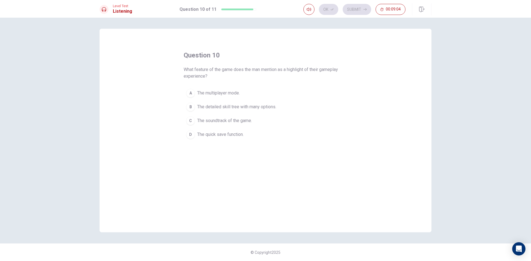
drag, startPoint x: 197, startPoint y: 105, endPoint x: 232, endPoint y: 90, distance: 37.4
click at [197, 105] on button "B The detailed skill tree with many options." at bounding box center [266, 107] width 164 height 14
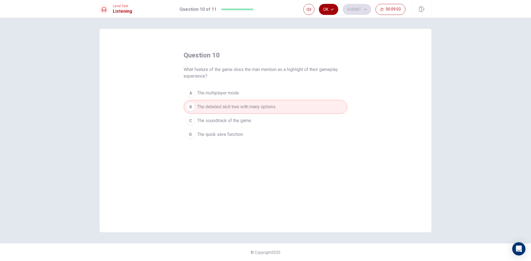
click at [331, 14] on button "Ok" at bounding box center [328, 9] width 19 height 11
drag, startPoint x: 347, startPoint y: 10, endPoint x: 338, endPoint y: 13, distance: 8.9
click at [347, 10] on button "Submit" at bounding box center [357, 9] width 28 height 11
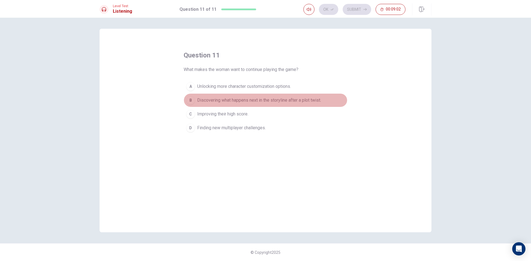
click at [223, 101] on span "Discovering what happens next in the storyline after a plot twist." at bounding box center [259, 100] width 124 height 7
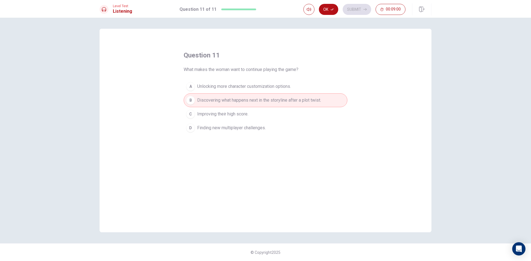
click at [321, 4] on div "Ok Submit 00:09:00" at bounding box center [367, 9] width 128 height 12
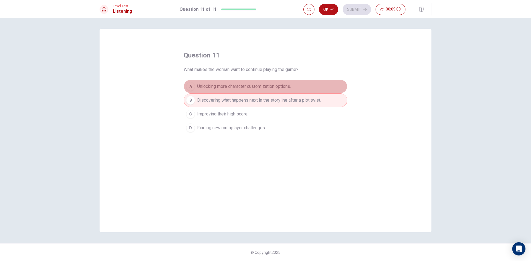
click at [227, 89] on span "Unlocking more character customization options." at bounding box center [244, 86] width 94 height 7
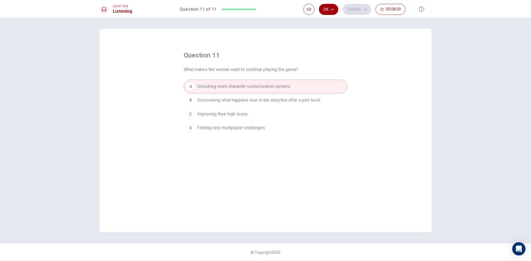
click at [322, 9] on button "Ok" at bounding box center [328, 9] width 19 height 11
click at [354, 8] on button "Submit" at bounding box center [357, 9] width 28 height 11
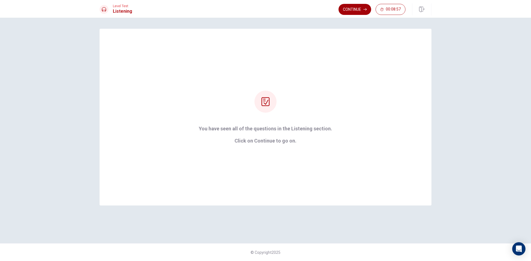
click at [357, 11] on button "Continue" at bounding box center [354, 9] width 33 height 11
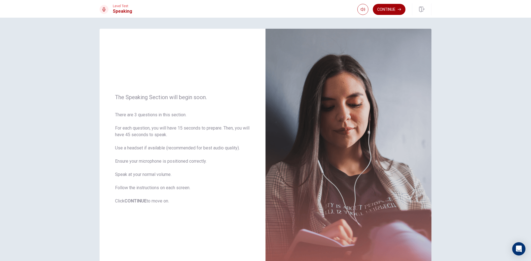
click at [396, 8] on button "Continue" at bounding box center [389, 9] width 33 height 11
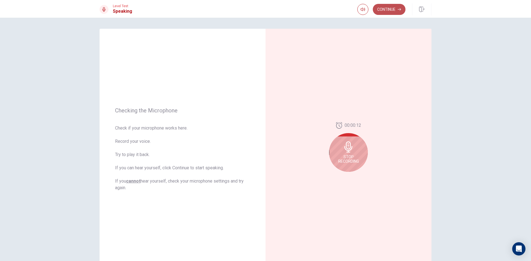
click at [392, 9] on button "Continue" at bounding box center [389, 9] width 33 height 11
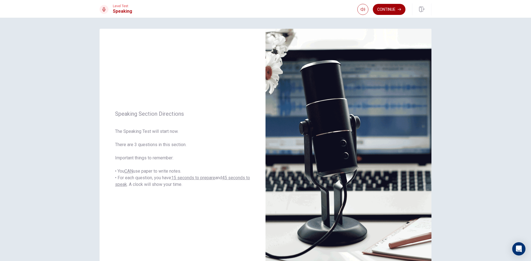
click at [390, 12] on button "Continue" at bounding box center [389, 9] width 33 height 11
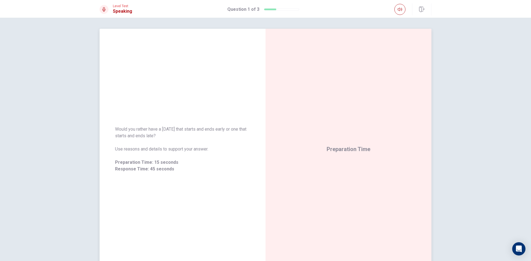
click at [337, 148] on span "Preparation Time" at bounding box center [348, 149] width 44 height 7
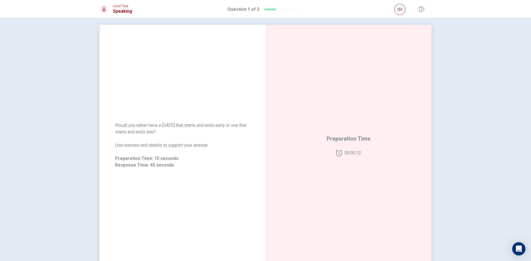
scroll to position [0, 0]
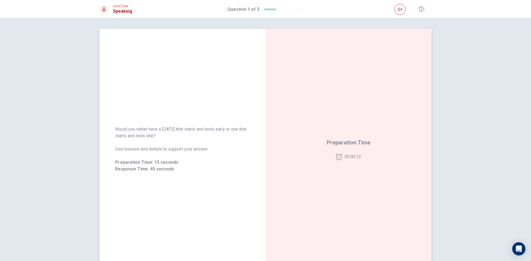
click at [332, 150] on div "Preparation Time 00:00:12" at bounding box center [348, 149] width 44 height 22
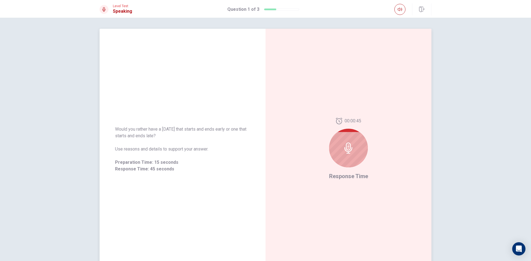
click at [349, 158] on div at bounding box center [348, 148] width 39 height 39
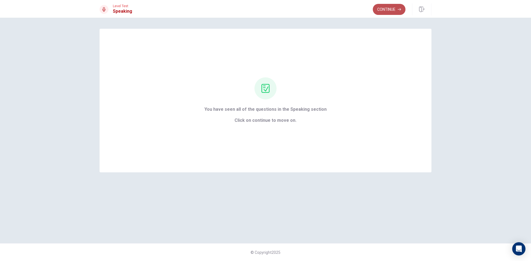
click at [393, 12] on button "Continue" at bounding box center [389, 9] width 33 height 11
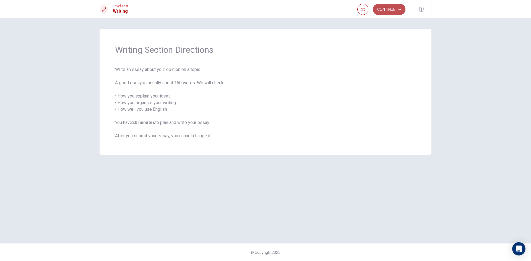
click at [393, 12] on button "Continue" at bounding box center [389, 9] width 33 height 11
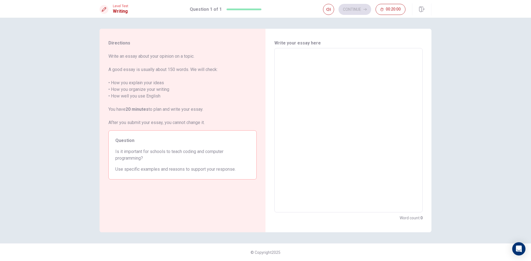
click at [347, 57] on textarea at bounding box center [348, 130] width 140 height 155
drag, startPoint x: 279, startPoint y: 62, endPoint x: 280, endPoint y: 74, distance: 11.7
click at [280, 74] on textarea at bounding box center [348, 130] width 140 height 155
click at [284, 51] on div "x ​" at bounding box center [348, 130] width 148 height 164
type textarea "s"
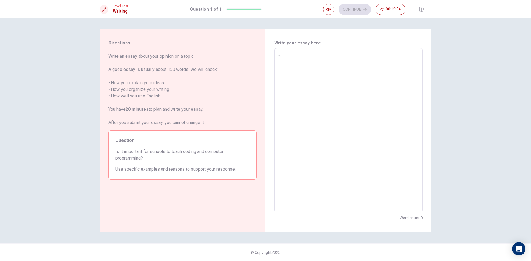
type textarea "x"
type textarea "so"
type textarea "x"
type textarea "so"
type textarea "x"
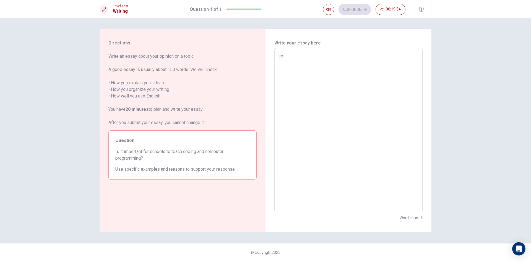
type textarea "so i"
type textarea "x"
type textarea "so it"
type textarea "x"
type textarea "so its"
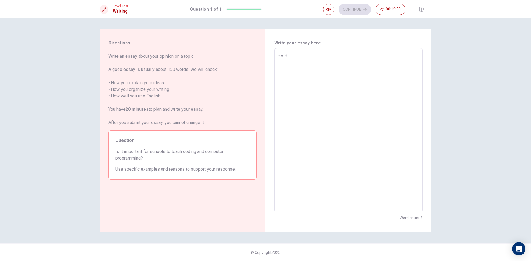
type textarea "x"
type textarea "so its"
type textarea "x"
type textarea "so its"
type textarea "x"
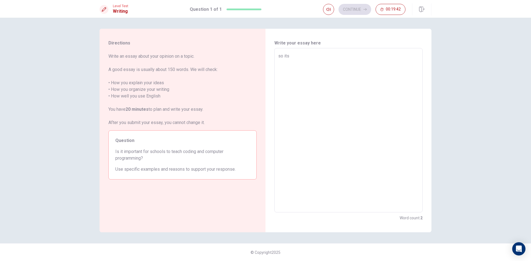
type textarea "so it"
type textarea "x"
type textarea "so i"
type textarea "x"
type textarea "so"
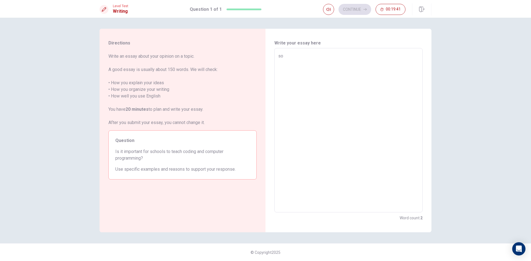
type textarea "x"
type textarea "so i"
type textarea "x"
type textarea "so i"
type textarea "x"
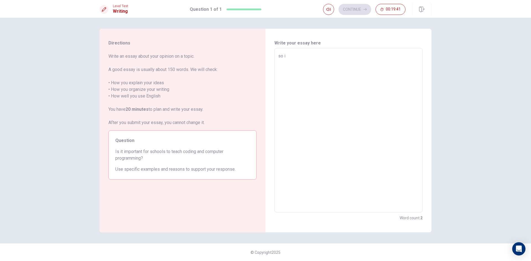
type textarea "so i l"
type textarea "x"
type textarea "so i li"
type textarea "x"
type textarea "so i lik"
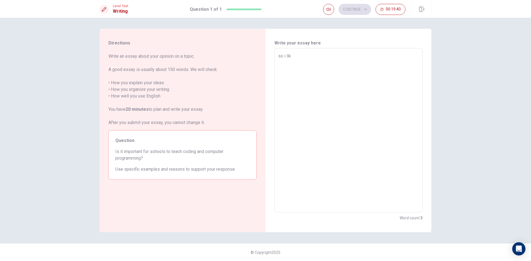
type textarea "x"
type textarea "so i like"
type textarea "x"
type textarea "so i like"
type textarea "x"
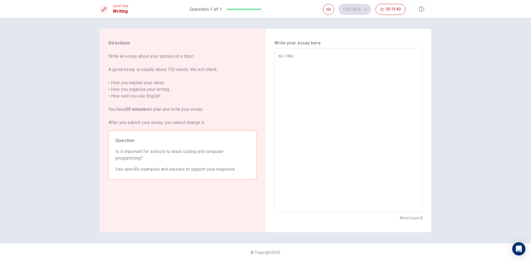
type textarea "so i like t"
type textarea "x"
type textarea "so i like to"
type textarea "x"
type textarea "so i like to"
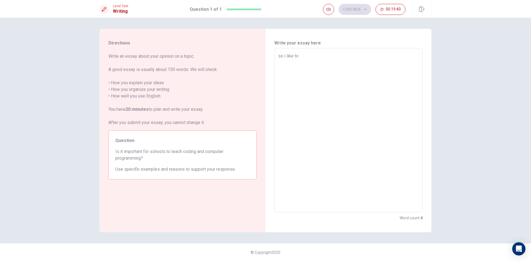
type textarea "x"
type textarea "so i like to p"
type textarea "x"
type textarea "so i like to pl"
type textarea "x"
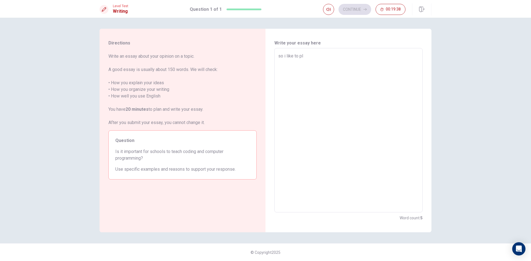
type textarea "so i like to pla"
type textarea "x"
type textarea "so i like to play"
type textarea "x"
type textarea "so i like to play"
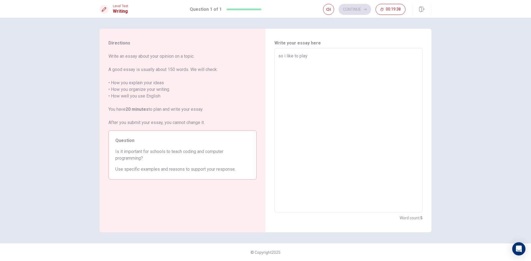
type textarea "x"
type textarea "so i like to play w"
type textarea "x"
type textarea "so i like to play wi"
type textarea "x"
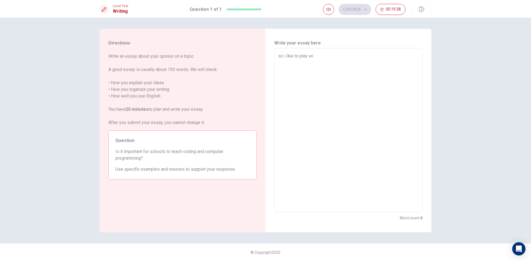
type textarea "so i like to play wit"
type textarea "x"
type textarea "so i like to play with"
type textarea "x"
type textarea "so i like to play with"
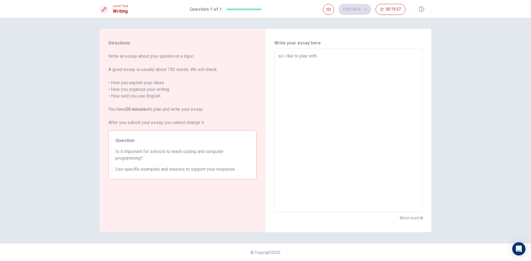
type textarea "x"
type textarea "so i like to play with m"
type textarea "x"
type textarea "so i like to play with my"
type textarea "x"
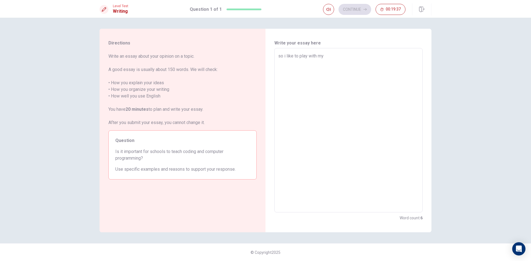
type textarea "so i like to play with my"
type textarea "x"
type textarea "so i like to play with my f"
type textarea "x"
type textarea "so i like to play with my fr"
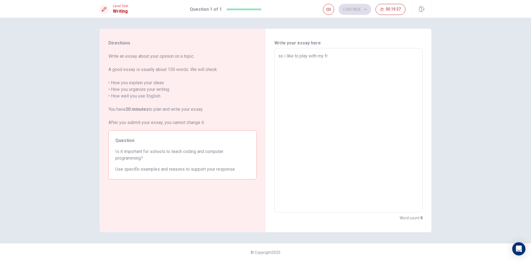
type textarea "x"
type textarea "so i like to play with my fri"
type textarea "x"
type textarea "so i like to play with my frie"
type textarea "x"
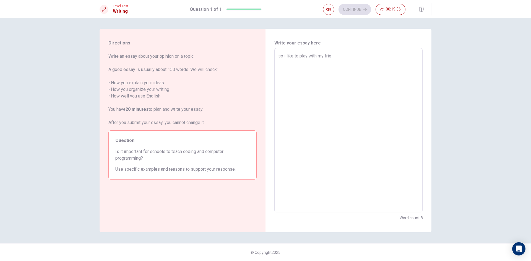
type textarea "so i like to play with my frien"
type textarea "x"
type textarea "so i like to play with my friend"
type textarea "x"
type textarea "so i like to play with my friends"
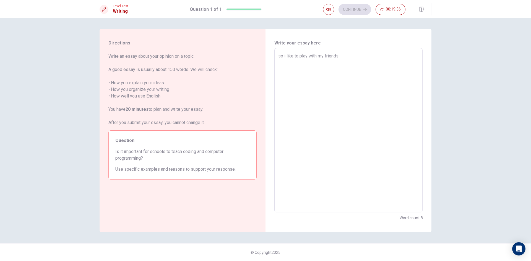
type textarea "x"
type textarea "so i like to play with my friends"
type textarea "x"
type textarea "so i like to play with my friends a"
type textarea "x"
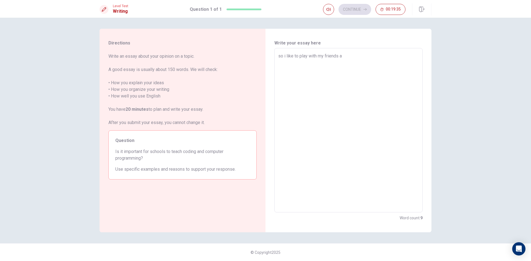
type textarea "so i like to play with my friends an"
type textarea "x"
type textarea "so i like to play with my friends and"
type textarea "x"
type textarea "so i like to play with my friends and"
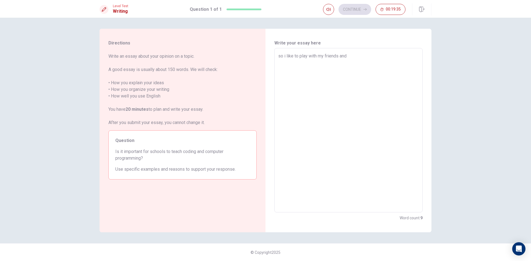
type textarea "x"
type textarea "so i like to play with my friends and g"
type textarea "x"
type textarea "so i like to play with my friends and gr"
type textarea "x"
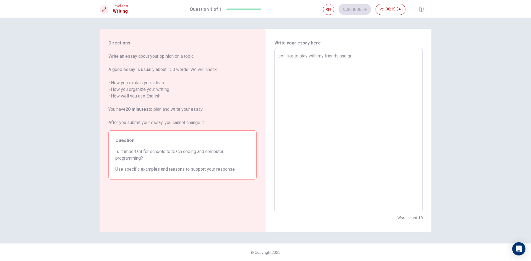
type textarea "so i like to play with my friends and gro"
type textarea "x"
type textarea "so i like to play with my friends and grou"
type textarea "x"
type textarea "so i like to play with my friends and group"
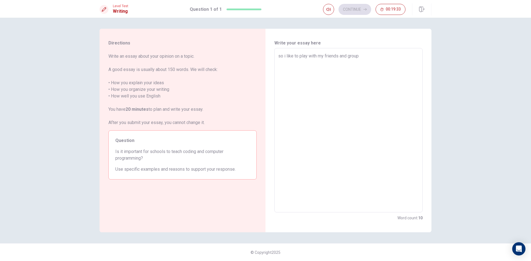
type textarea "x"
type textarea "so i like to play with my friends and groups"
type textarea "x"
type textarea "so i like to play with my friends and groups"
type textarea "x"
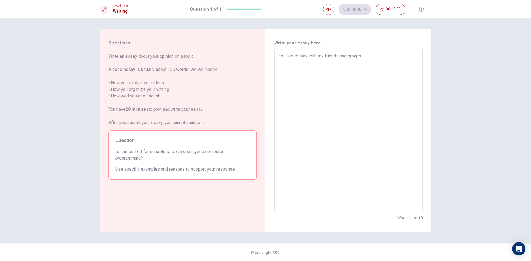
type textarea "so i like to play with my friends and groups a"
type textarea "x"
type textarea "so i like to play with my friends and groups an"
type textarea "x"
type textarea "so i like to play with my friends and groups and"
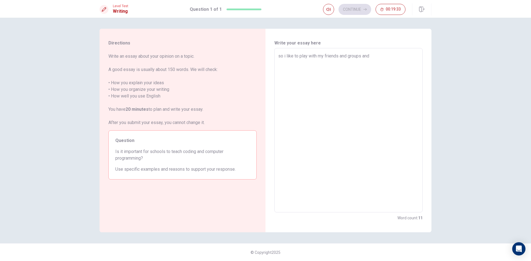
type textarea "x"
type textarea "so i like to play with my friends and groups and"
type textarea "x"
type textarea "so i like to play with my friends and groups and s"
type textarea "x"
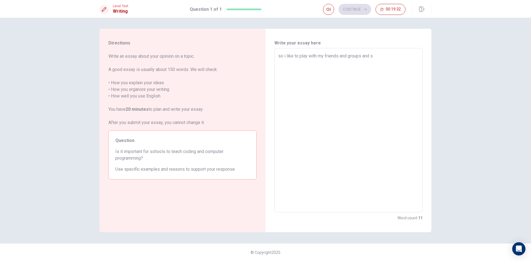
type textarea "so i like to play with my friends and groups and st"
type textarea "x"
type textarea "so i like to play with my friends and groups and stu"
type textarea "x"
type textarea "so i like to play with my friends and groups and stuf"
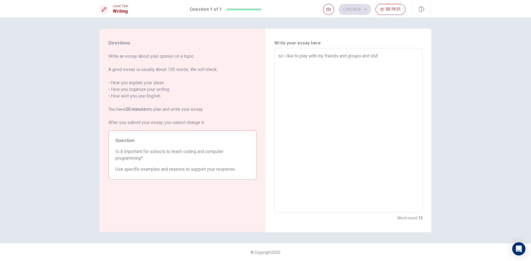
type textarea "x"
type textarea "so i like to play with my friends and groups and stuff"
type textarea "x"
type textarea "so i like to play with my friends and groups and stuff"
type textarea "x"
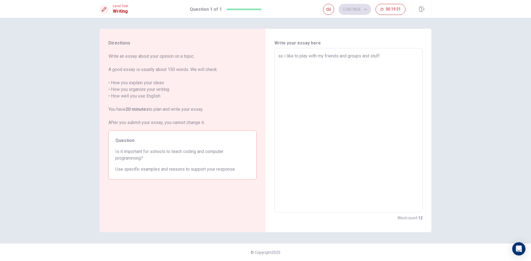
type textarea "so i like to play with my friends and groups and stuff l"
type textarea "x"
type textarea "so i like to play with my friends and groups and stuff li"
type textarea "x"
type textarea "so i like to play with my friends and groups and stuff lik"
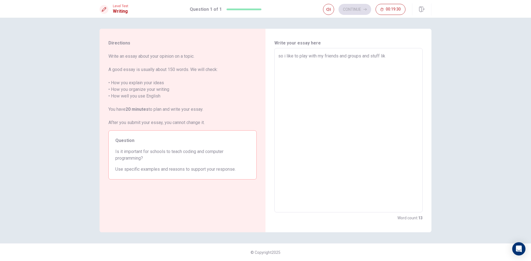
type textarea "x"
type textarea "so i like to play with my friends and groups and stuff like"
type textarea "x"
type textarea "so i like to play with my friends and groups and stuff like"
type textarea "x"
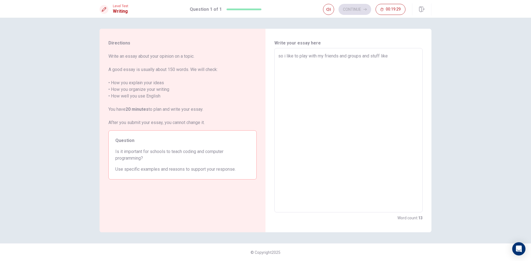
type textarea "so i like to play with my friends and groups and stuff like t"
type textarea "x"
type textarea "so i like to play with my friends and groups and stuff like th"
type textarea "x"
type textarea "so i like to play with my friends and groups and stuff like tha"
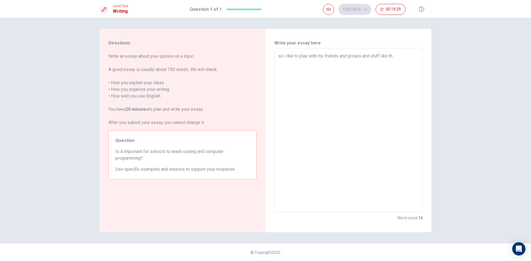
type textarea "x"
type textarea "so i like to play with my friends and groups and stuff like that"
type textarea "x"
type textarea "so i like to play with my friends and groups and stuff like that"
type textarea "x"
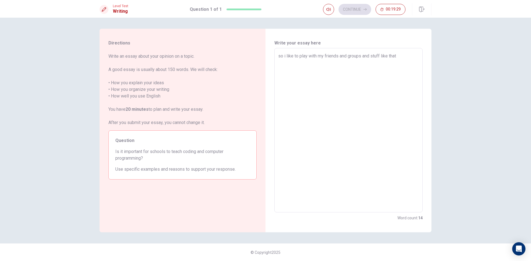
type textarea "so i like to play with my friends and groups and stuff like that i"
type textarea "x"
type textarea "so i like to play with my friends and groups and stuff like that i"
type textarea "x"
type textarea "so i like to play with my friends and groups and stuff like that i l"
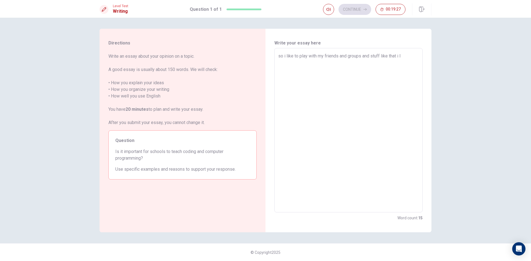
type textarea "x"
type textarea "so i like to play with my friends and groups and stuff like that i li"
type textarea "x"
type textarea "so i like to play with my friends and groups and stuff like that i lik"
type textarea "x"
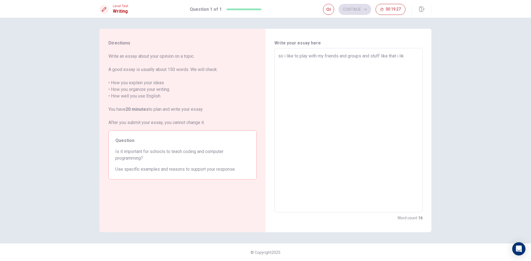
type textarea "so i like to play with my friends and groups and stuff like that i like"
type textarea "x"
type textarea "so i like to play with my friends and groups and stuff like that i like"
type textarea "x"
type textarea "so i like to play with my friends and groups and stuff like that i like t"
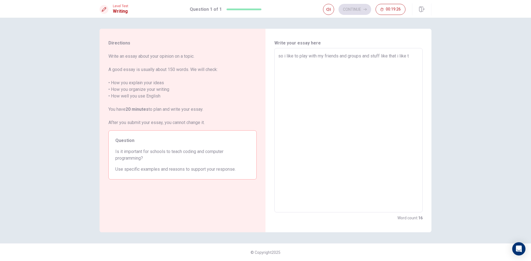
type textarea "x"
type textarea "so i like to play with my friends and groups and stuff like that i like to"
type textarea "x"
type textarea "so i like to play with my friends and groups and stuff like that i like to"
type textarea "x"
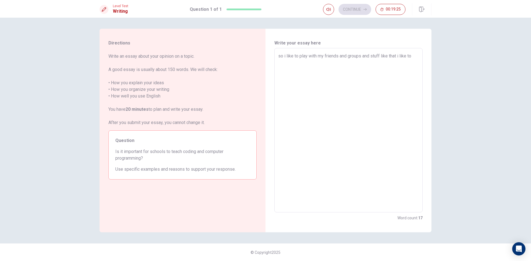
type textarea "so i like to play with my friends and groups and stuff like that i like to h"
type textarea "x"
type textarea "so i like to play with my friends and groups and stuff like that i like to ha"
type textarea "x"
type textarea "so i like to play with my friends and groups and stuff like that i like to han"
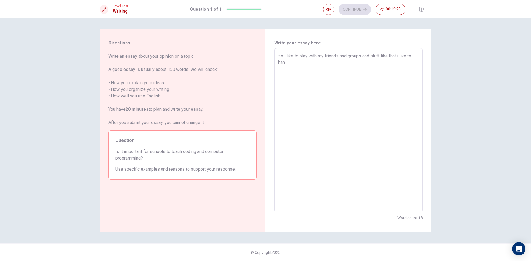
type textarea "x"
type textarea "so i like to play with my friends and groups and stuff like that i like to hand"
type textarea "x"
type textarea "so i like to play with my friends and groups and stuff like that i like to han"
type textarea "x"
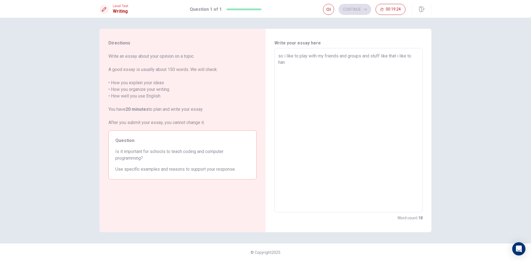
type textarea "so i like to play with my friends and groups and stuff like that i like to hang"
type textarea "x"
type textarea "so i like to play with my friends and groups and stuff like that i like to hango"
type textarea "x"
type textarea "so i like to play with my friends and groups and stuff like that i like to hang…"
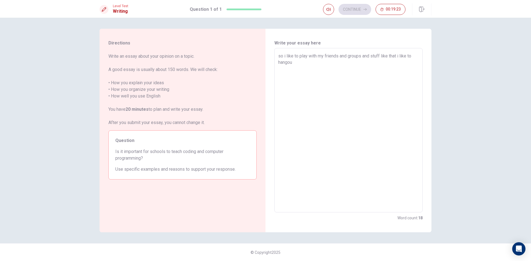
type textarea "x"
type textarea "so i like to play with my friends and groups and stuff like that i like to hang…"
type textarea "x"
type textarea "so i like to play with my friends and groups and stuff like that i like to hang…"
type textarea "x"
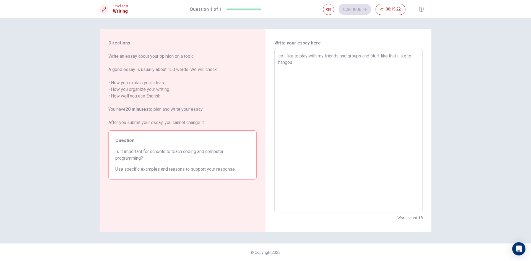
type textarea "so i like to play with my friends and groups and stuff like that i like to hango"
type textarea "x"
type textarea "so i like to play with my friends and groups and stuff like that i like to hang"
type textarea "x"
type textarea "so i like to play with my friends and groups and stuff like that i like to hang"
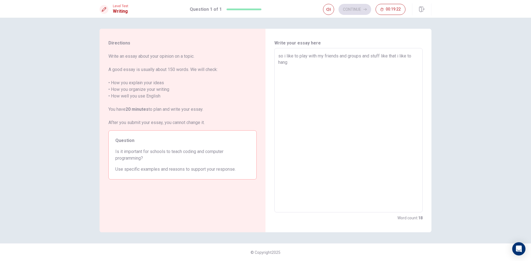
type textarea "x"
type textarea "so i like to play with my friends and groups and stuff like that i like to hang"
type textarea "x"
type textarea "so i like to play with my friends and groups and stuff like that i like to hango"
type textarea "x"
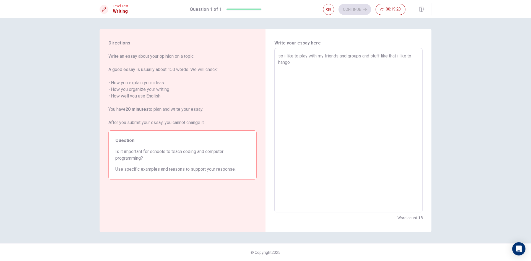
type textarea "so i like to play with my friends and groups and stuff like that i like to hang…"
type textarea "x"
drag, startPoint x: 293, startPoint y: 66, endPoint x: 265, endPoint y: 48, distance: 33.0
click at [265, 48] on div "Write your essay here so i like to play with my friends and groups and stuff li…" at bounding box center [348, 131] width 166 height 204
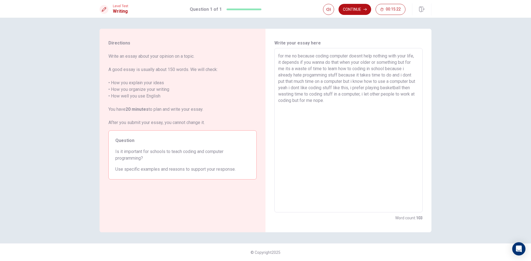
click at [344, 102] on textarea "for me no because coding computer doesnt help nothing with your life, it depend…" at bounding box center [348, 130] width 140 height 155
click at [349, 11] on button "Continue" at bounding box center [354, 9] width 33 height 11
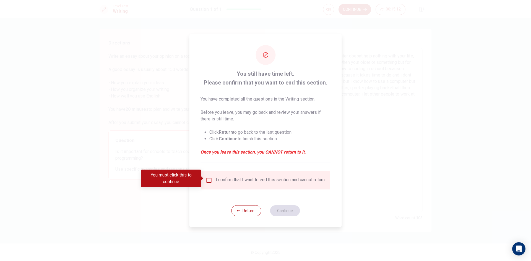
click at [208, 178] on input "You must click this to continue" at bounding box center [209, 180] width 7 height 7
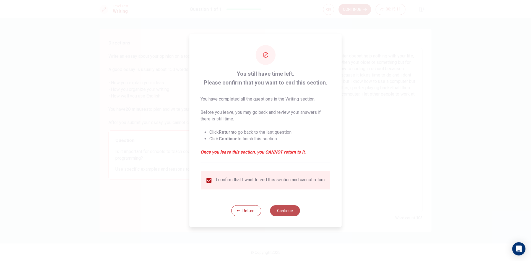
click at [279, 214] on button "Continue" at bounding box center [285, 210] width 30 height 11
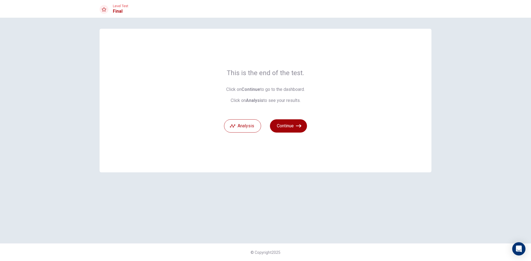
click at [284, 122] on button "Continue" at bounding box center [288, 125] width 37 height 13
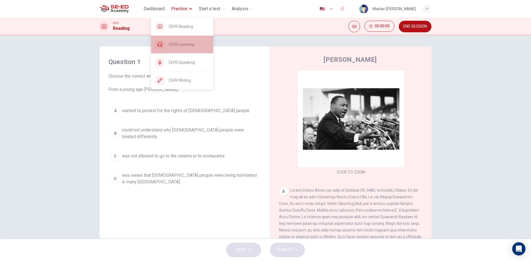
drag, startPoint x: 178, startPoint y: 42, endPoint x: 284, endPoint y: 41, distance: 106.2
click at [178, 42] on span "CEFR Listening" at bounding box center [189, 44] width 40 height 7
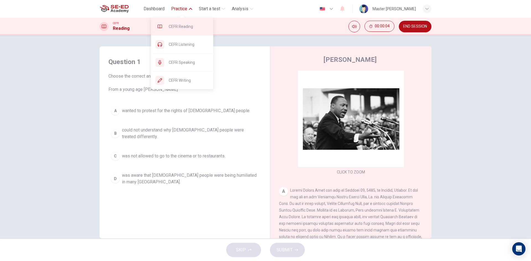
click at [179, 23] on div "CEFR Reading" at bounding box center [182, 27] width 62 height 18
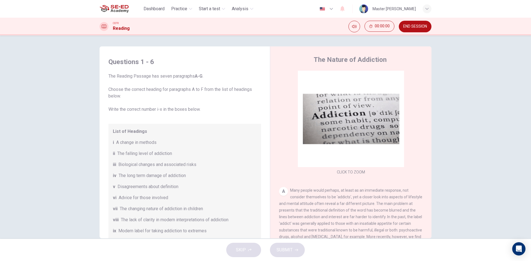
click at [111, 13] on img at bounding box center [114, 8] width 29 height 11
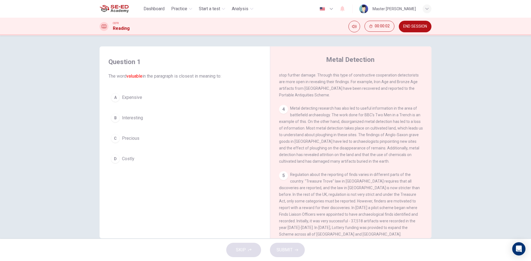
scroll to position [194, 0]
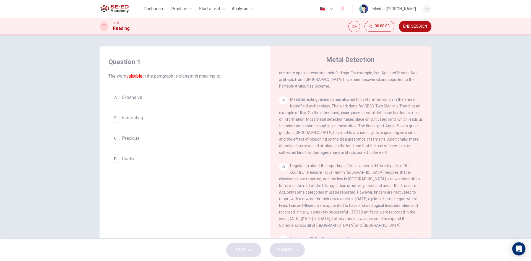
click at [415, 22] on button "END SESSION" at bounding box center [415, 27] width 33 height 12
